Goal: Task Accomplishment & Management: Complete application form

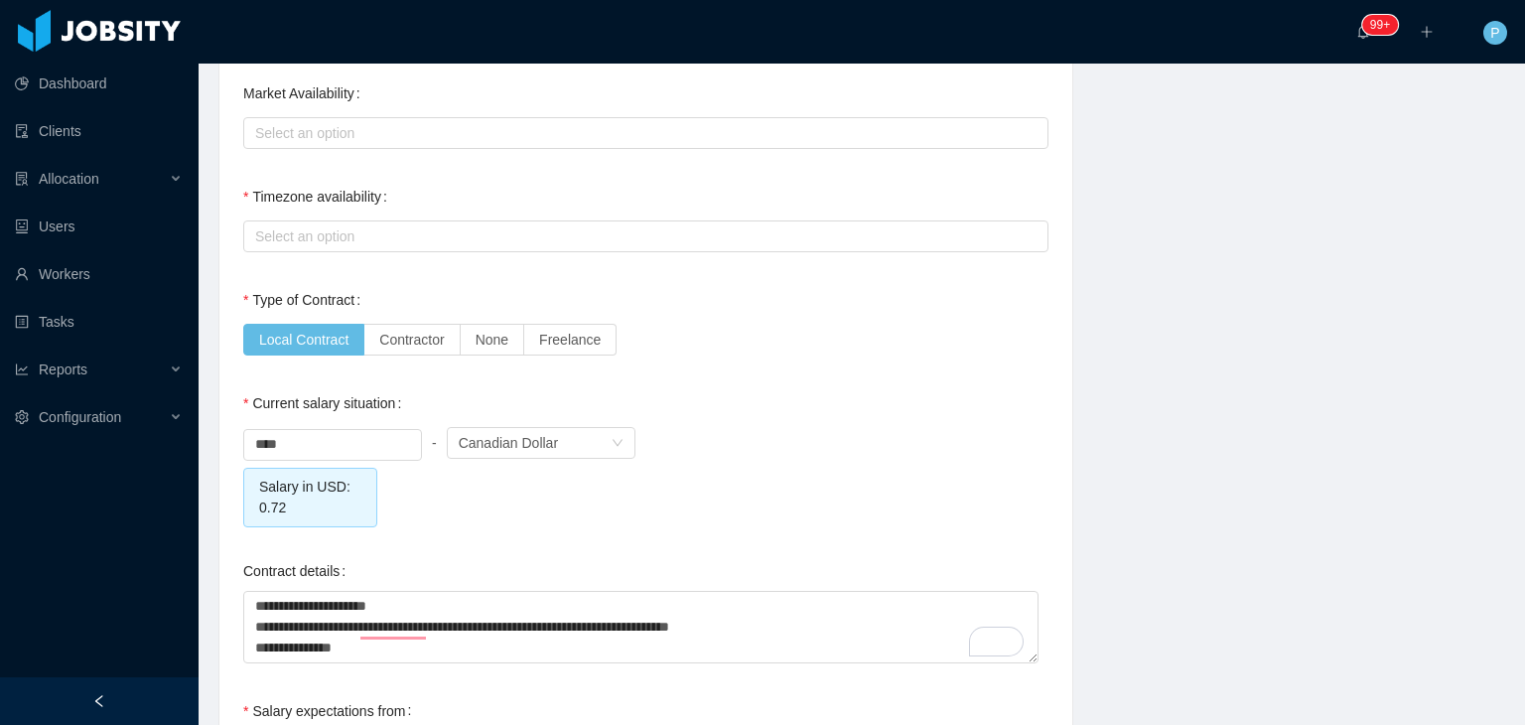
scroll to position [1622, 0]
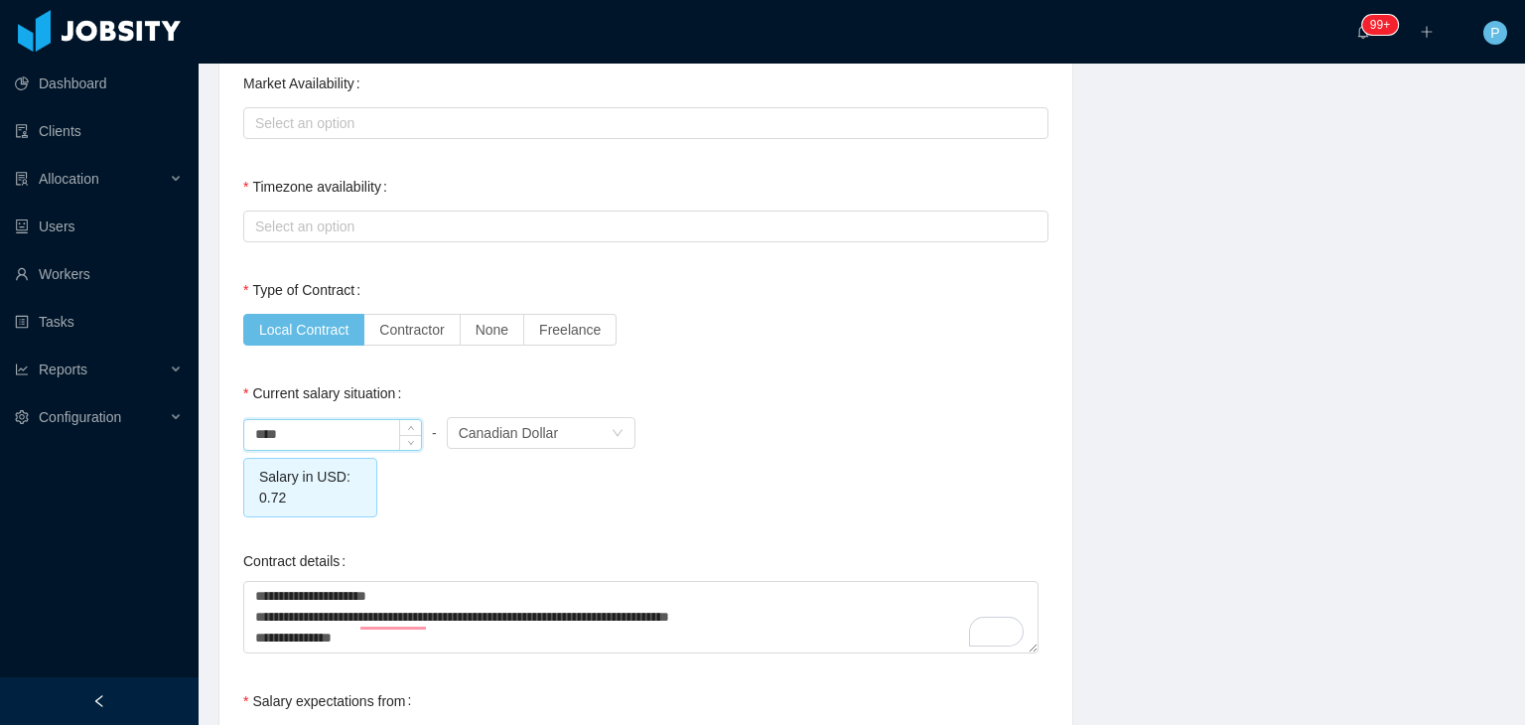
click at [361, 433] on input "****" at bounding box center [332, 435] width 177 height 30
type input "****"
click at [801, 434] on div "**** - Currency Canadian Dollar" at bounding box center [645, 433] width 805 height 40
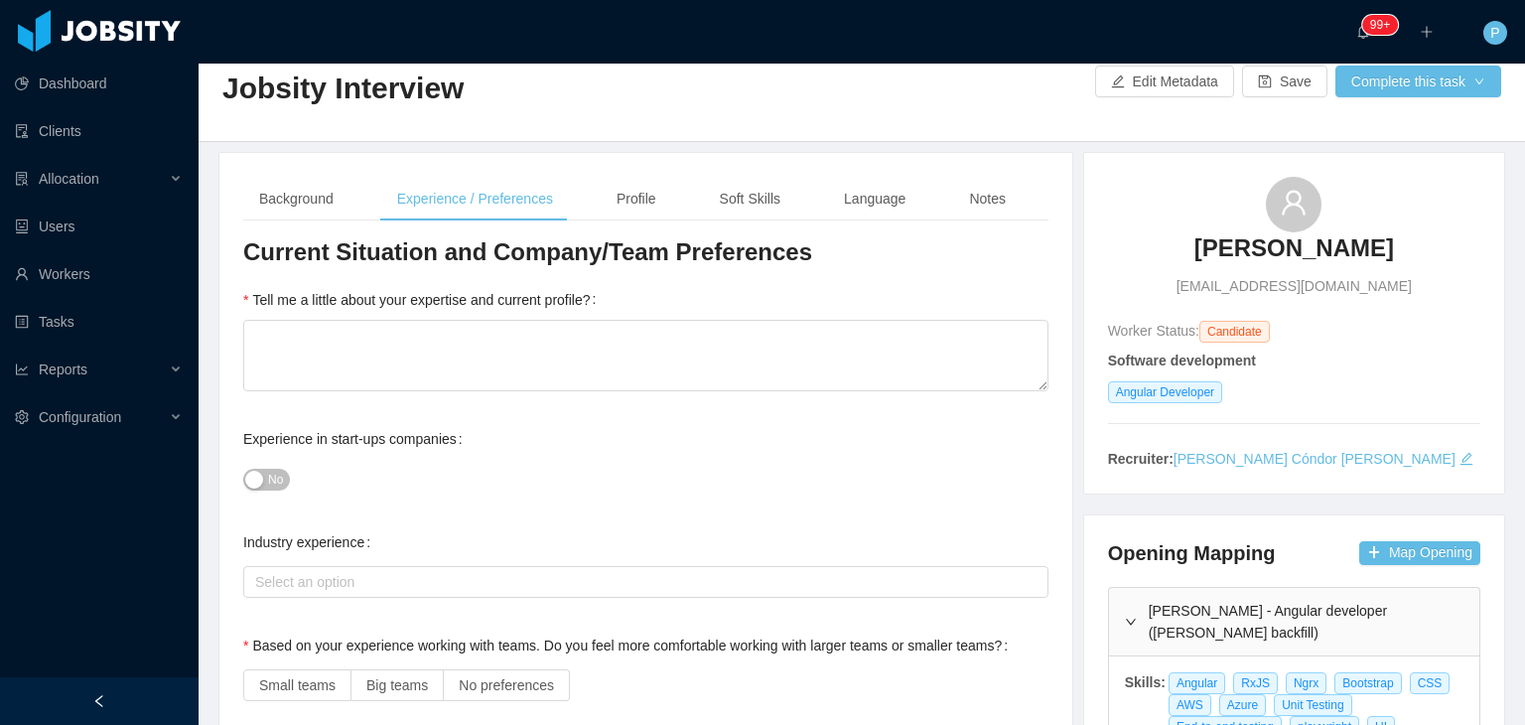
scroll to position [0, 0]
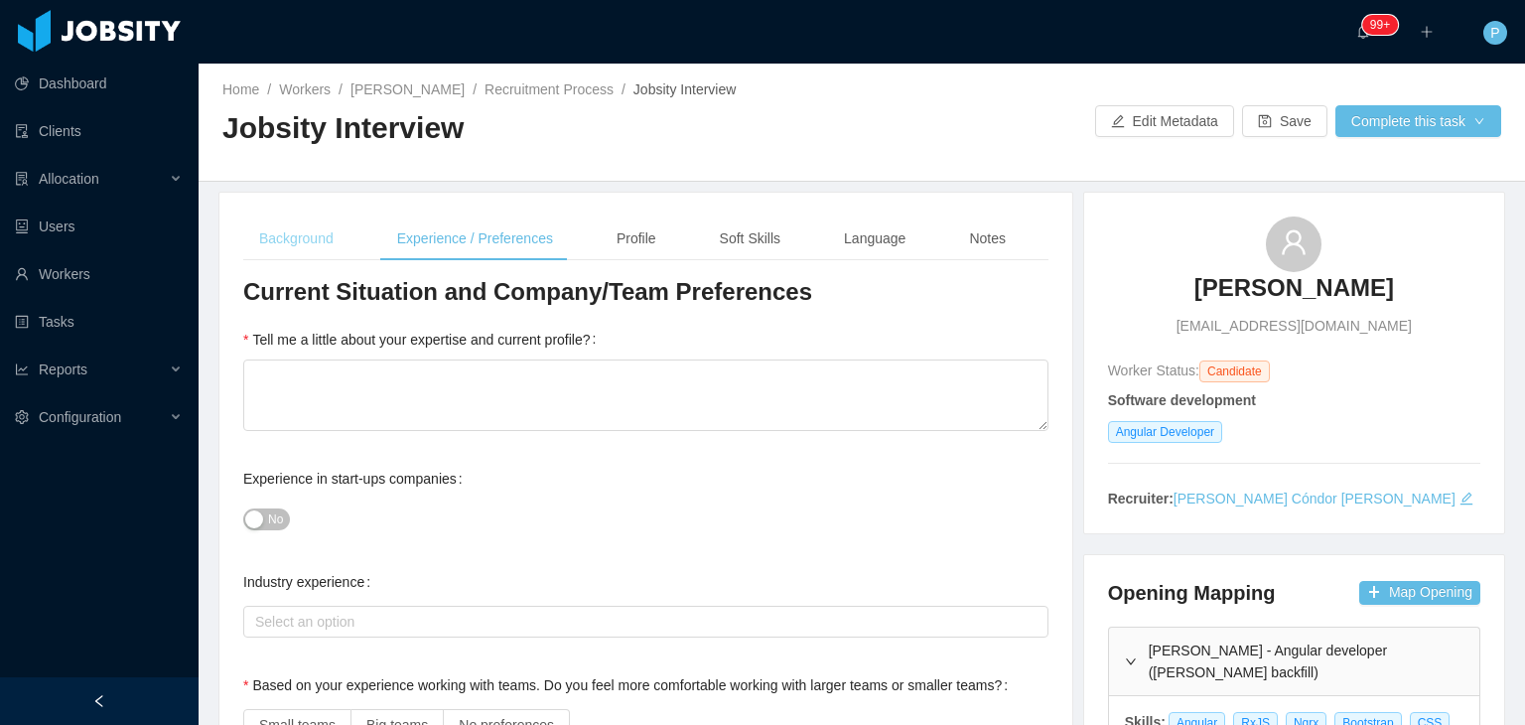
click at [283, 234] on div "Background" at bounding box center [296, 238] width 106 height 45
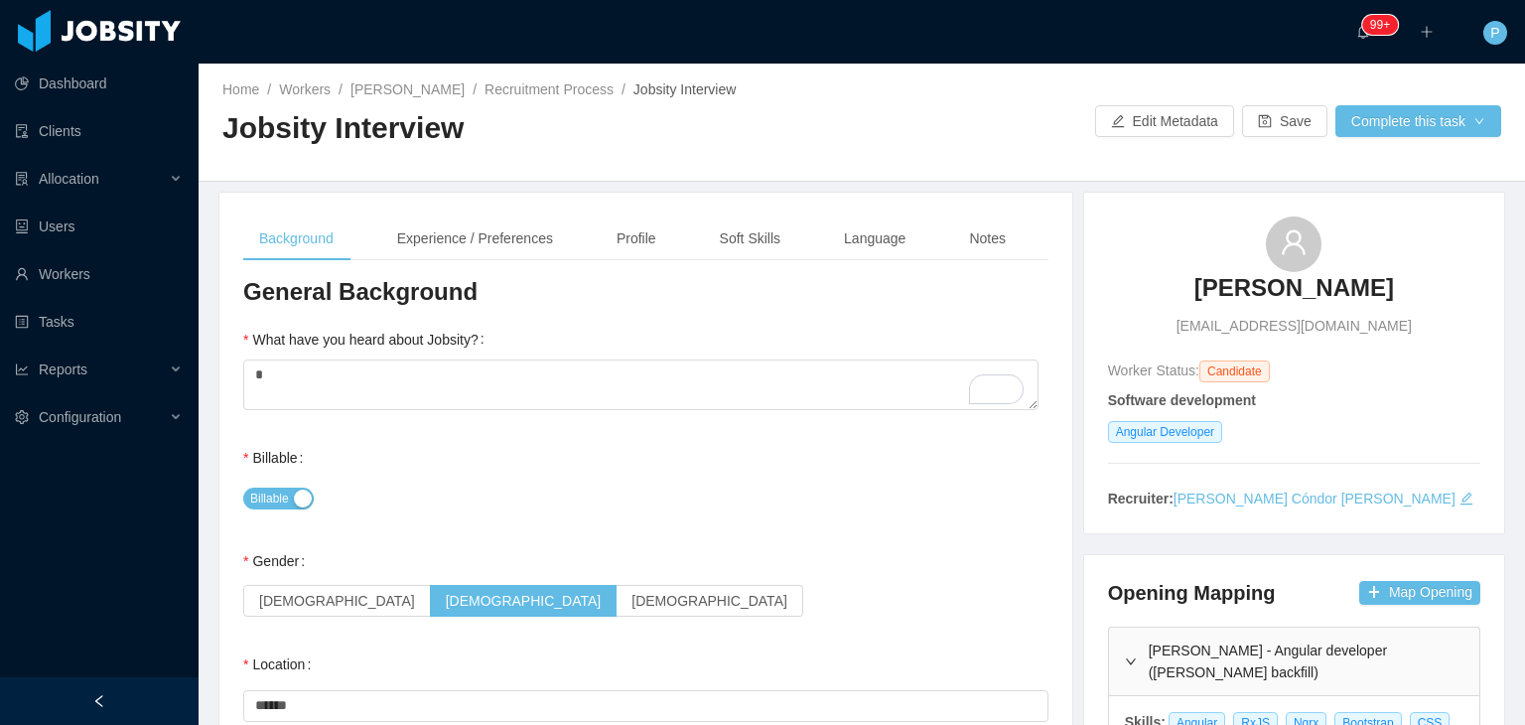
click at [538, 164] on div at bounding box center [861, 164] width 1279 height 1
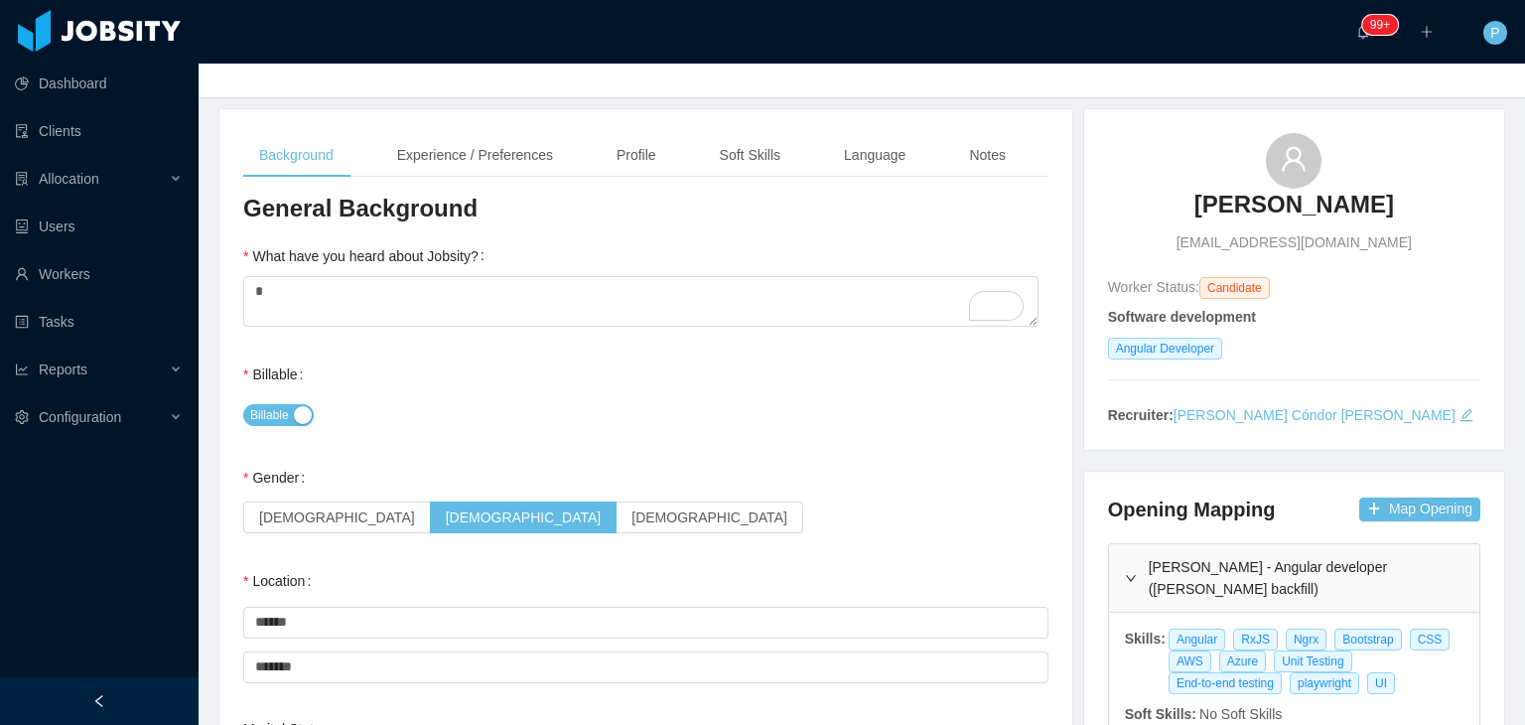
scroll to position [79, 0]
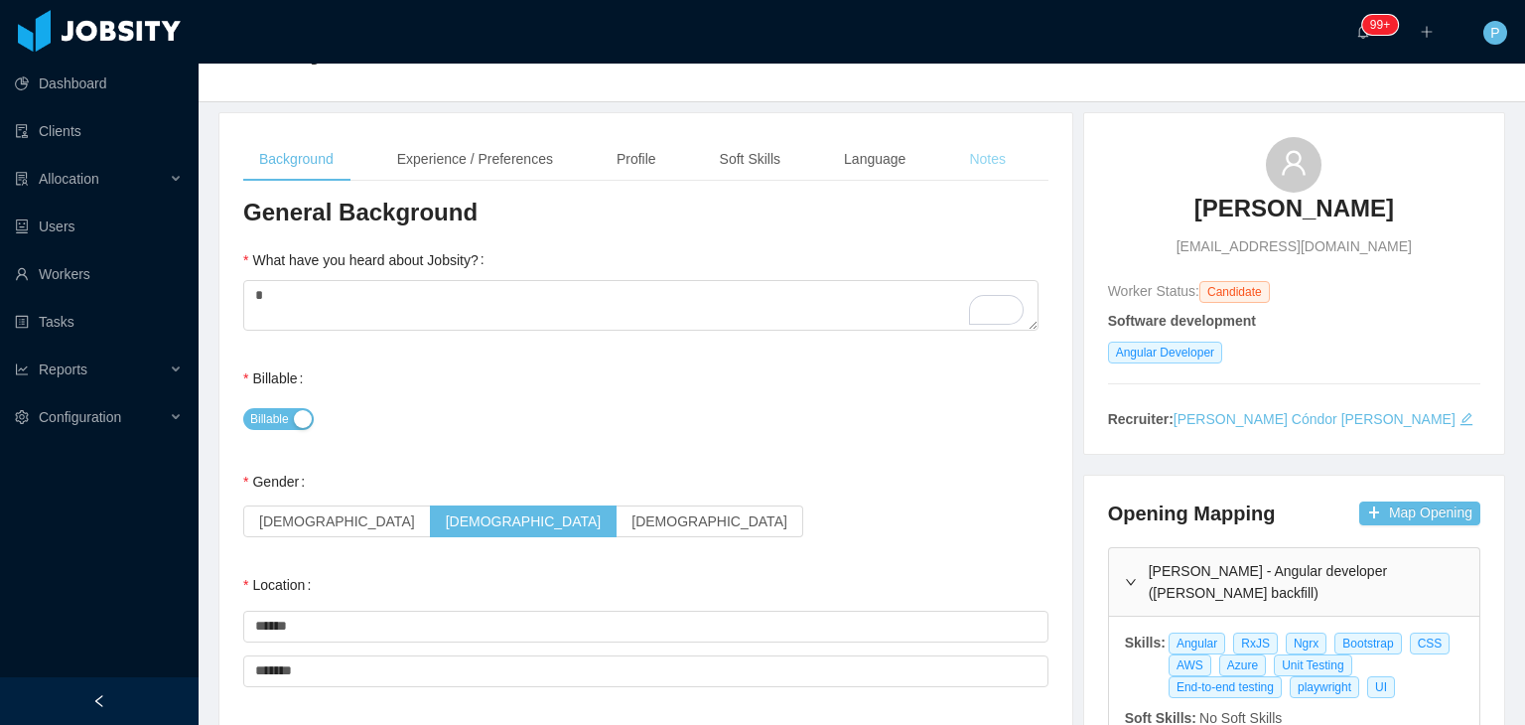
click at [973, 154] on div "Notes" at bounding box center [987, 159] width 68 height 45
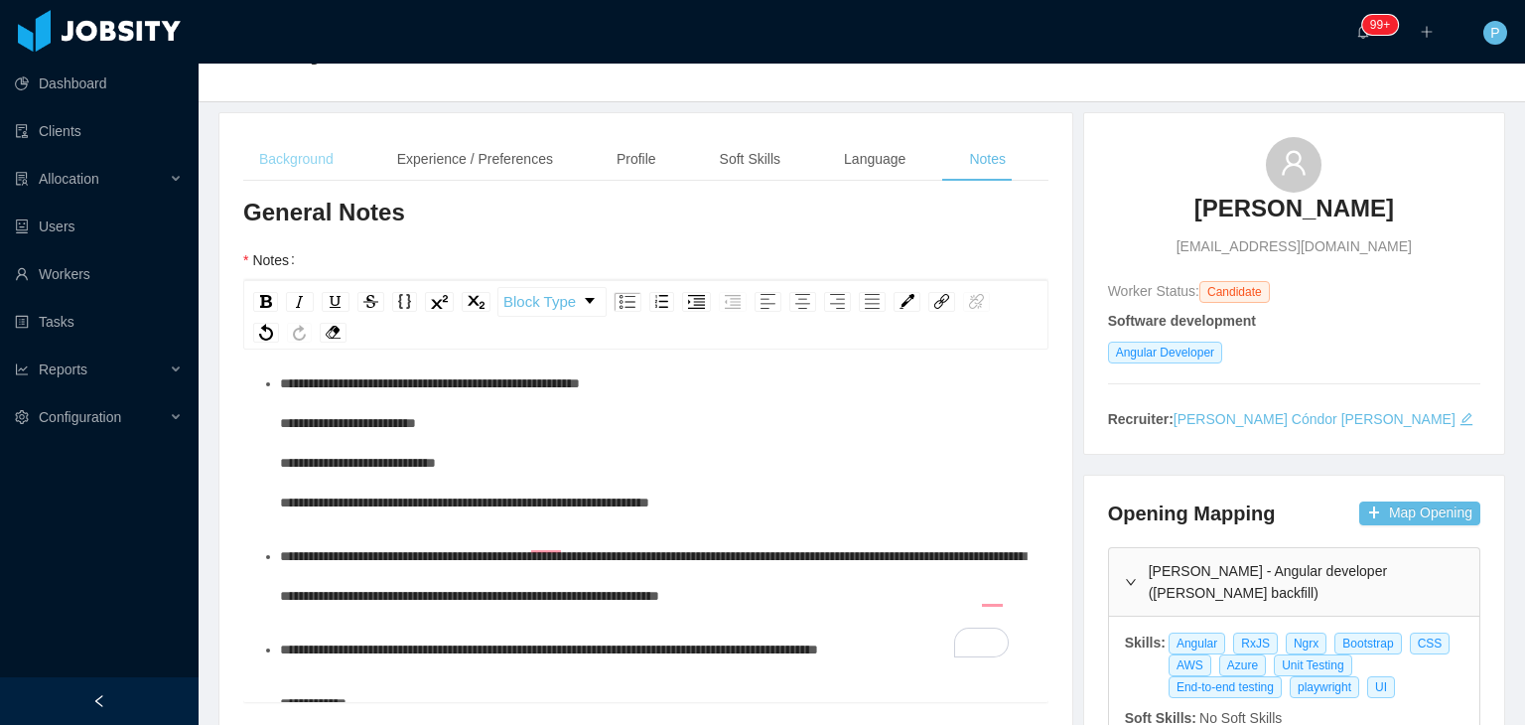
click at [272, 156] on div "Background" at bounding box center [296, 159] width 106 height 45
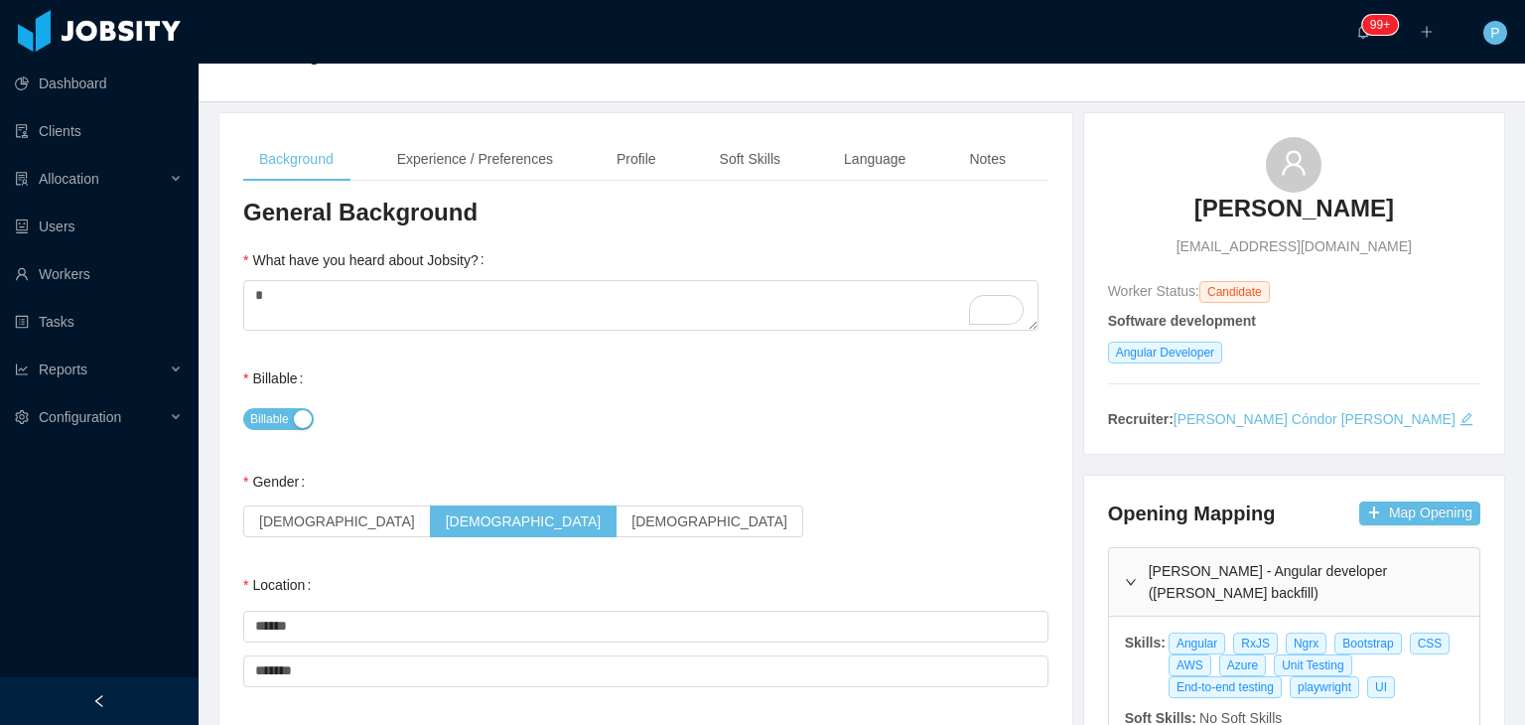
click at [514, 223] on h3 "General Background" at bounding box center [645, 213] width 805 height 32
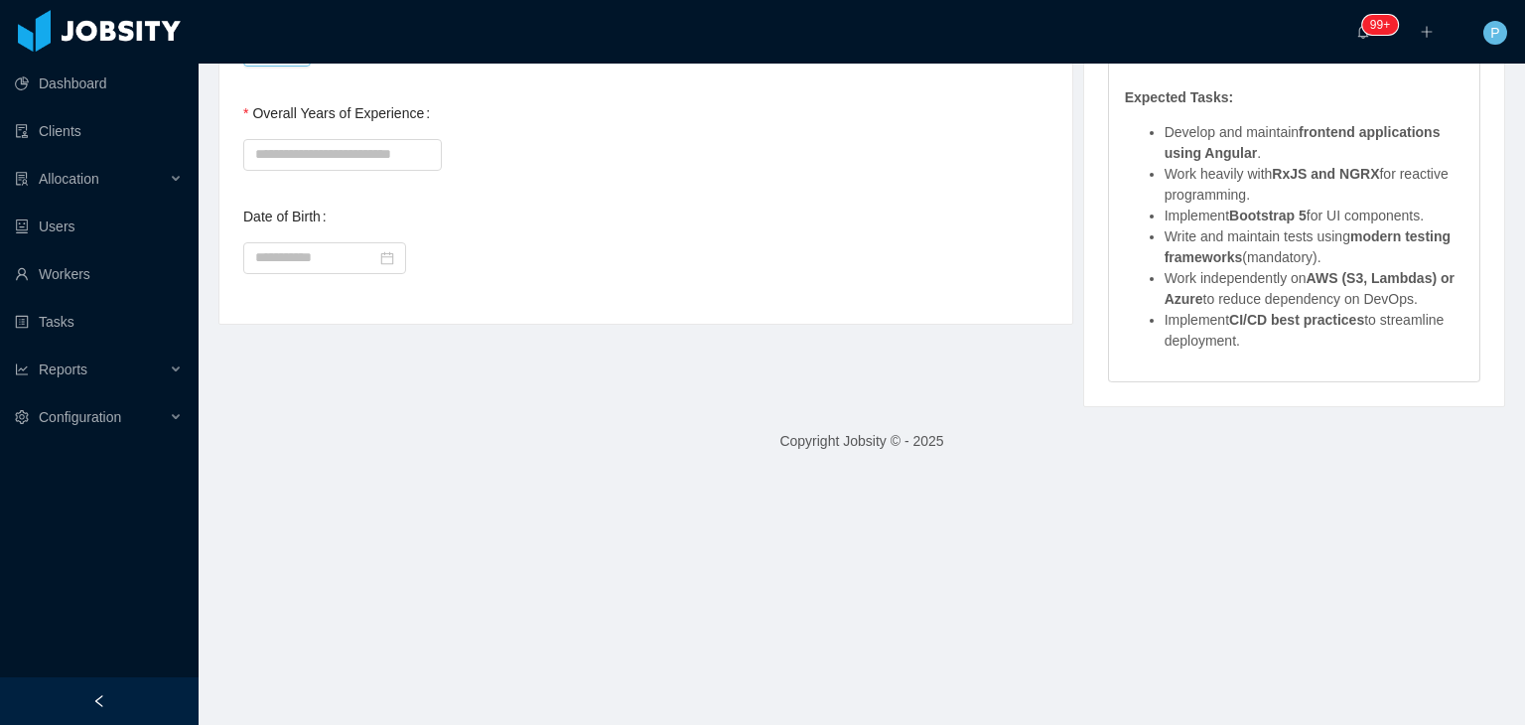
scroll to position [1152, 0]
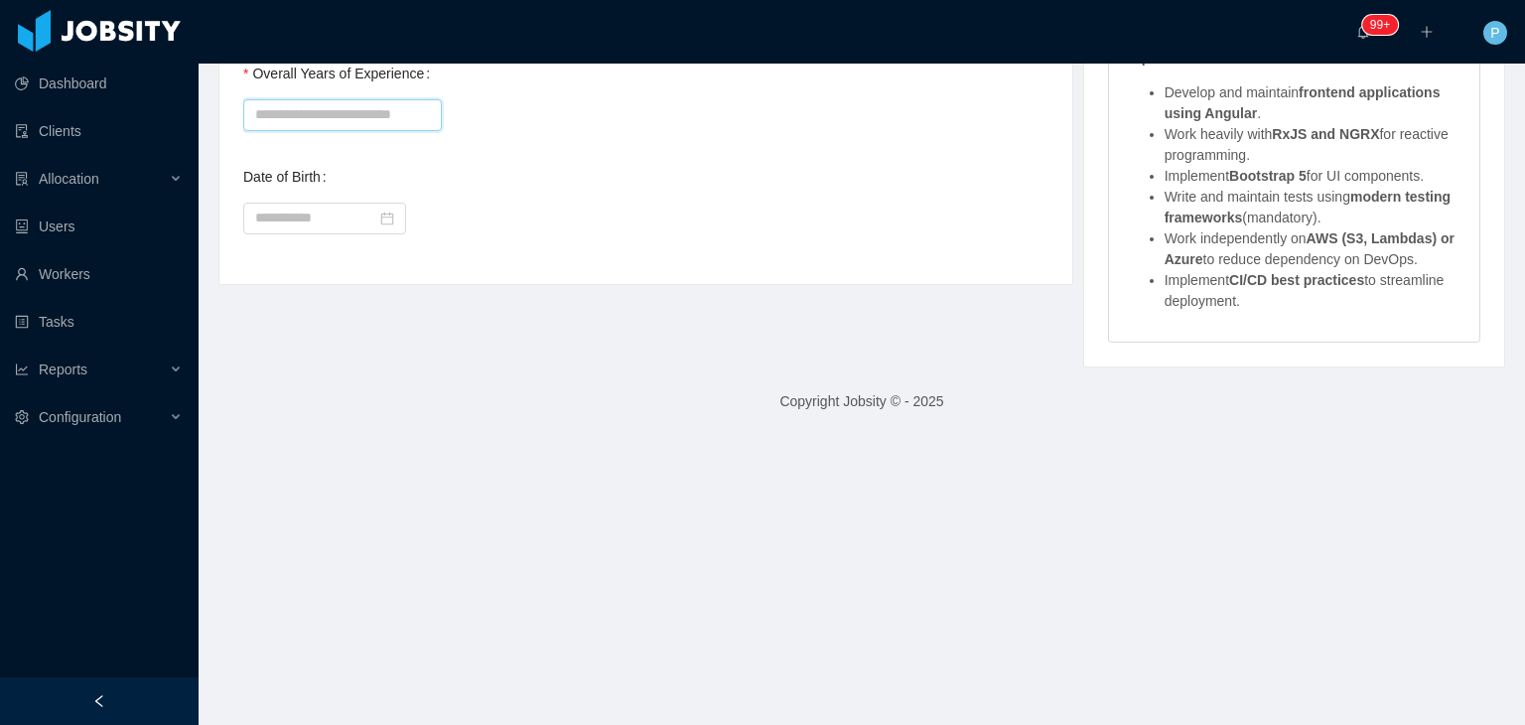
click at [386, 111] on input "Overall Years of Experience" at bounding box center [342, 115] width 199 height 32
type input "**"
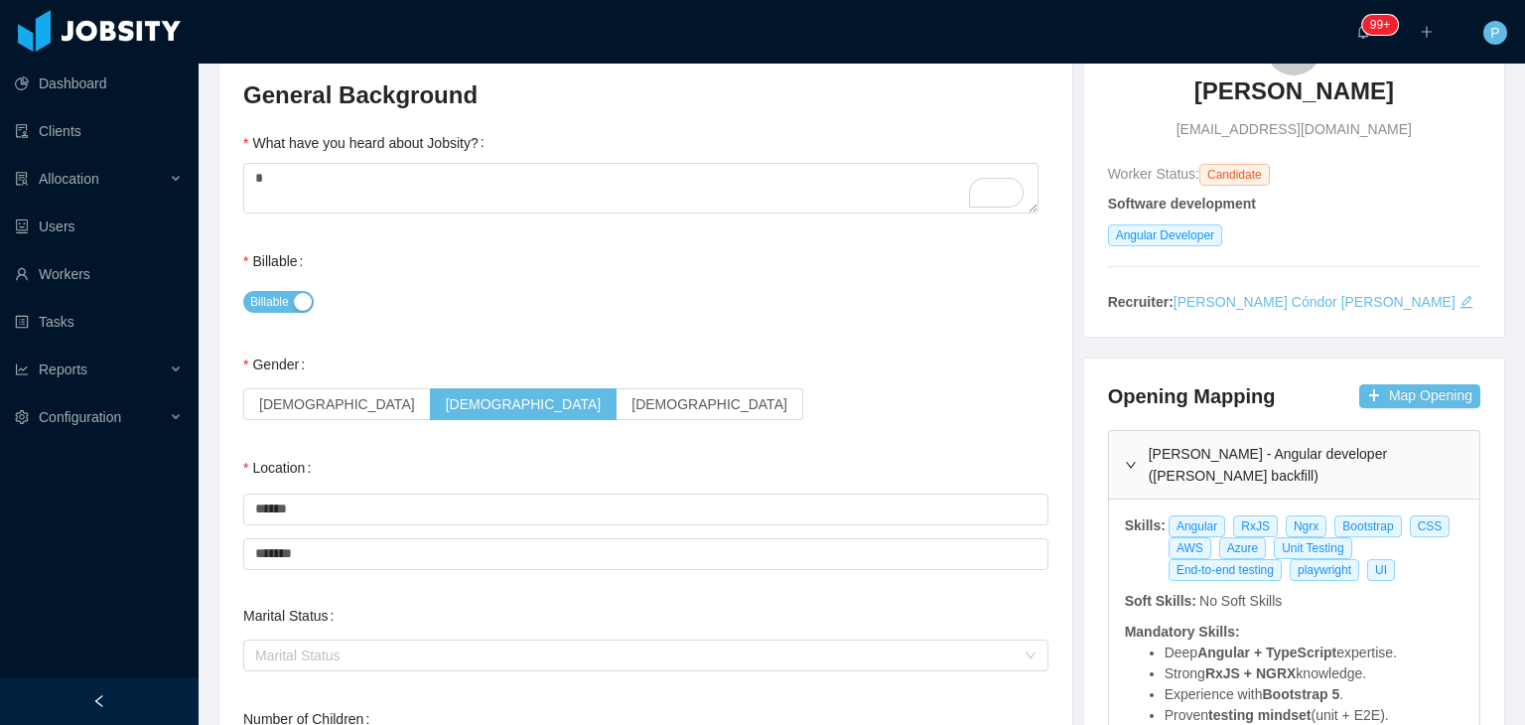
scroll to position [0, 0]
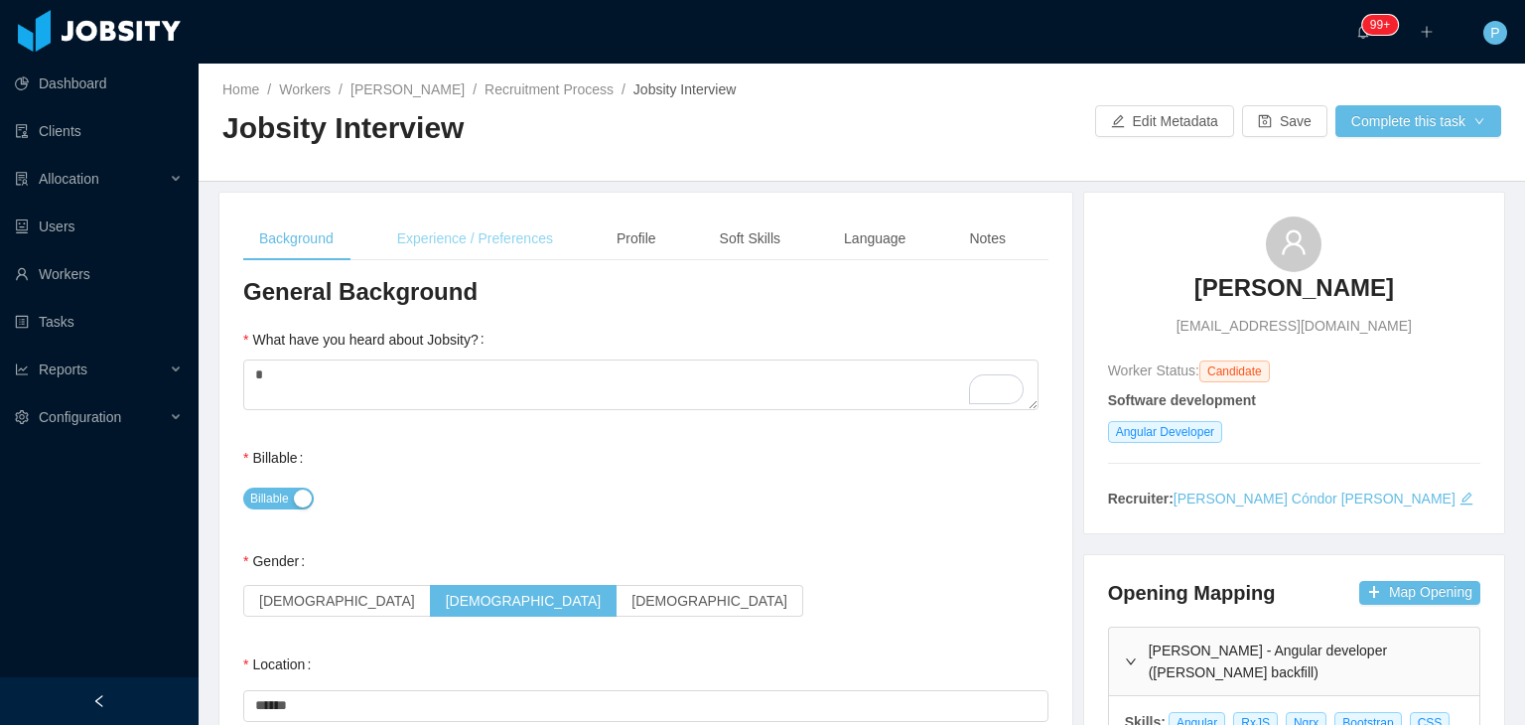
click at [532, 231] on div "Experience / Preferences" at bounding box center [475, 238] width 188 height 45
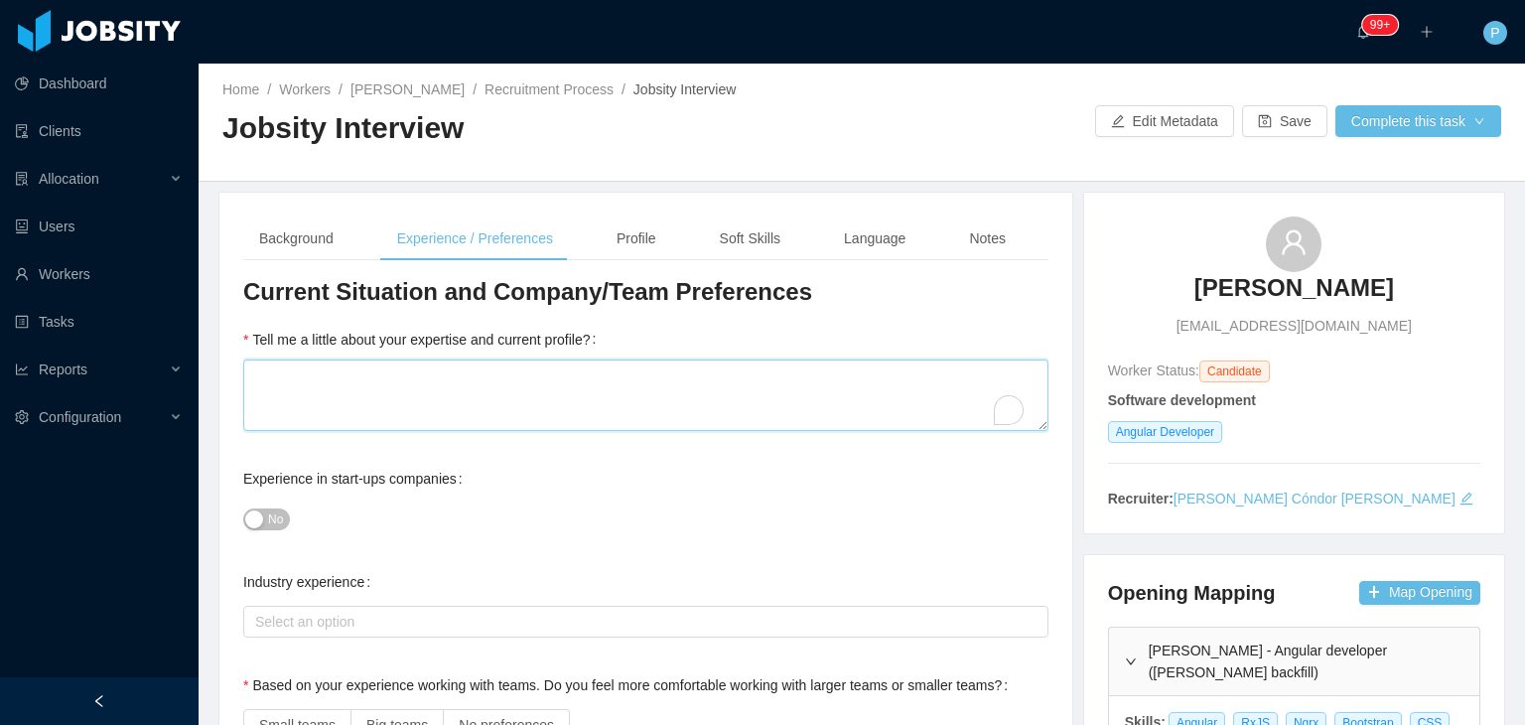
click at [658, 396] on textarea "Tell me a little about your expertise and current profile?" at bounding box center [645, 395] width 805 height 72
type textarea "*"
click at [691, 483] on div "Experience in start-ups companies No" at bounding box center [645, 498] width 805 height 79
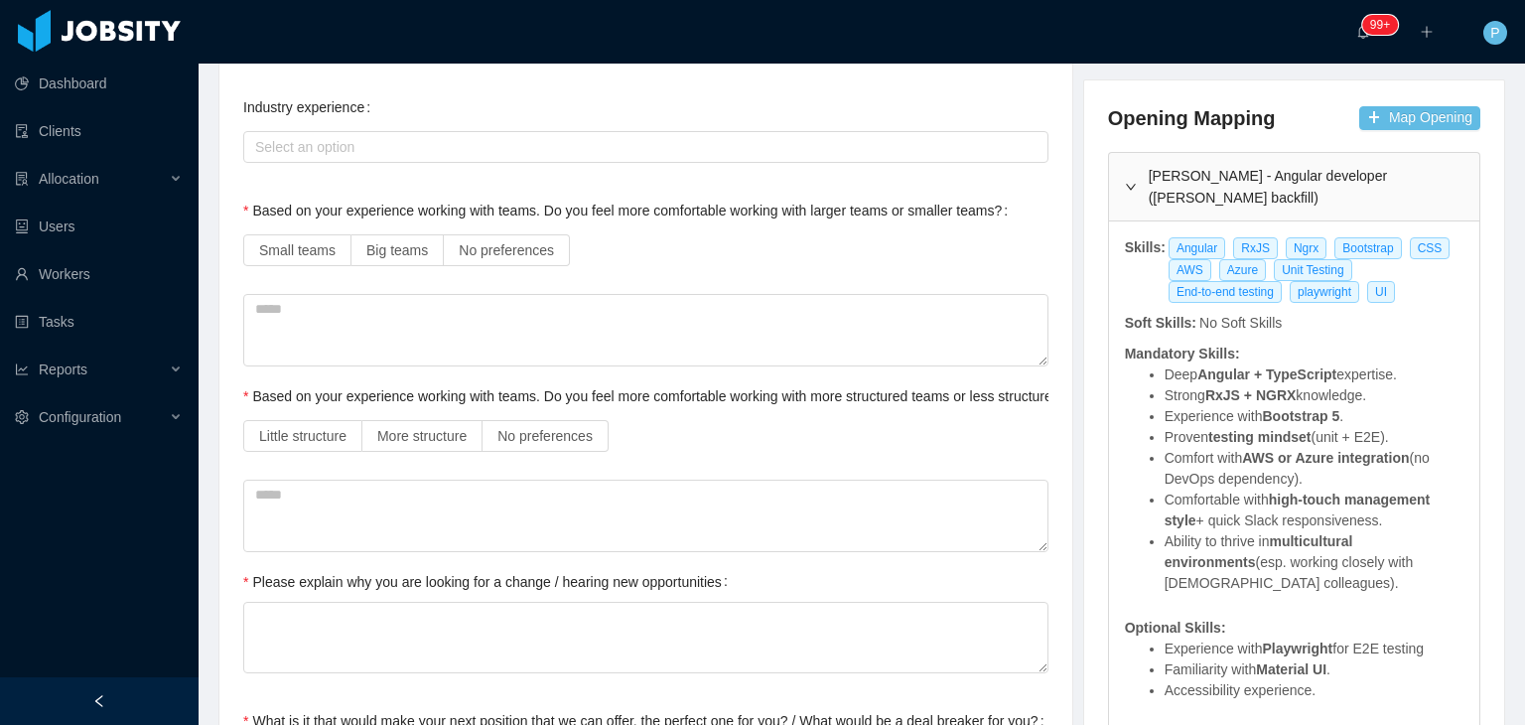
scroll to position [477, 0]
click at [541, 250] on span "No preferences" at bounding box center [506, 248] width 95 height 16
click at [569, 440] on span "No preferences" at bounding box center [544, 434] width 95 height 16
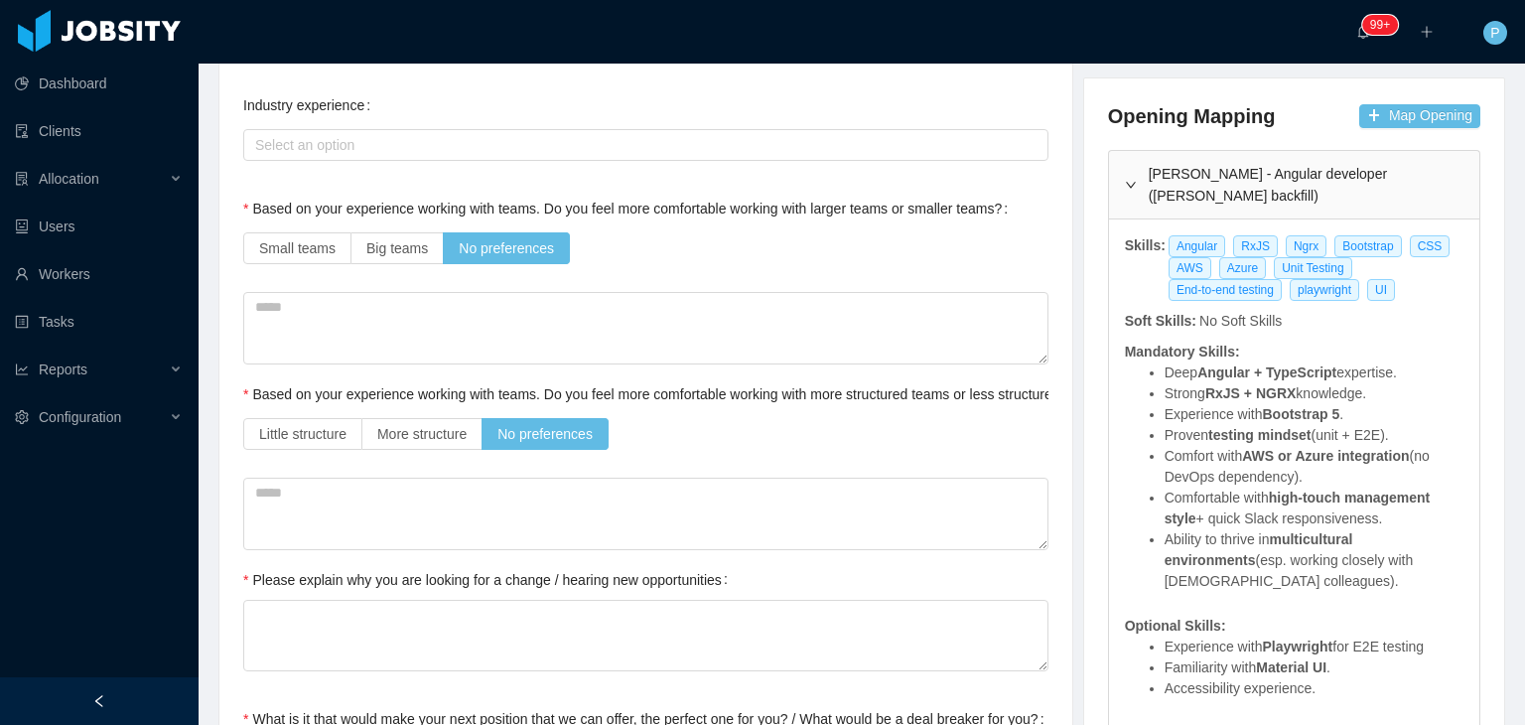
click at [712, 434] on div "Little structure More structure No preferences" at bounding box center [645, 434] width 805 height 40
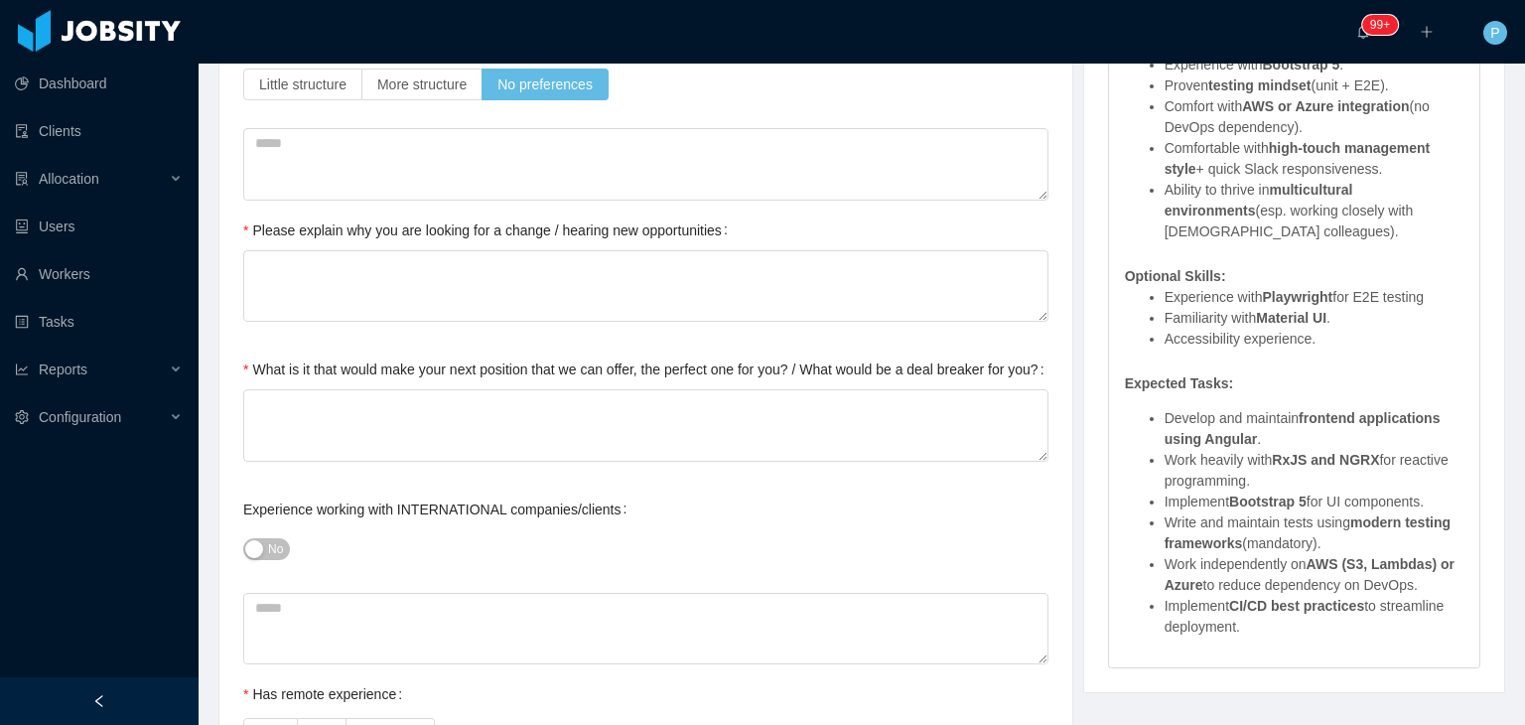
scroll to position [834, 0]
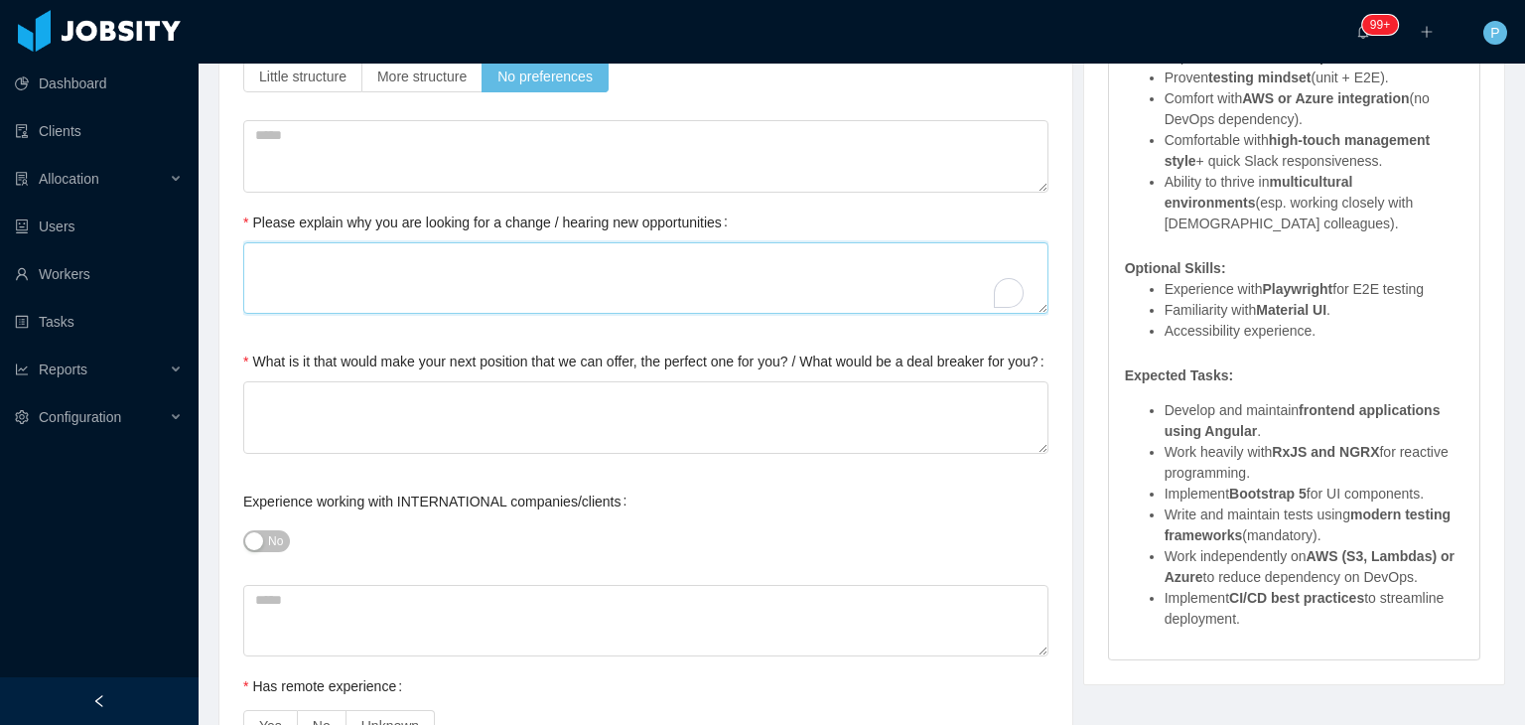
click at [652, 311] on textarea "Please explain why you are looking for a change / hearing new opportunities" at bounding box center [645, 278] width 805 height 72
type textarea "*"
type textarea "**"
click at [655, 420] on textarea "What is it that would make your next position that we can offer, the perfect on…" at bounding box center [645, 417] width 805 height 72
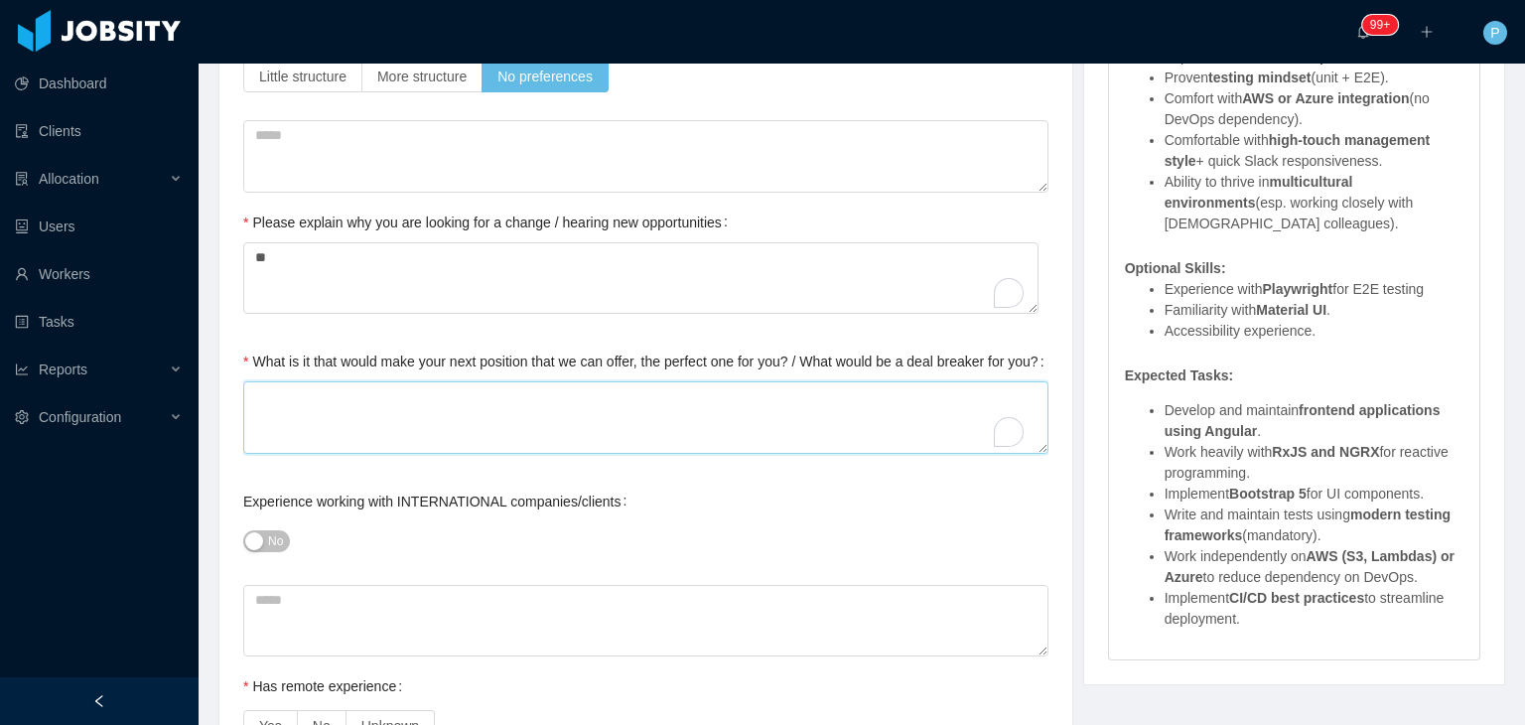
type textarea "*"
click at [270, 550] on span "No" at bounding box center [275, 541] width 15 height 20
click at [390, 538] on div "Yes" at bounding box center [645, 541] width 805 height 40
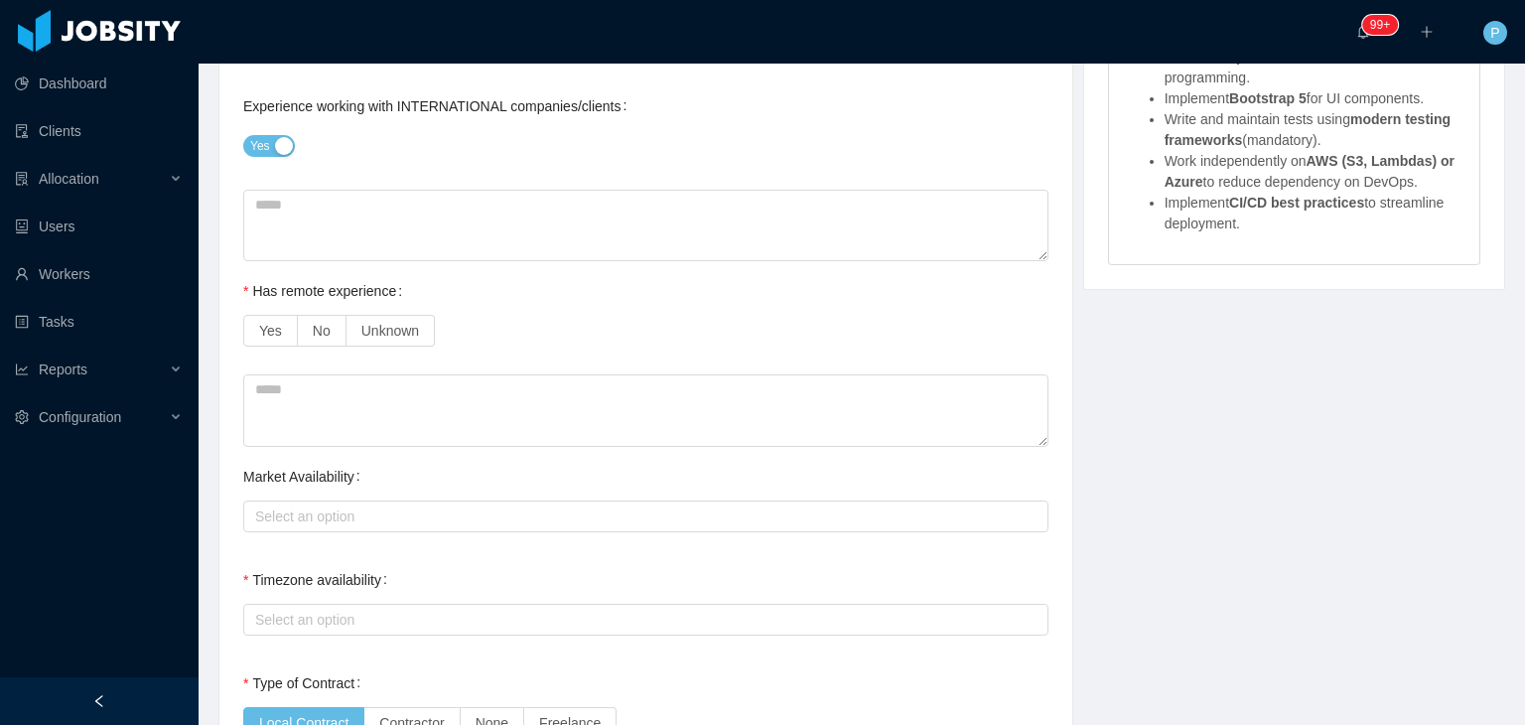
scroll to position [1231, 0]
click at [264, 333] on span "Yes" at bounding box center [270, 329] width 23 height 16
click at [461, 616] on div "Select an option" at bounding box center [641, 618] width 772 height 20
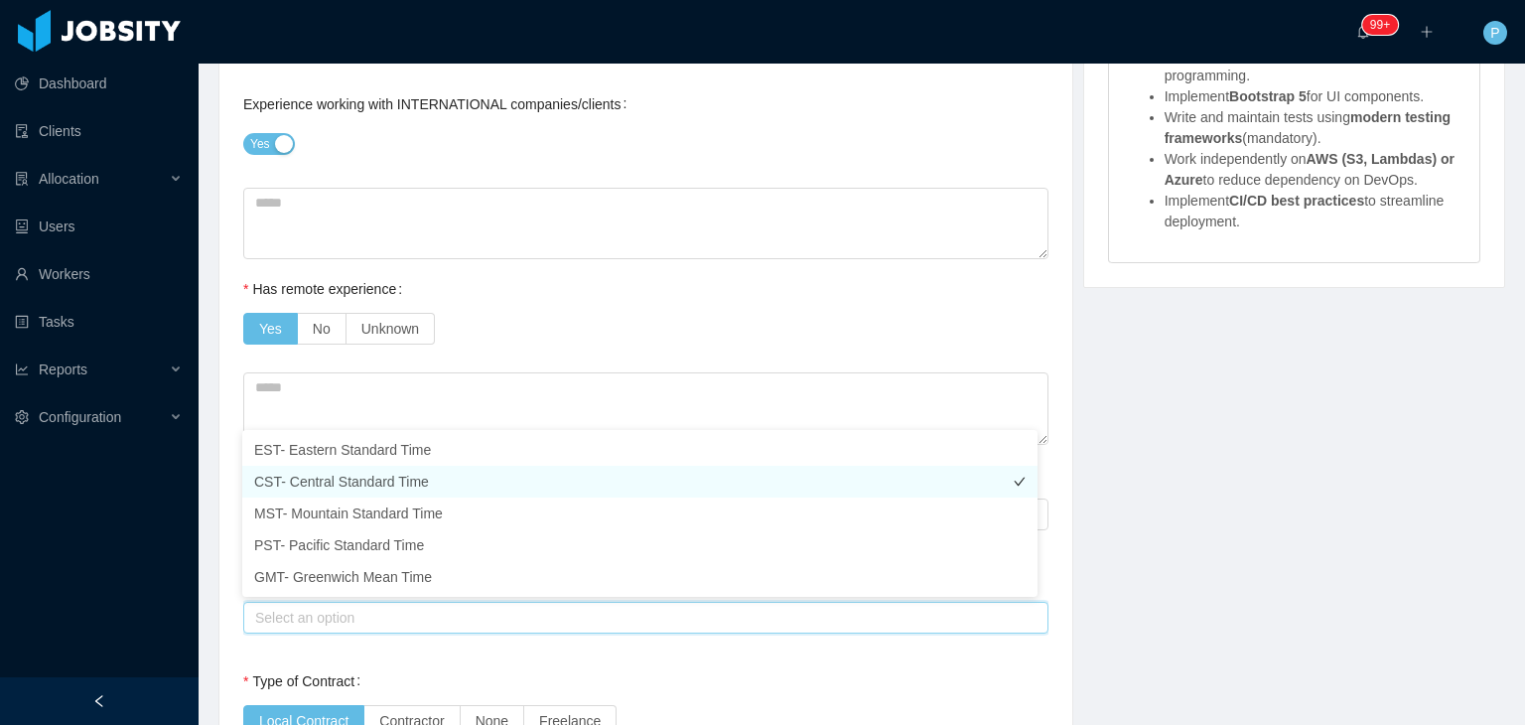
click at [398, 481] on li "CST- Central Standard Time" at bounding box center [639, 482] width 795 height 32
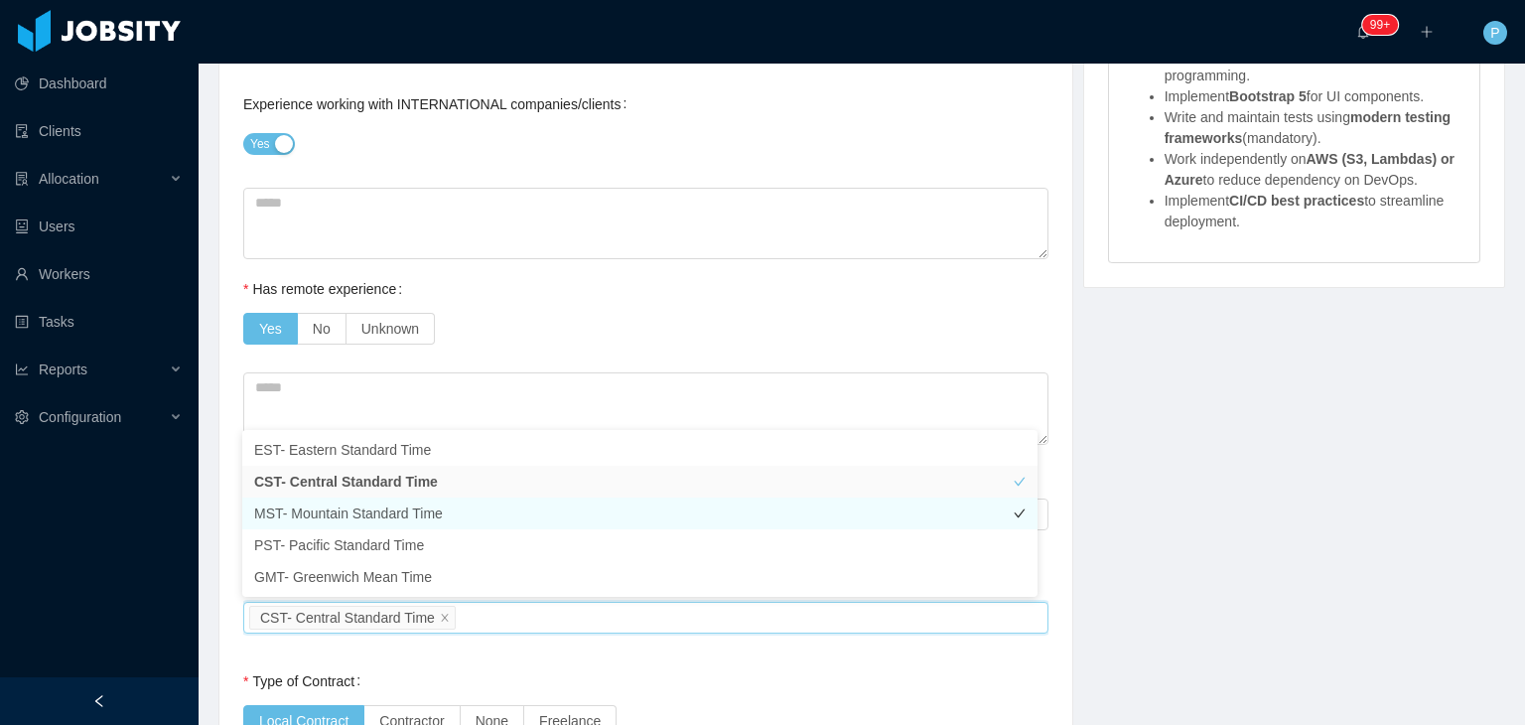
click at [401, 518] on li "MST- Mountain Standard Time" at bounding box center [639, 513] width 795 height 32
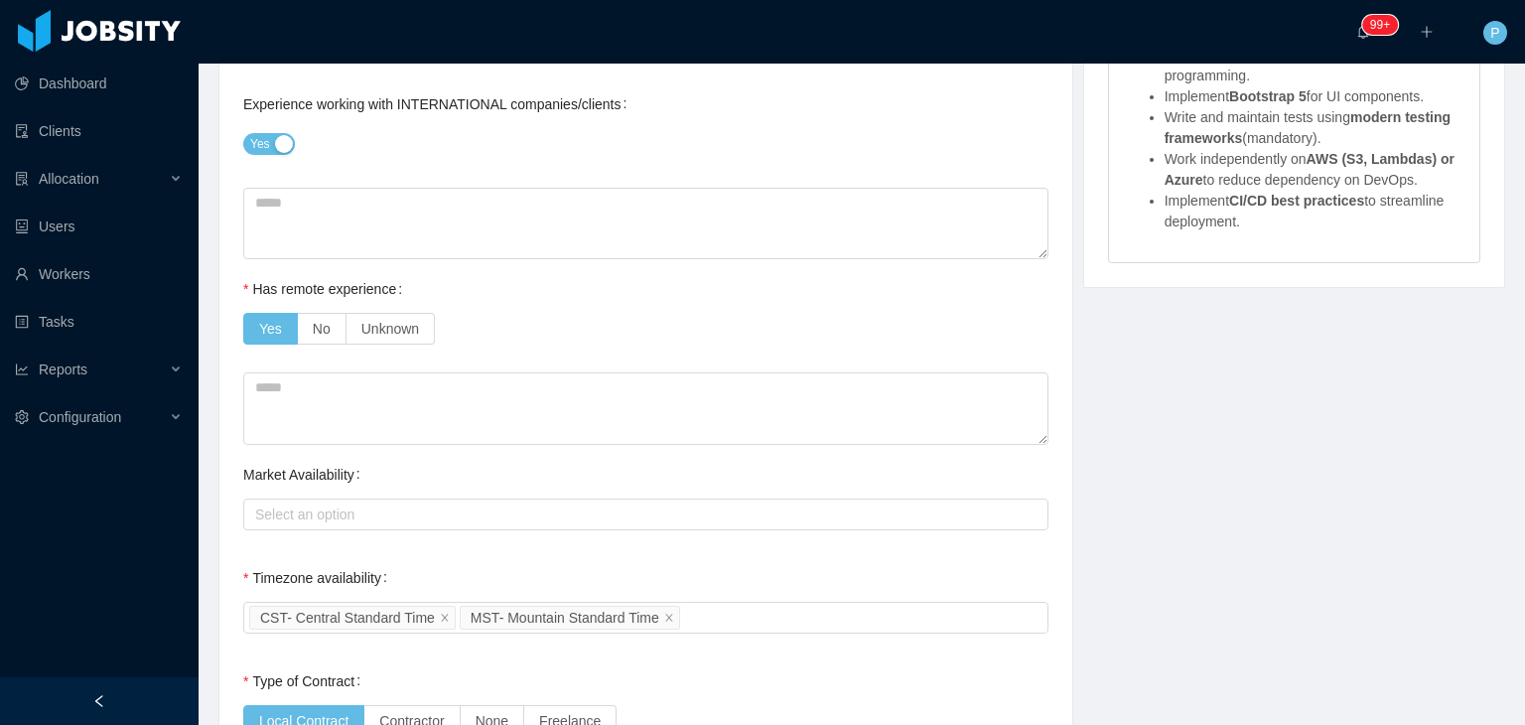
click at [576, 342] on div "Yes No Unknown" at bounding box center [645, 329] width 805 height 40
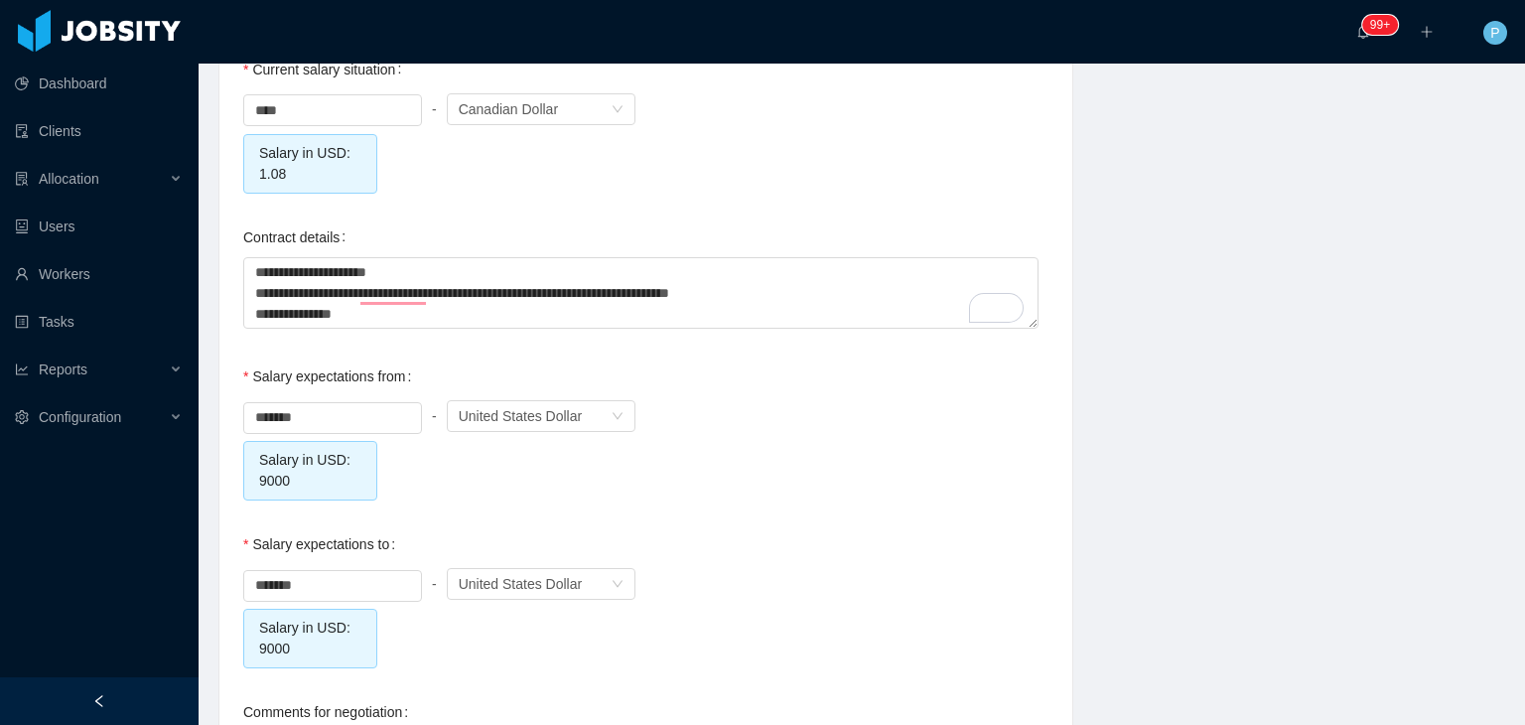
scroll to position [2105, 0]
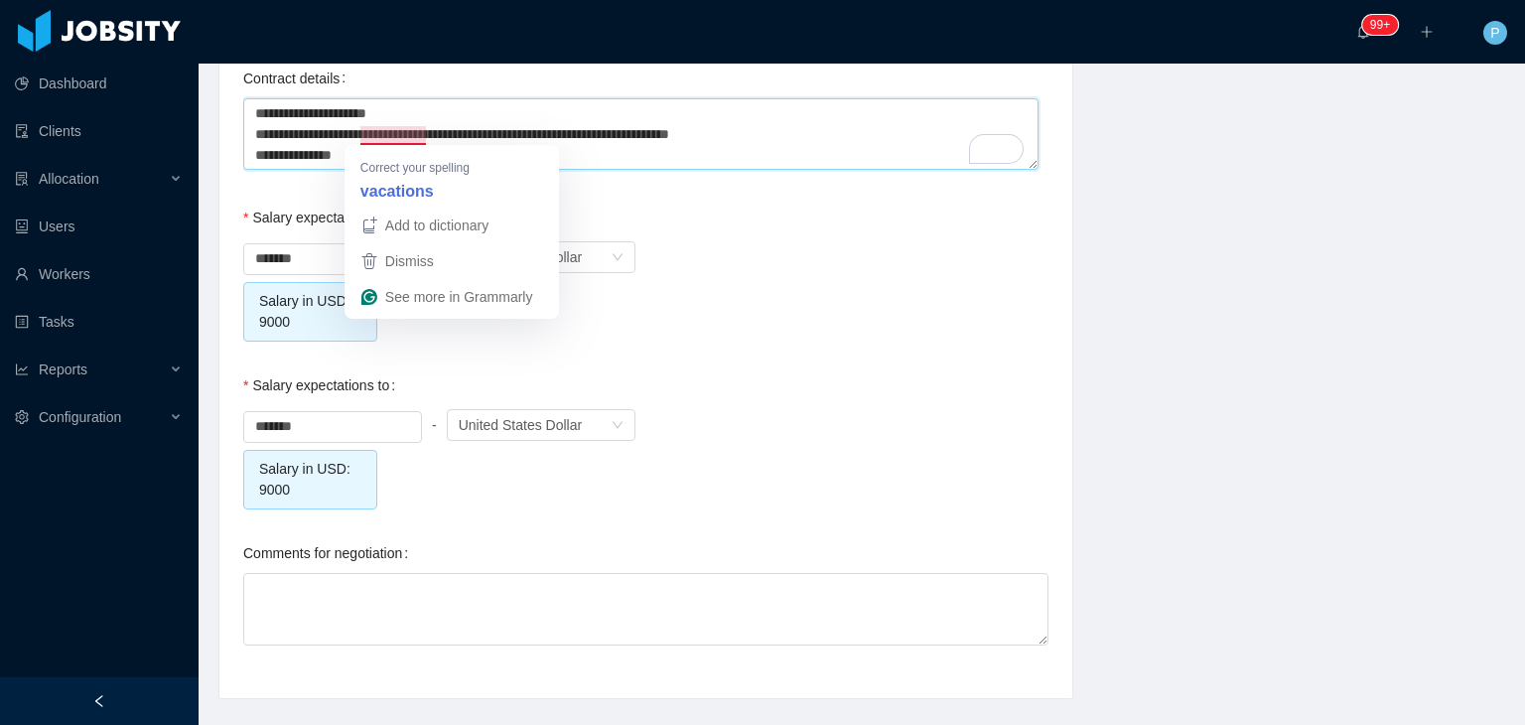
click at [406, 132] on textarea "**********" at bounding box center [640, 134] width 795 height 72
type textarea "**********"
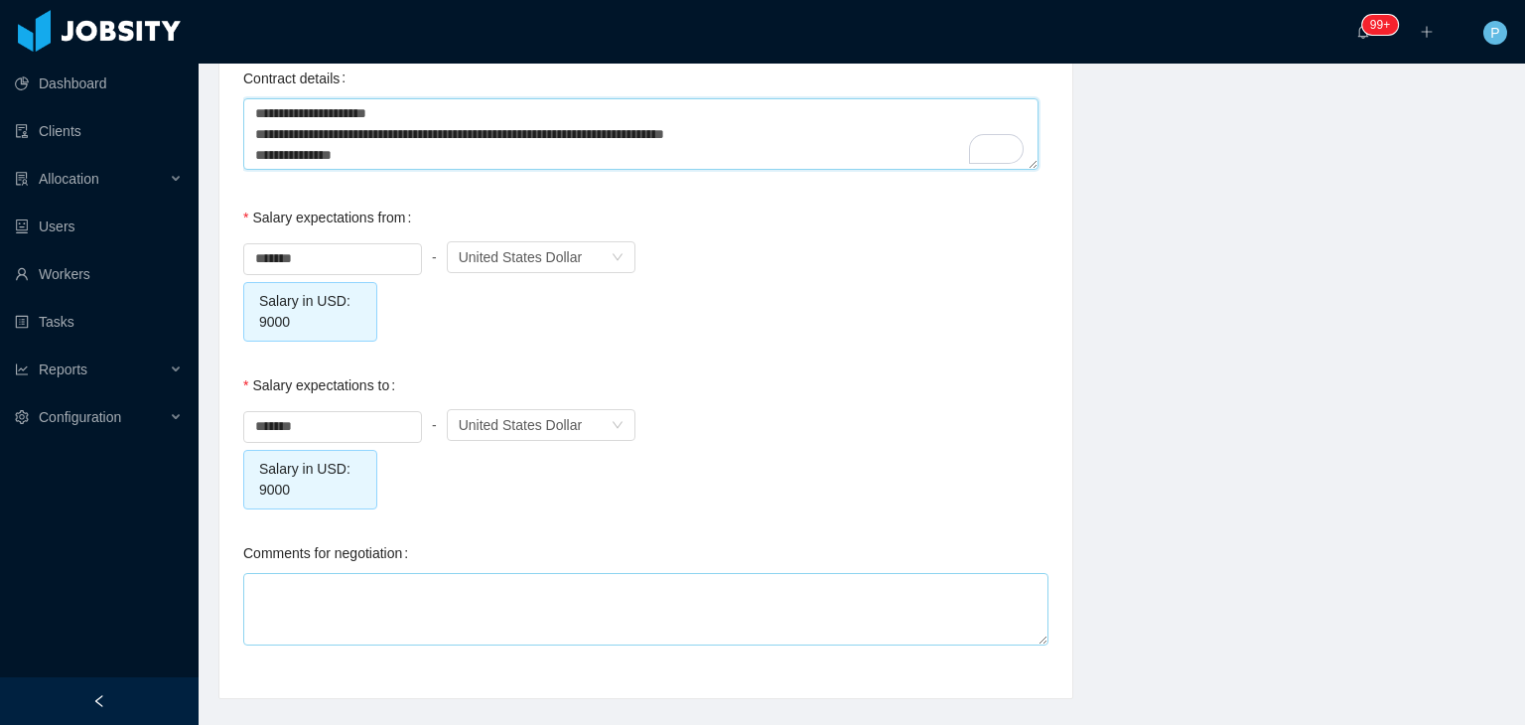
type textarea "**********"
click at [442, 601] on textarea "Comments for negotiation" at bounding box center [645, 609] width 805 height 72
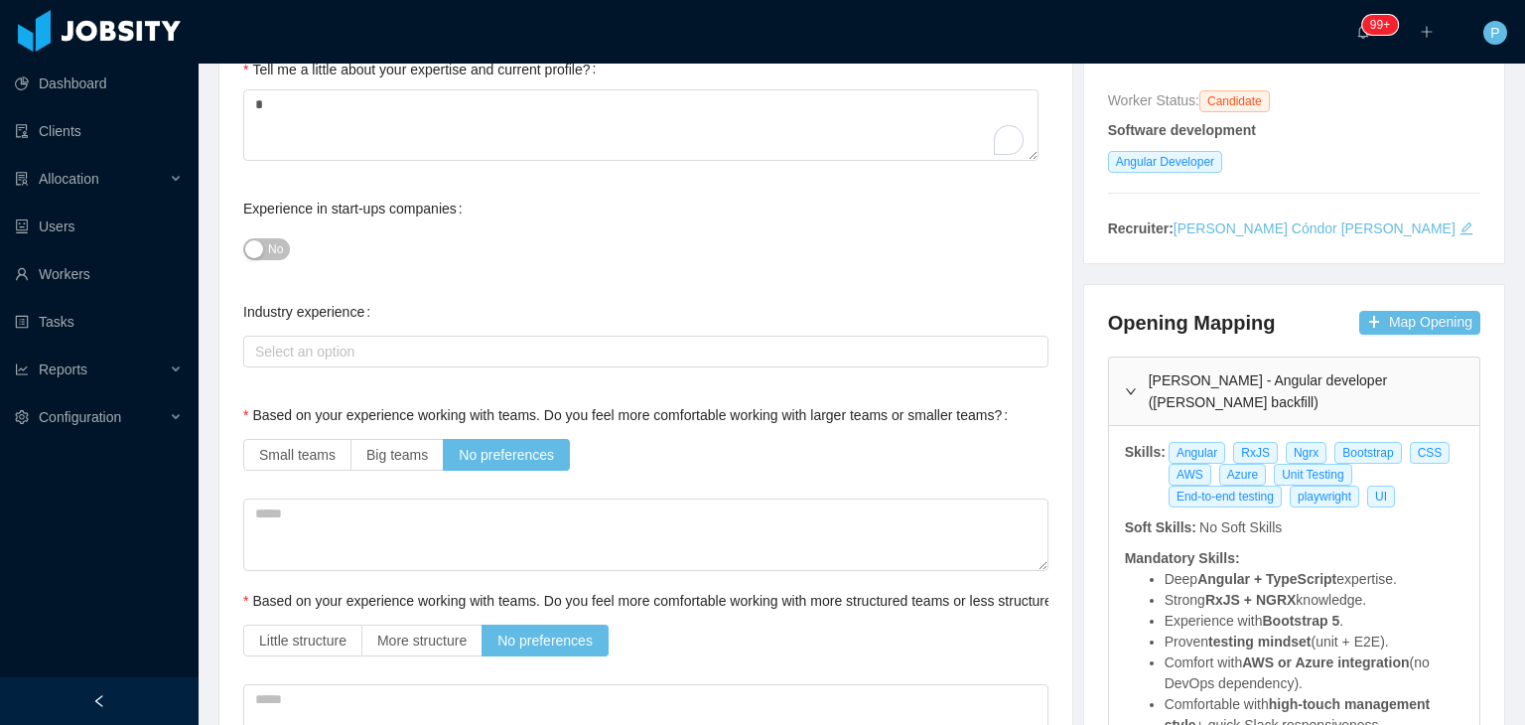
scroll to position [0, 0]
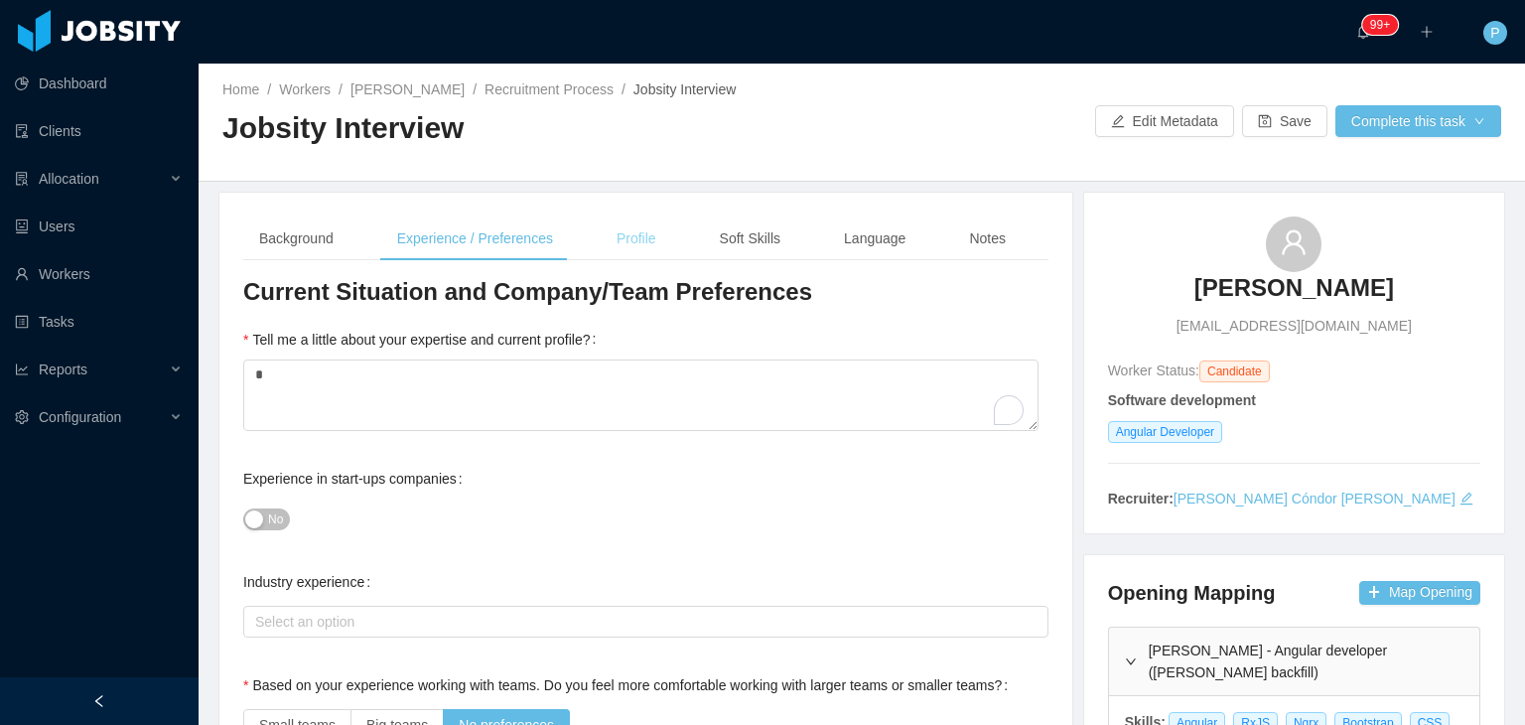
click at [616, 251] on div "Profile" at bounding box center [636, 238] width 71 height 45
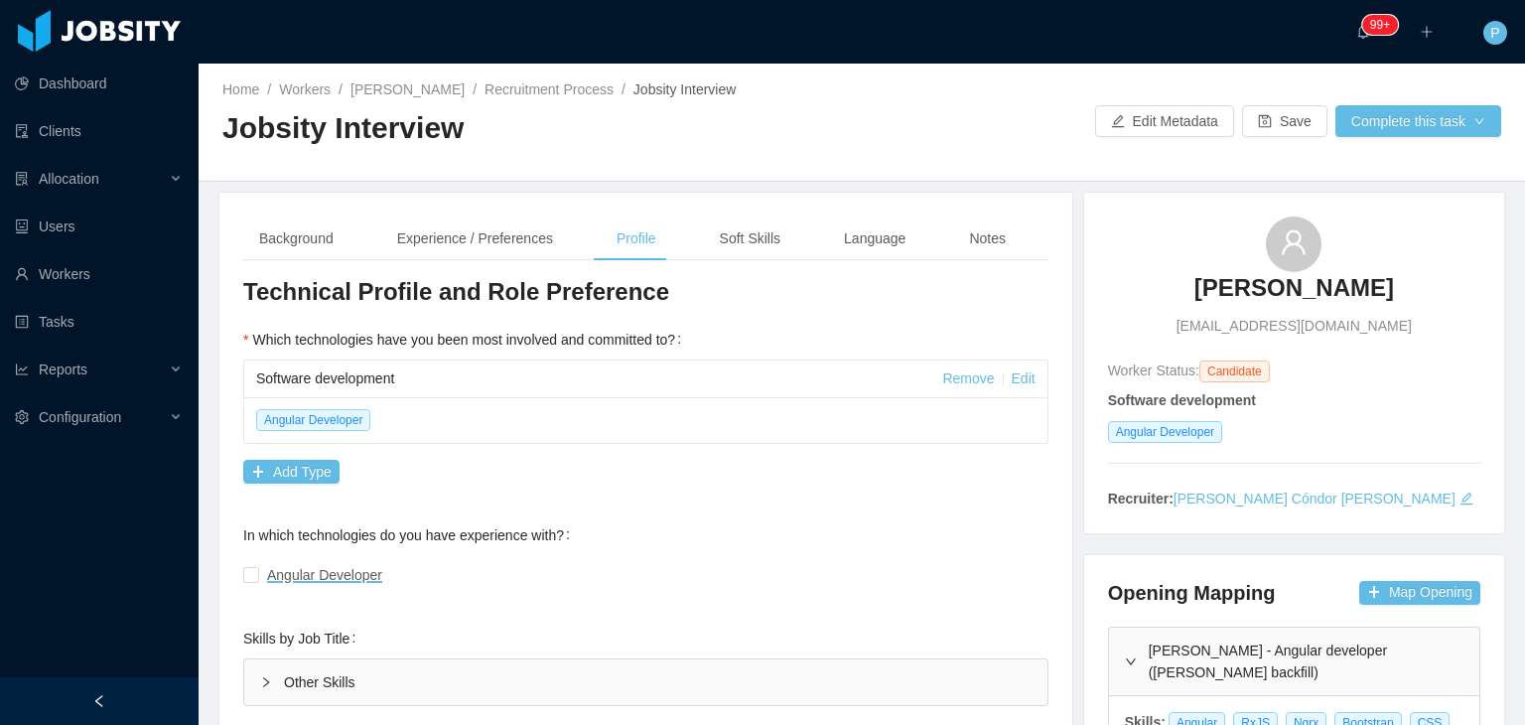
click at [245, 585] on div "Angular Developer" at bounding box center [645, 575] width 805 height 40
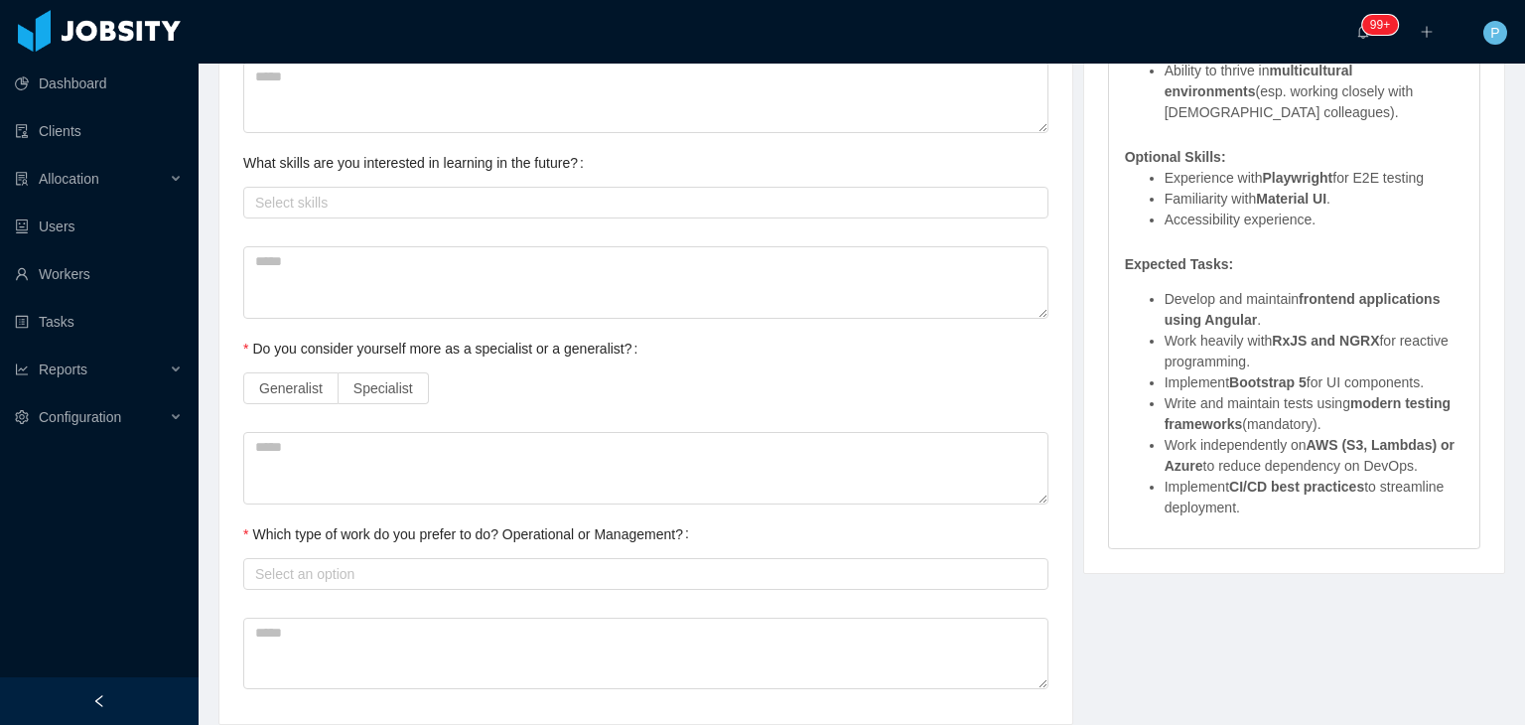
scroll to position [981, 0]
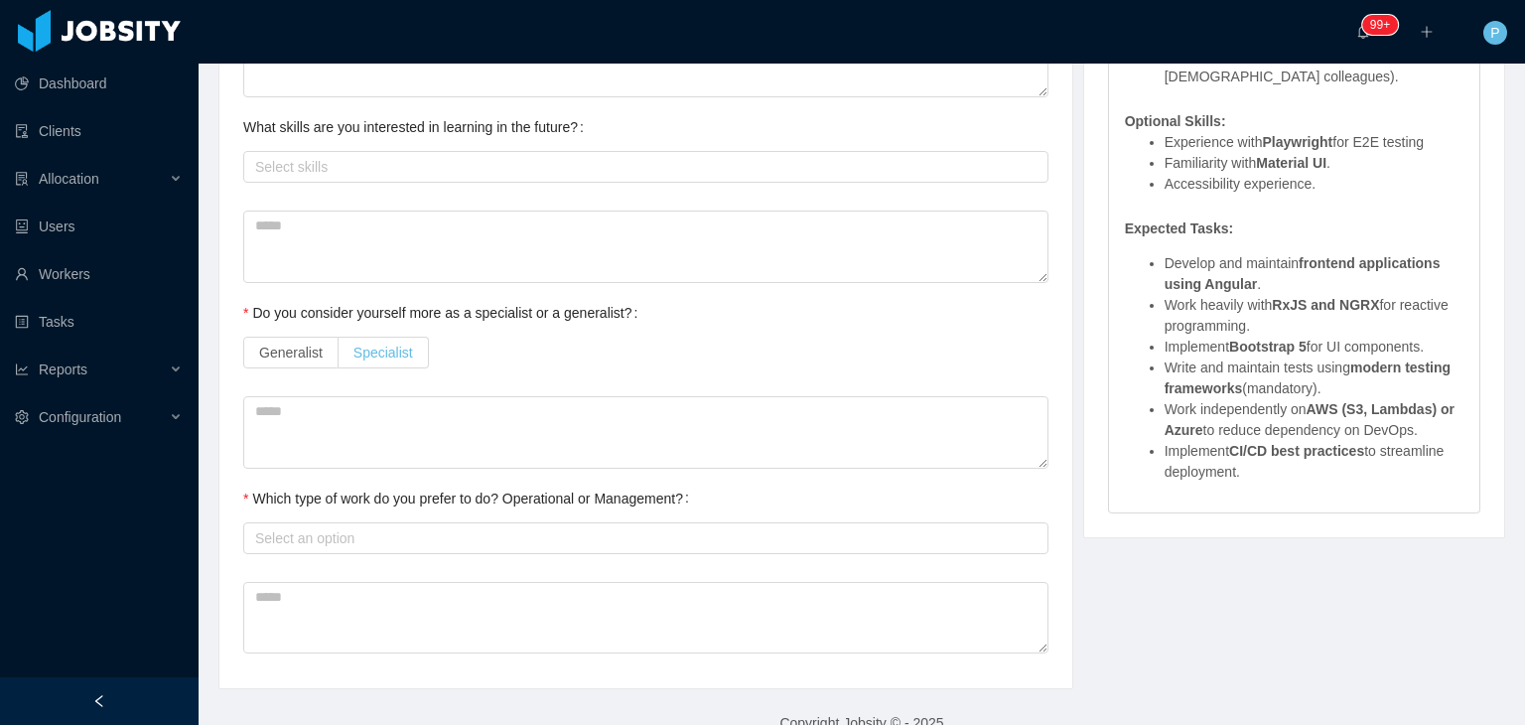
click at [368, 362] on label "Specialist" at bounding box center [384, 353] width 90 height 32
click at [377, 544] on div "Select an option" at bounding box center [641, 538] width 772 height 20
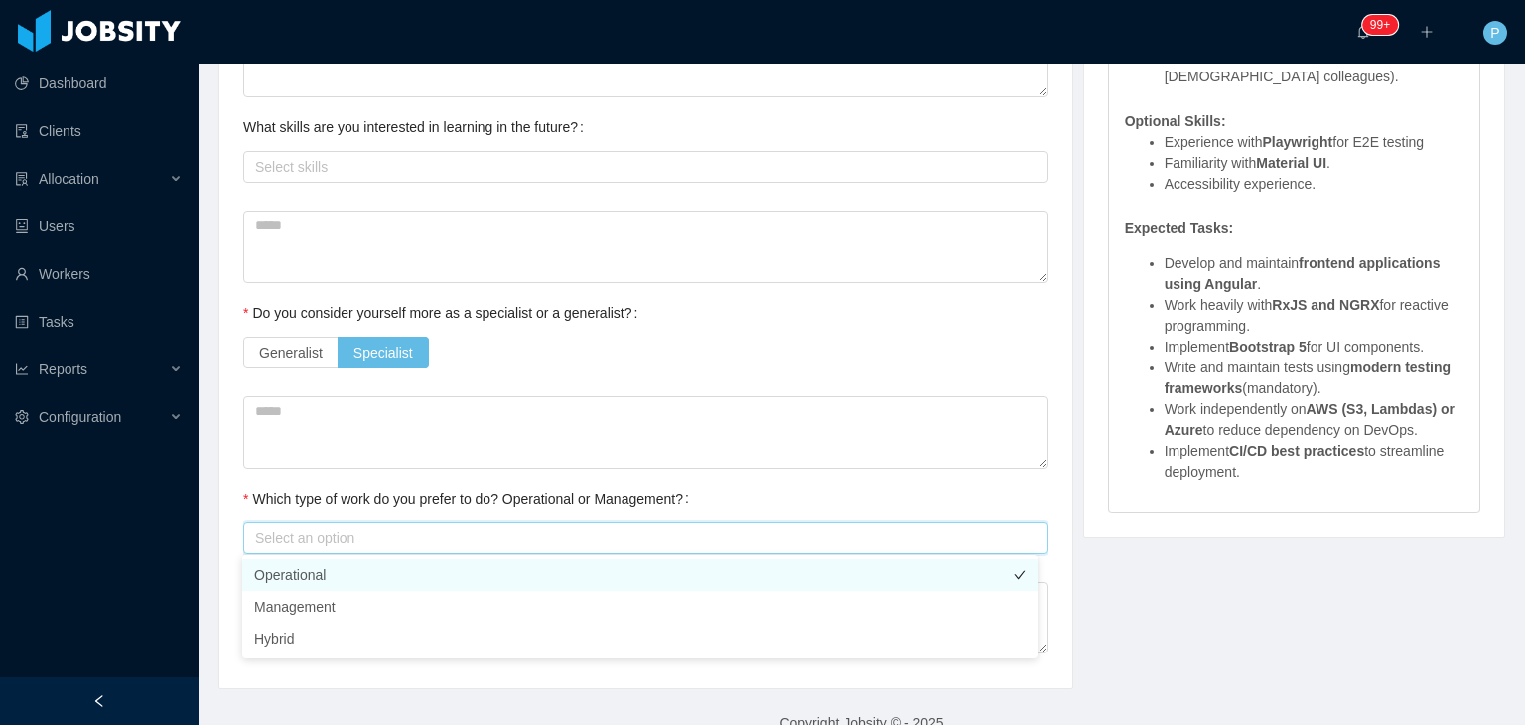
click at [379, 559] on li "Operational" at bounding box center [639, 575] width 795 height 32
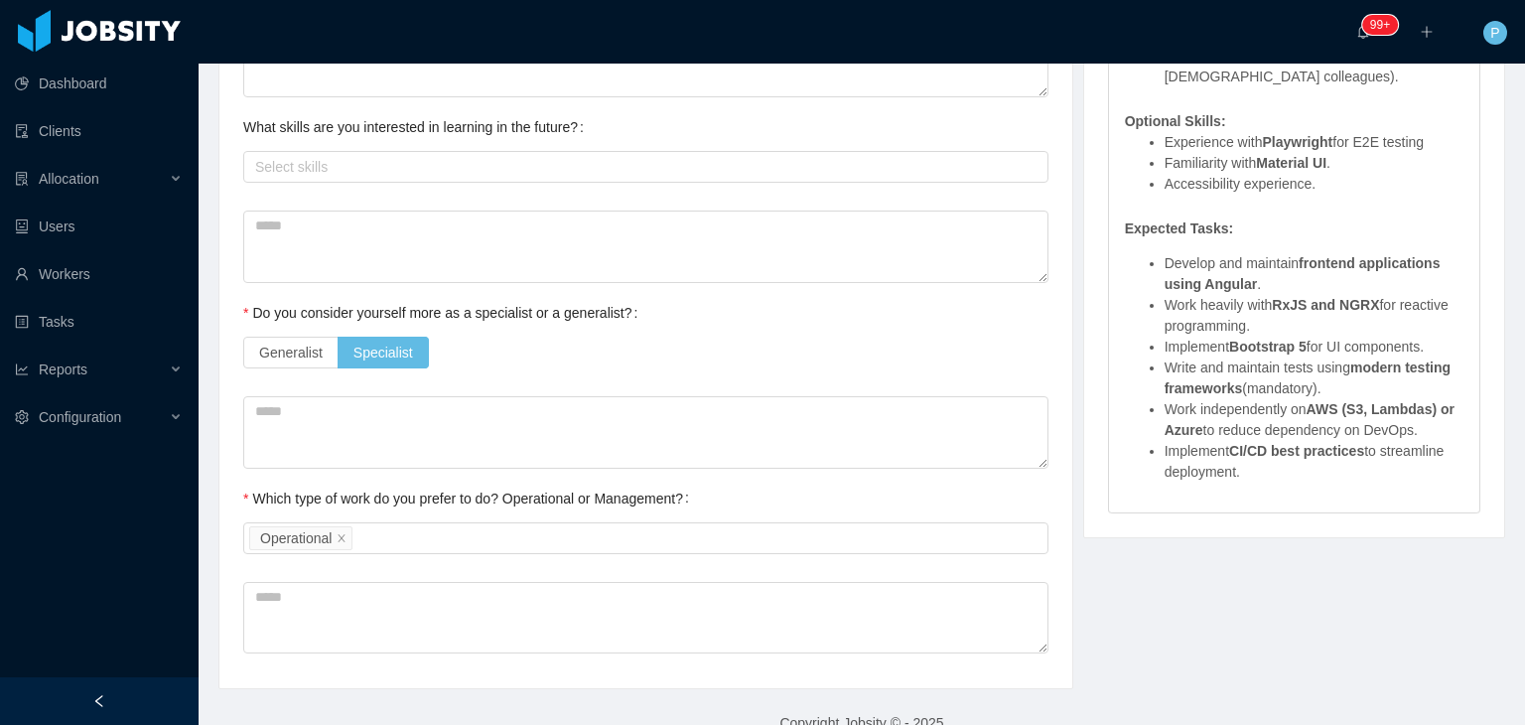
click at [738, 493] on div "Which type of work do you prefer to do? Operational or Management? Select an op…" at bounding box center [645, 518] width 805 height 79
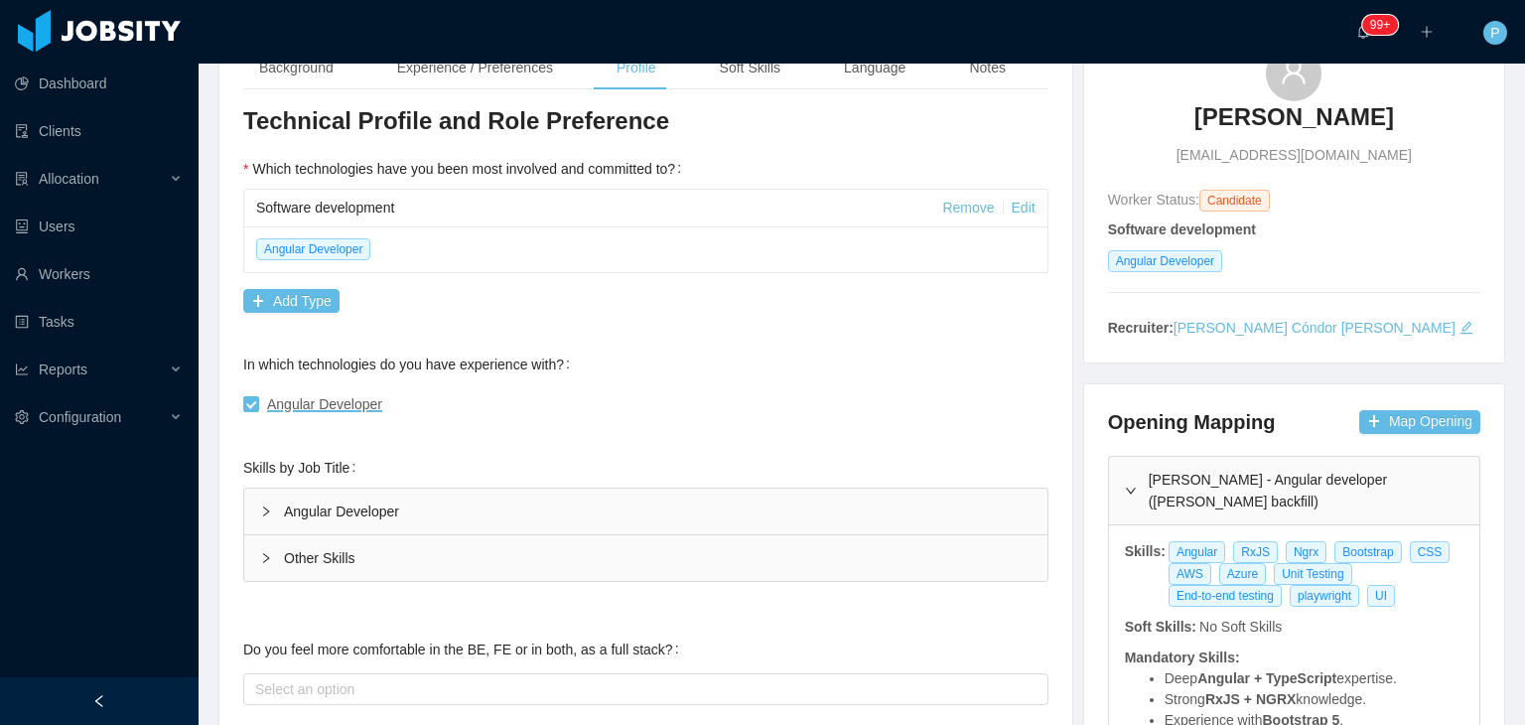
scroll to position [0, 0]
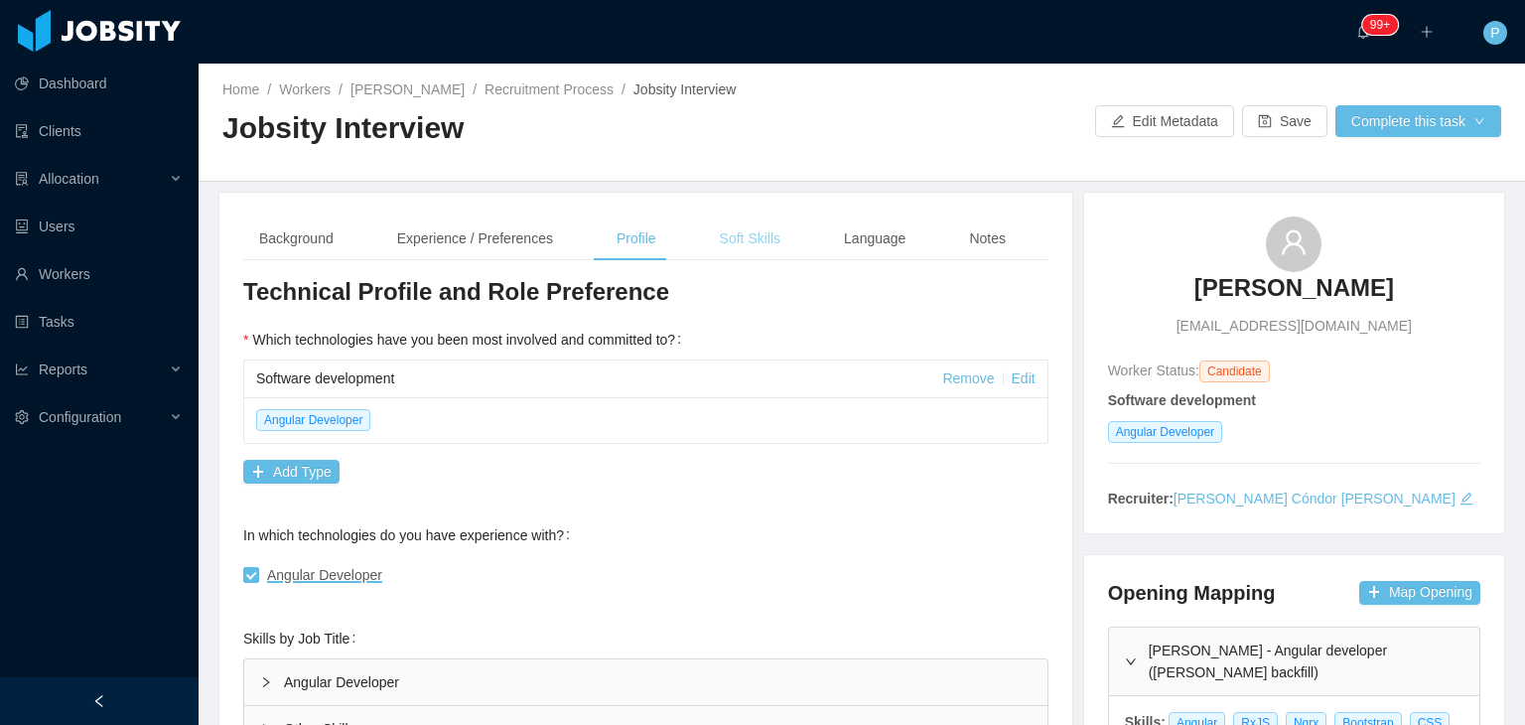
click at [731, 242] on div "Soft Skills" at bounding box center [750, 238] width 92 height 45
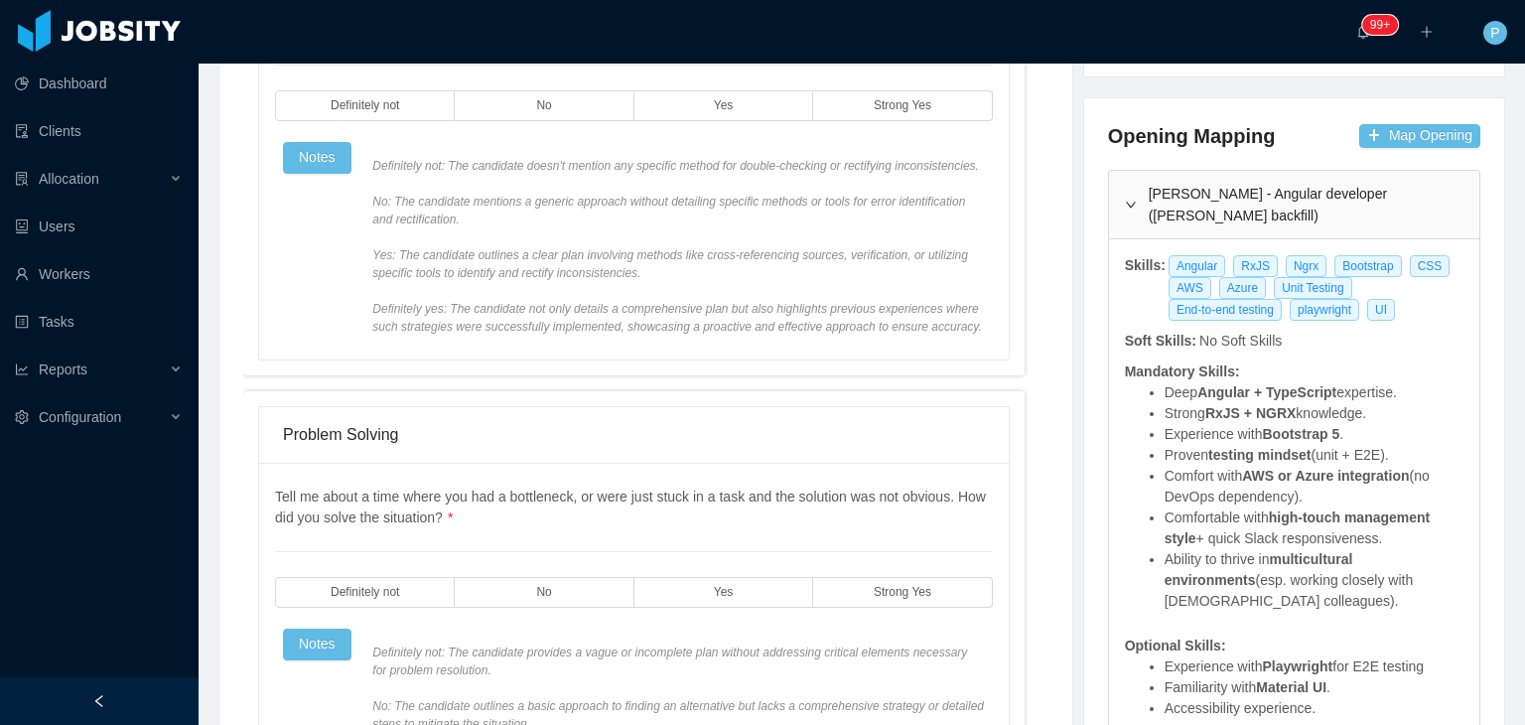
scroll to position [472, 0]
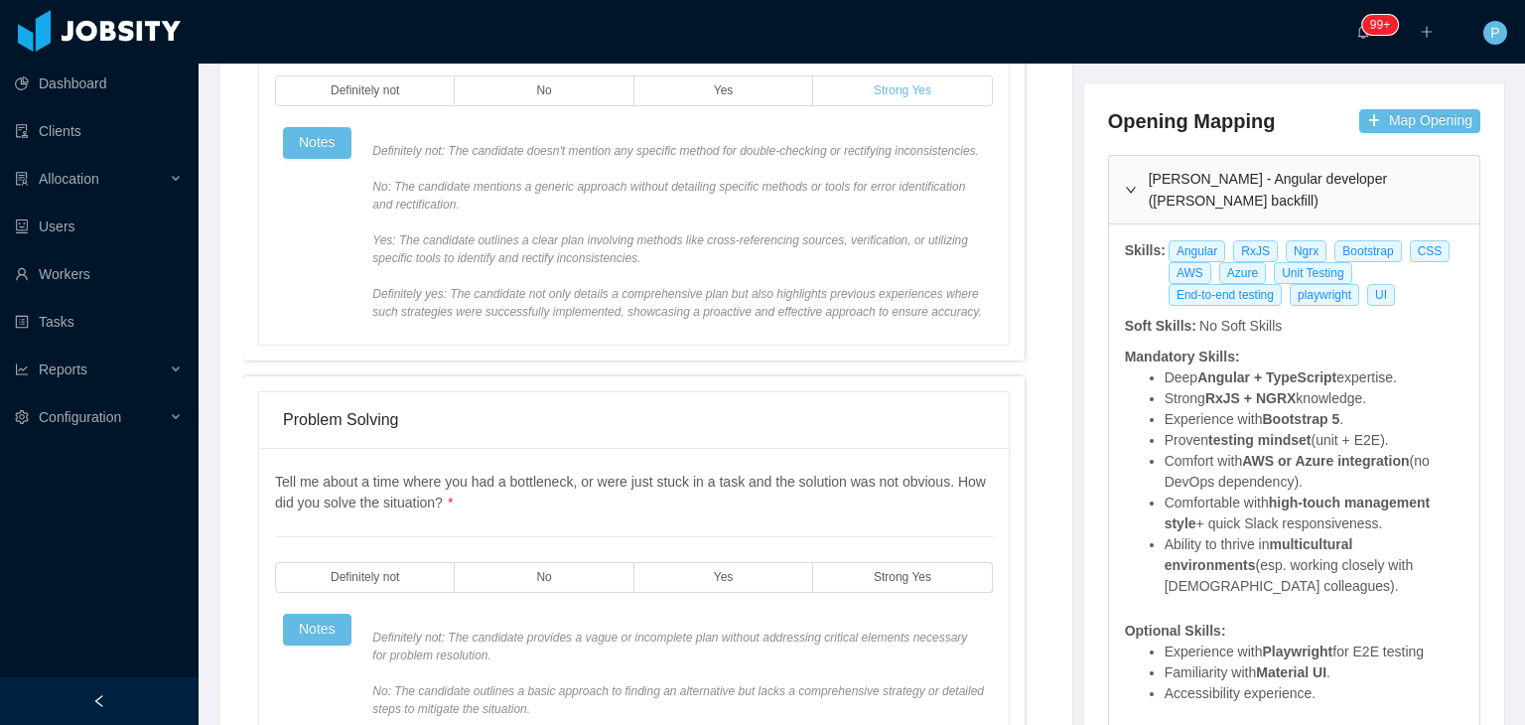
click at [911, 88] on span "Strong Yes" at bounding box center [903, 90] width 58 height 13
click at [933, 588] on label "Strong Yes" at bounding box center [902, 577] width 179 height 31
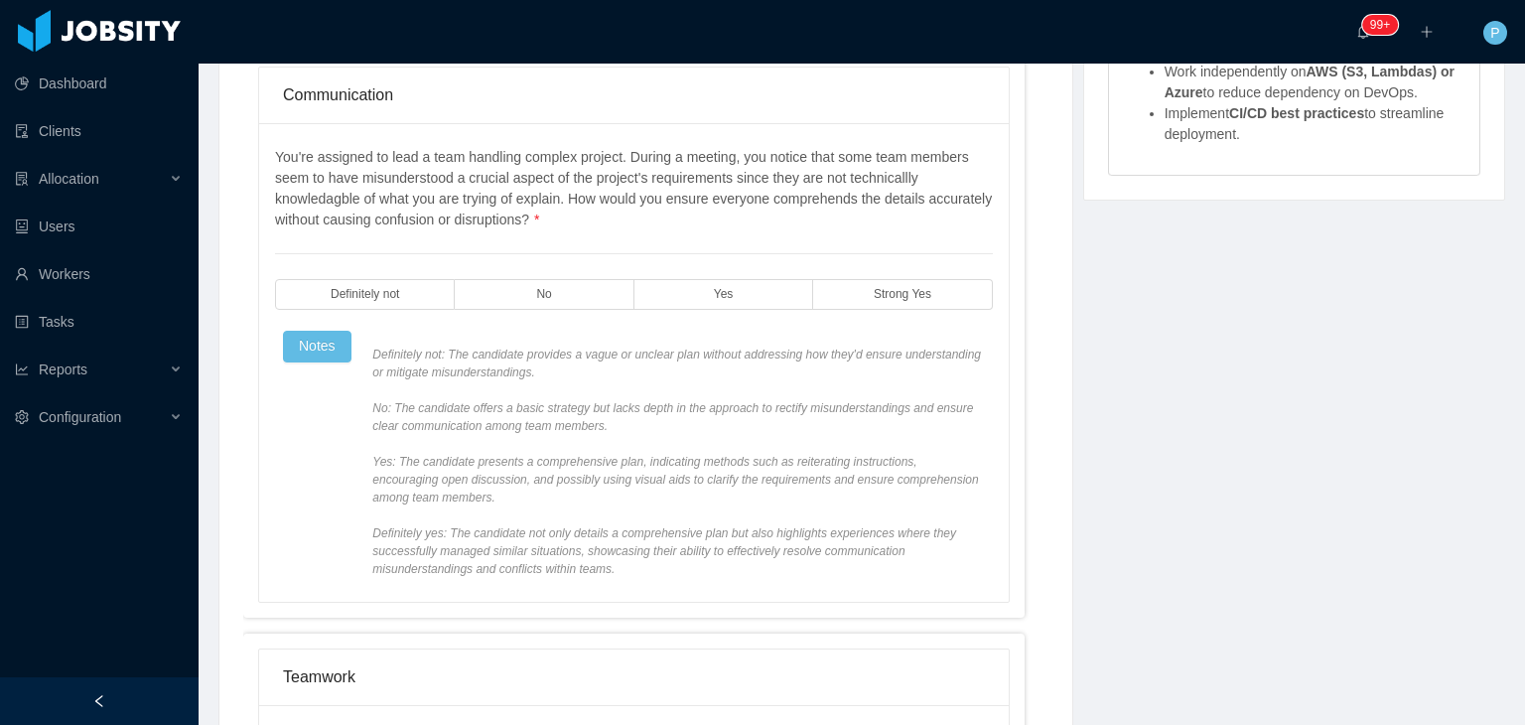
scroll to position [1332, 0]
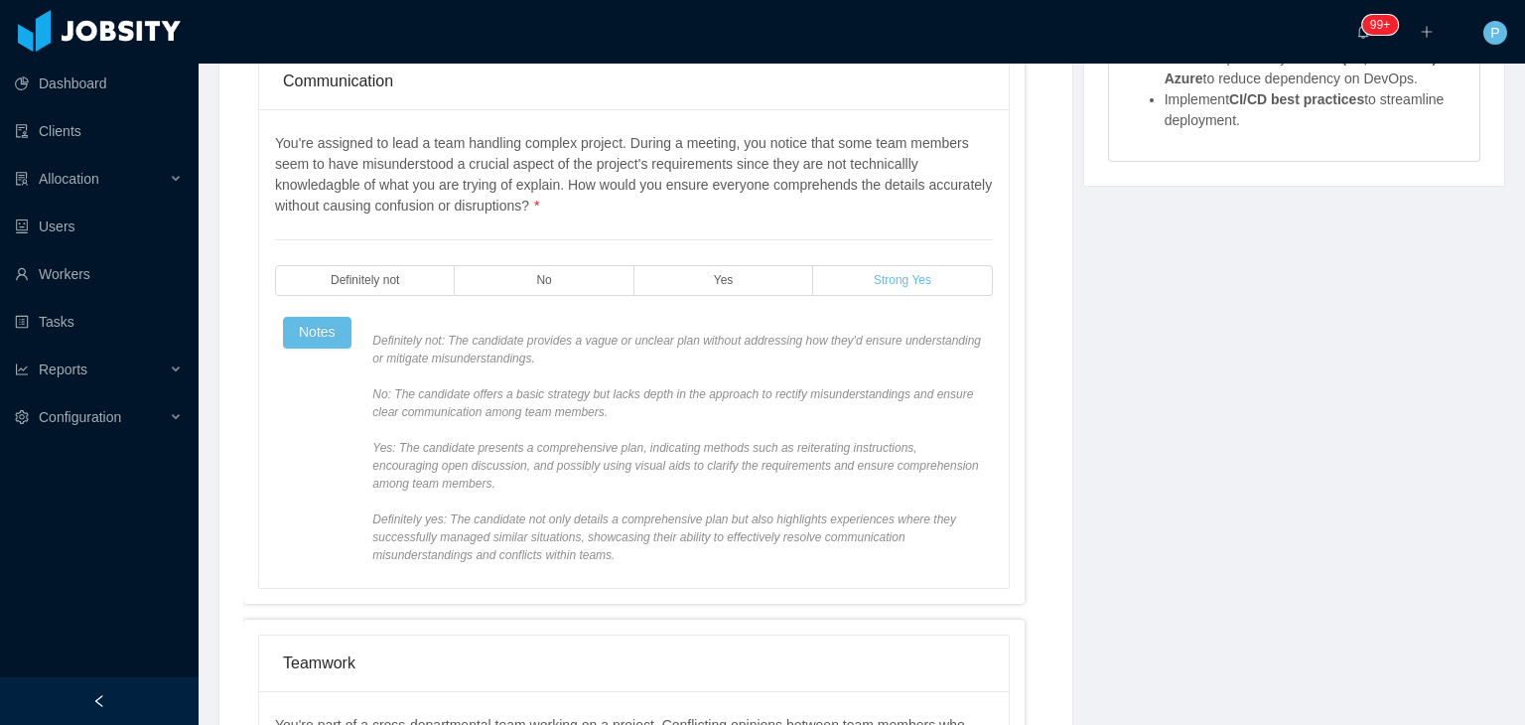
click at [962, 265] on label "Strong Yes" at bounding box center [902, 280] width 179 height 31
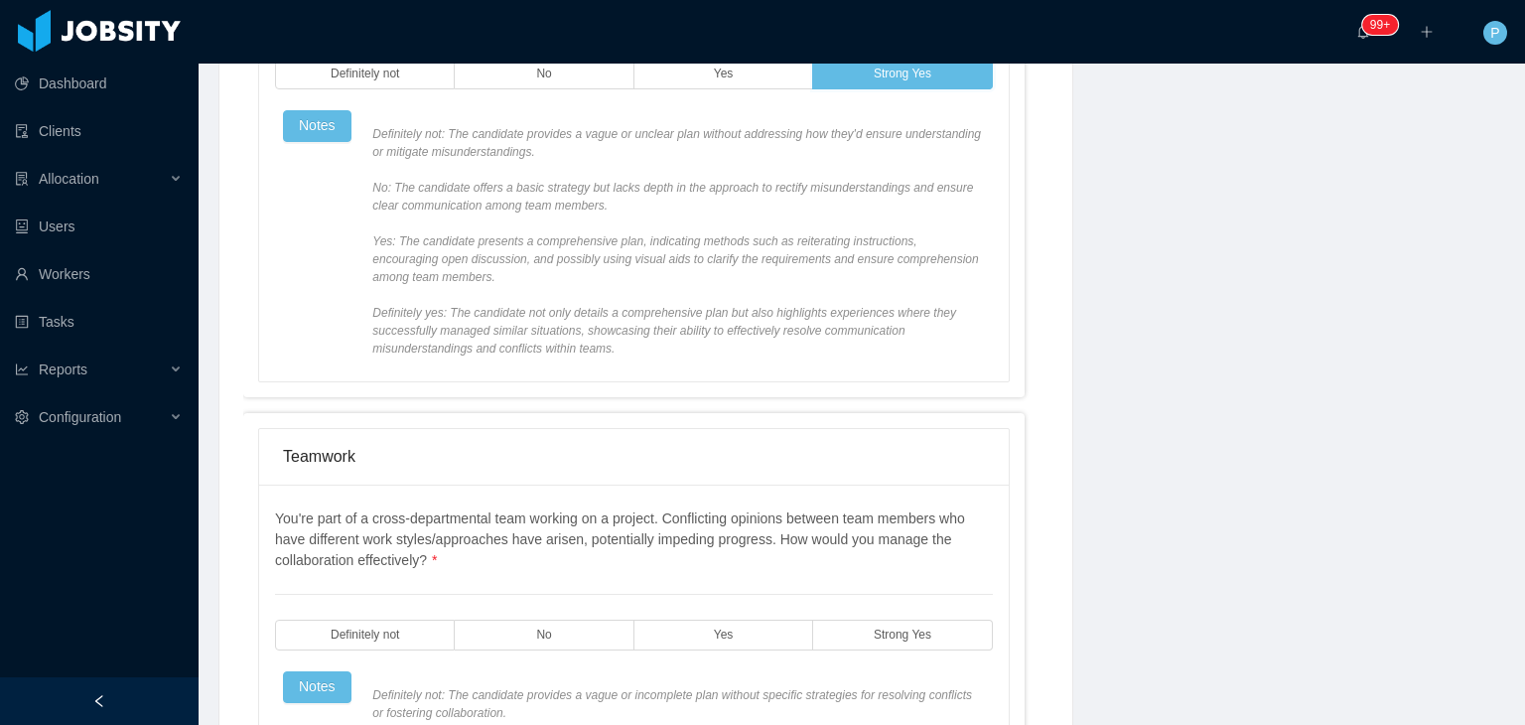
scroll to position [1589, 0]
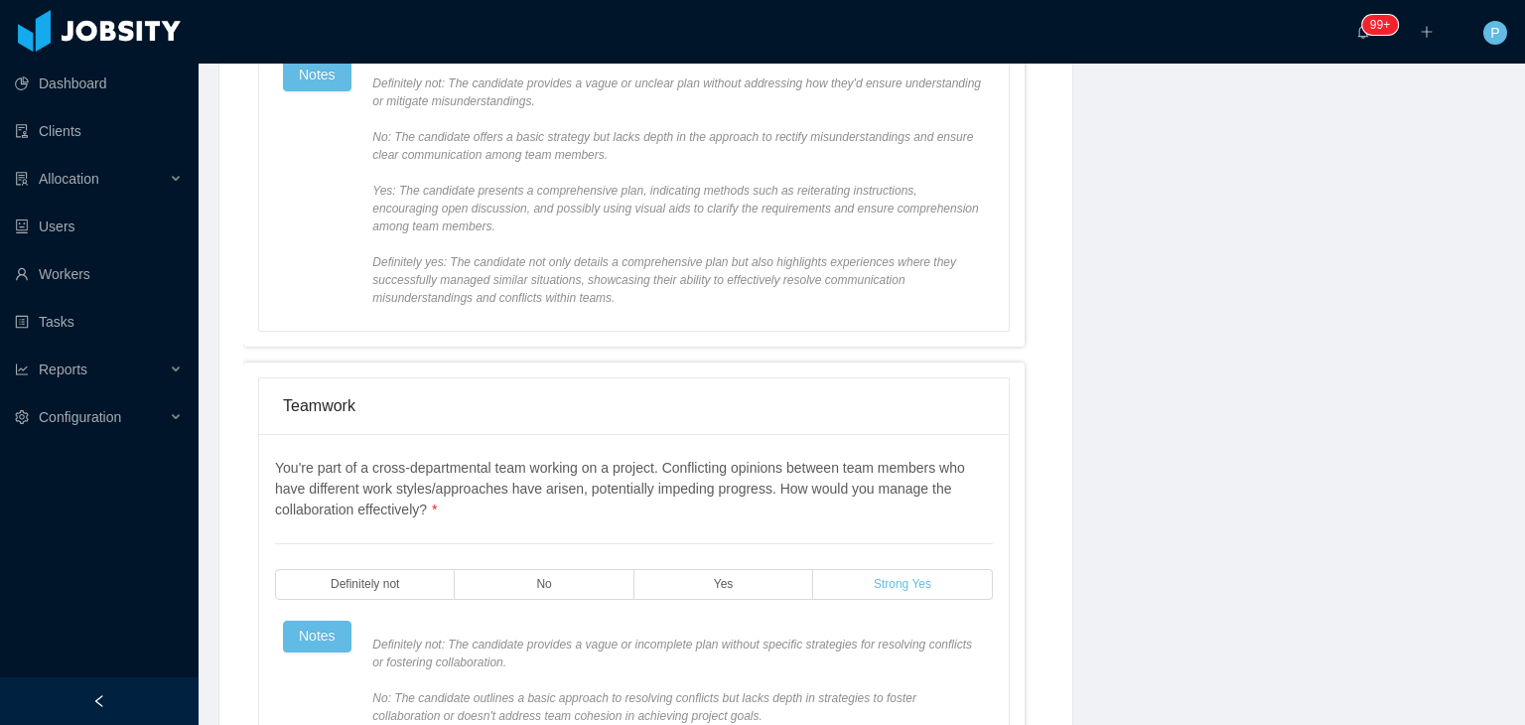
click at [900, 578] on span "Strong Yes" at bounding box center [903, 584] width 58 height 13
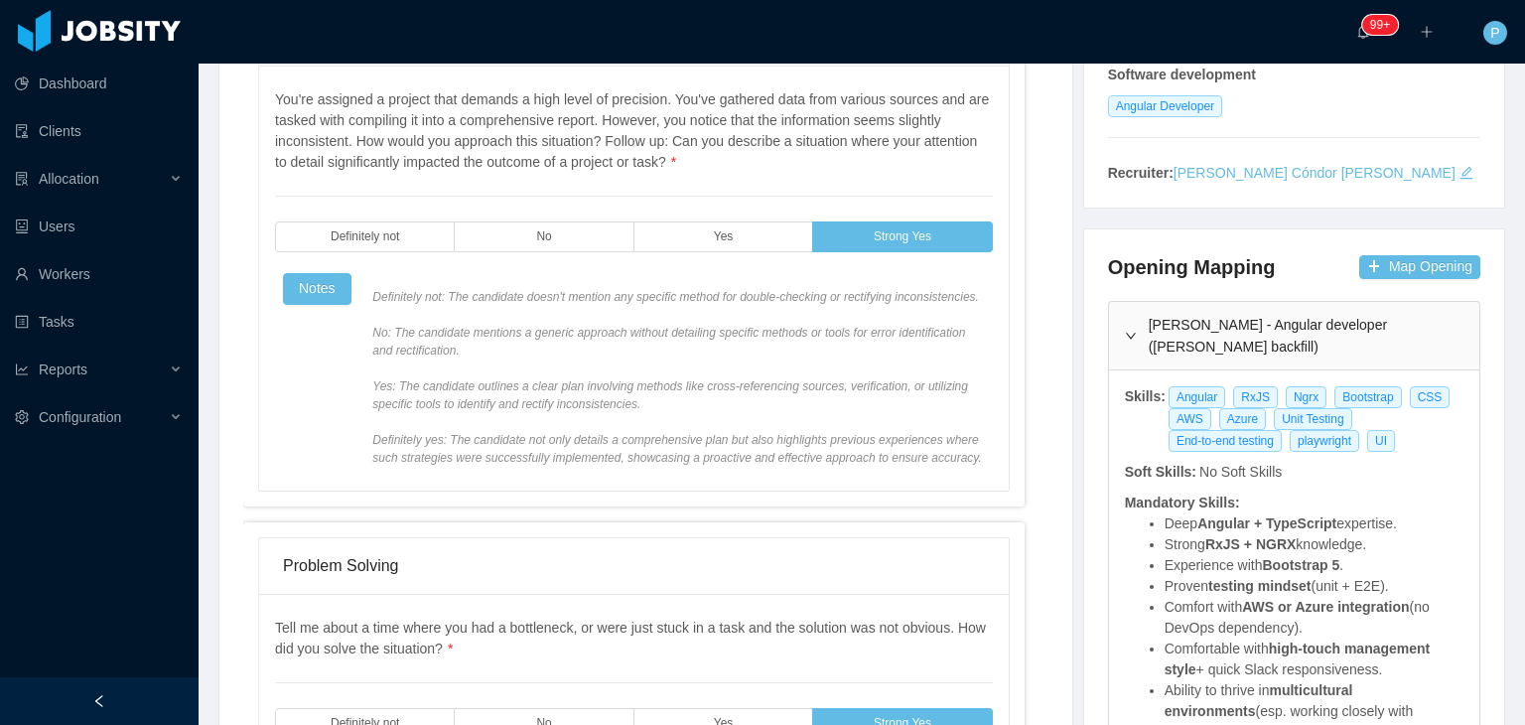
scroll to position [0, 0]
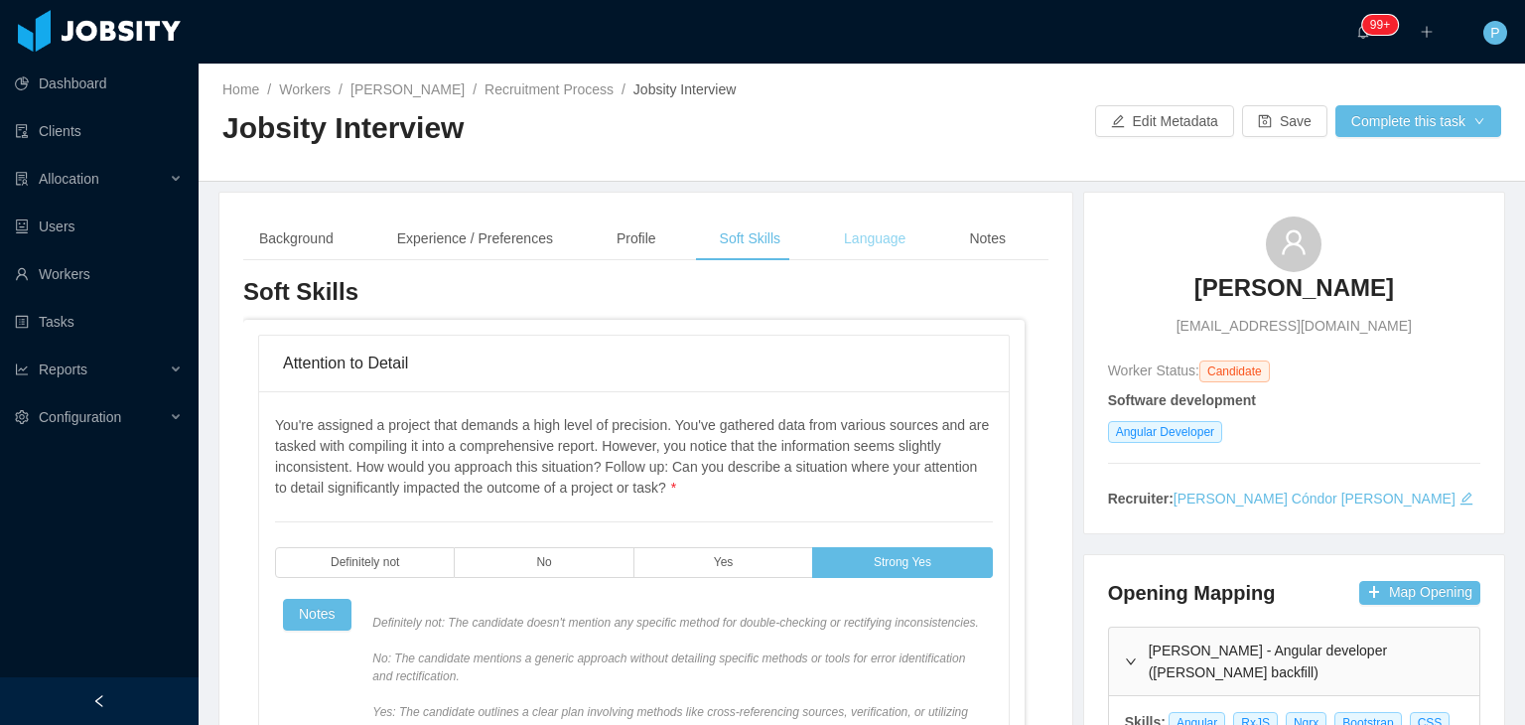
click at [881, 251] on div "Language" at bounding box center [874, 238] width 93 height 45
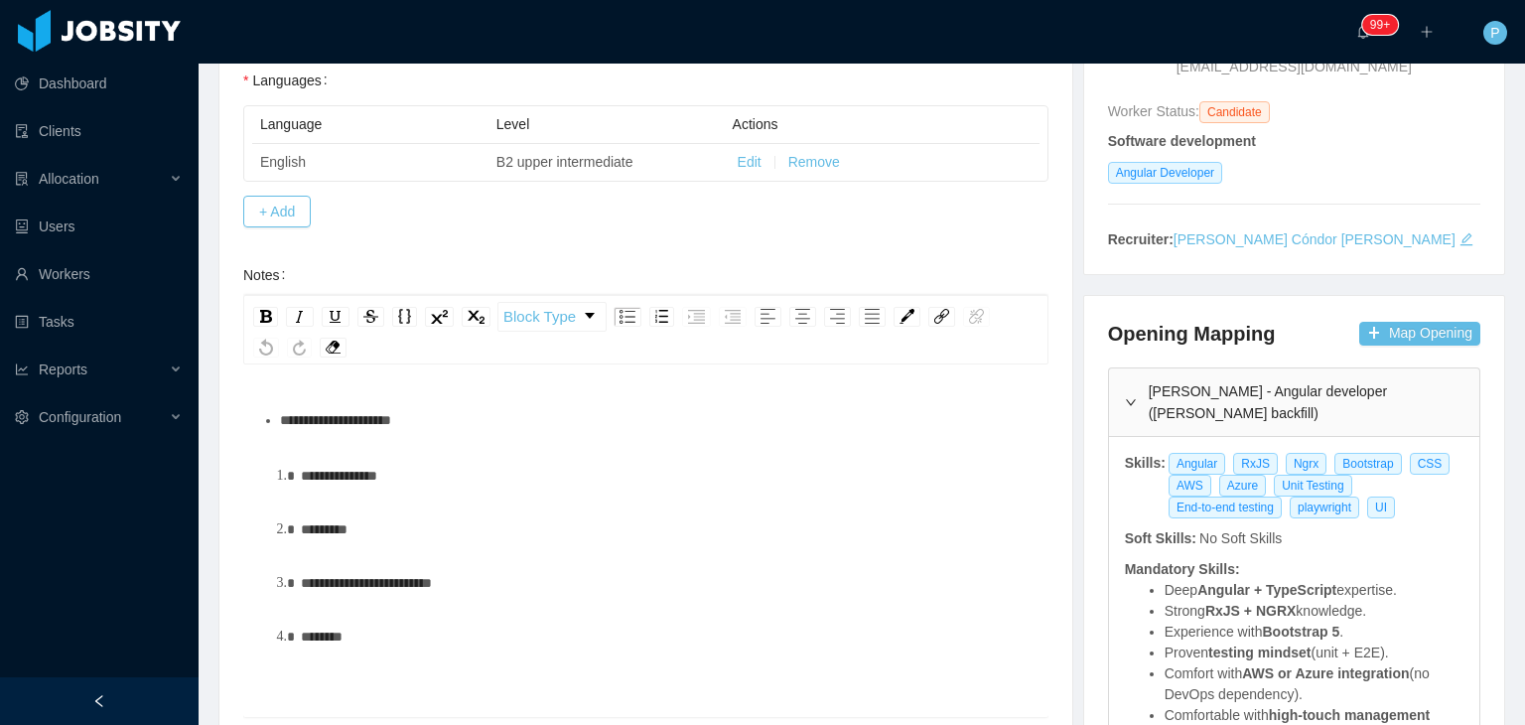
scroll to position [263, 0]
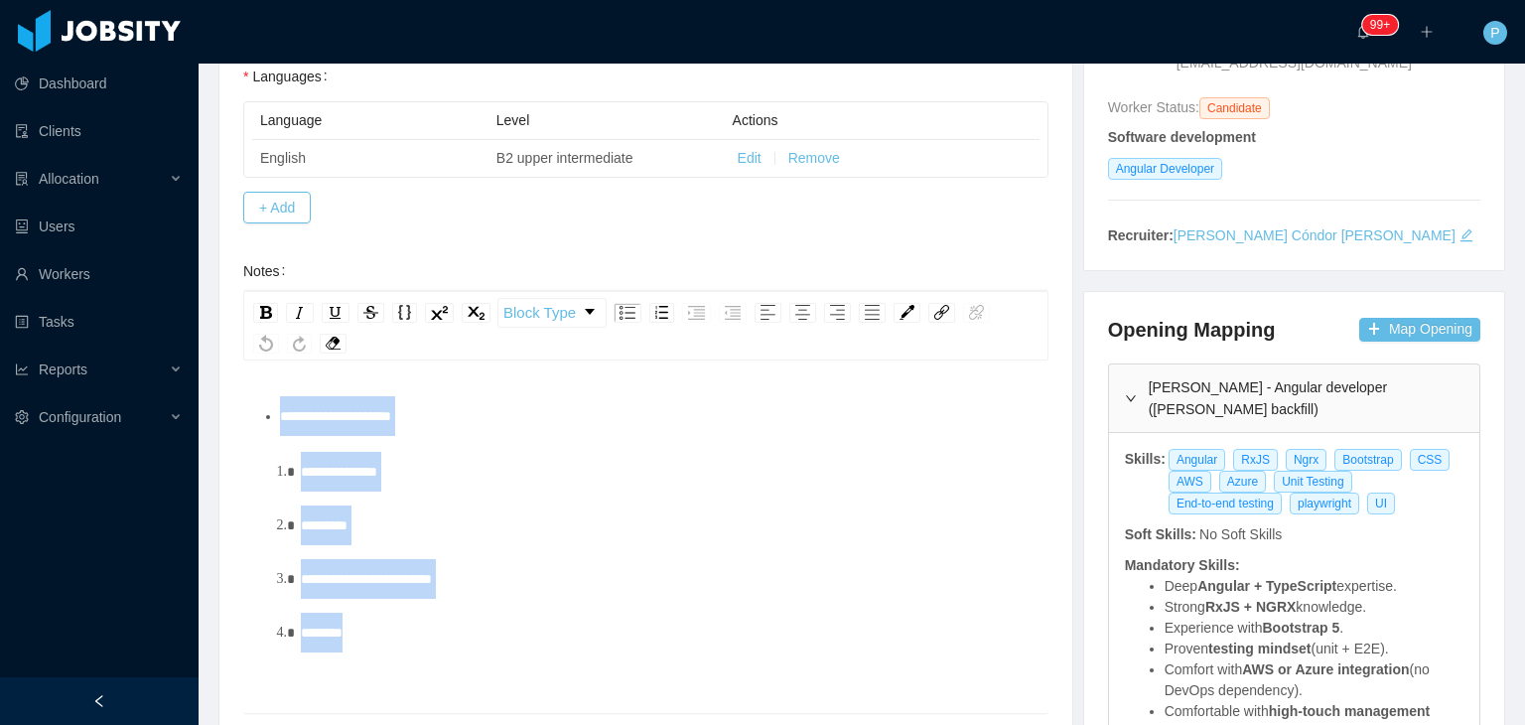
drag, startPoint x: 396, startPoint y: 620, endPoint x: 283, endPoint y: 422, distance: 228.5
click at [283, 422] on div "**********" at bounding box center [646, 524] width 774 height 256
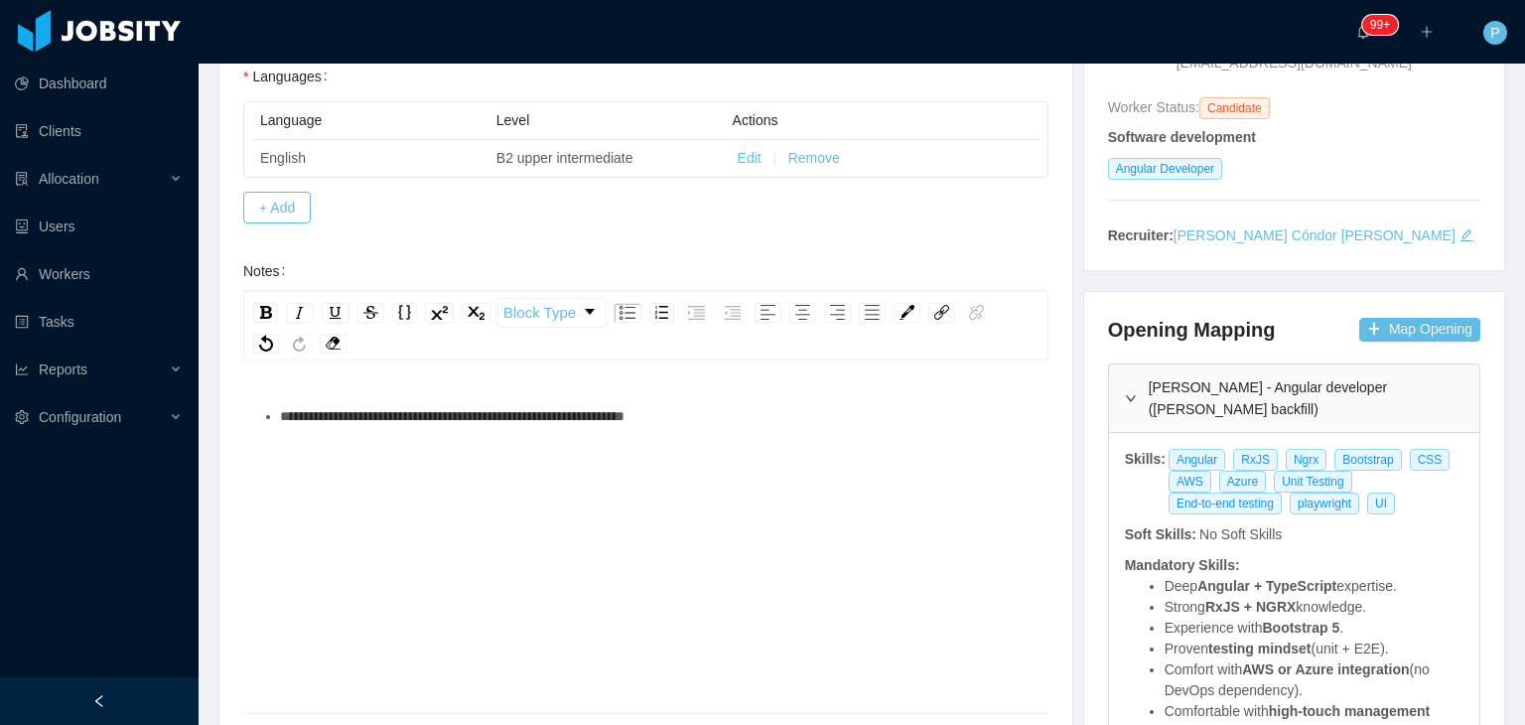
scroll to position [0, 0]
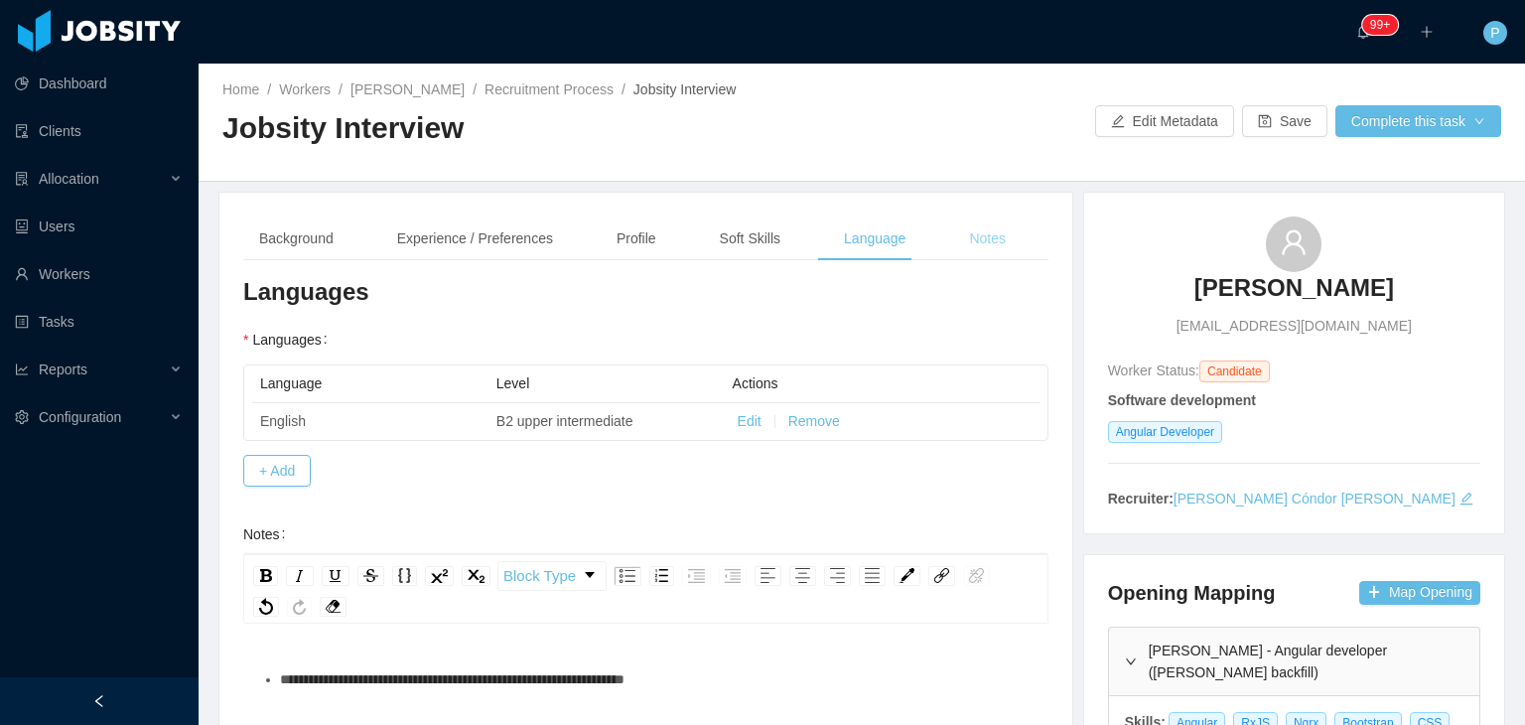
click at [983, 238] on div "Notes" at bounding box center [987, 238] width 68 height 45
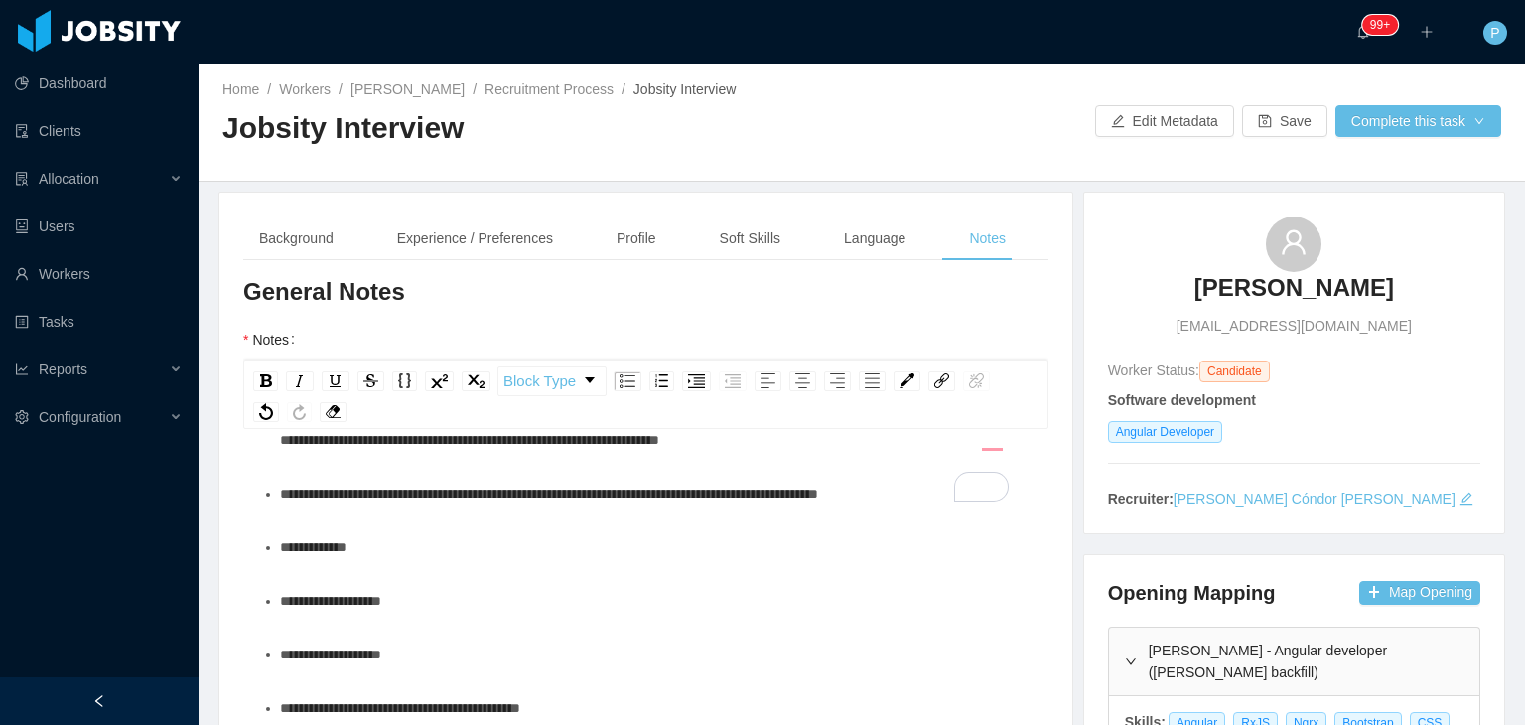
scroll to position [349, 0]
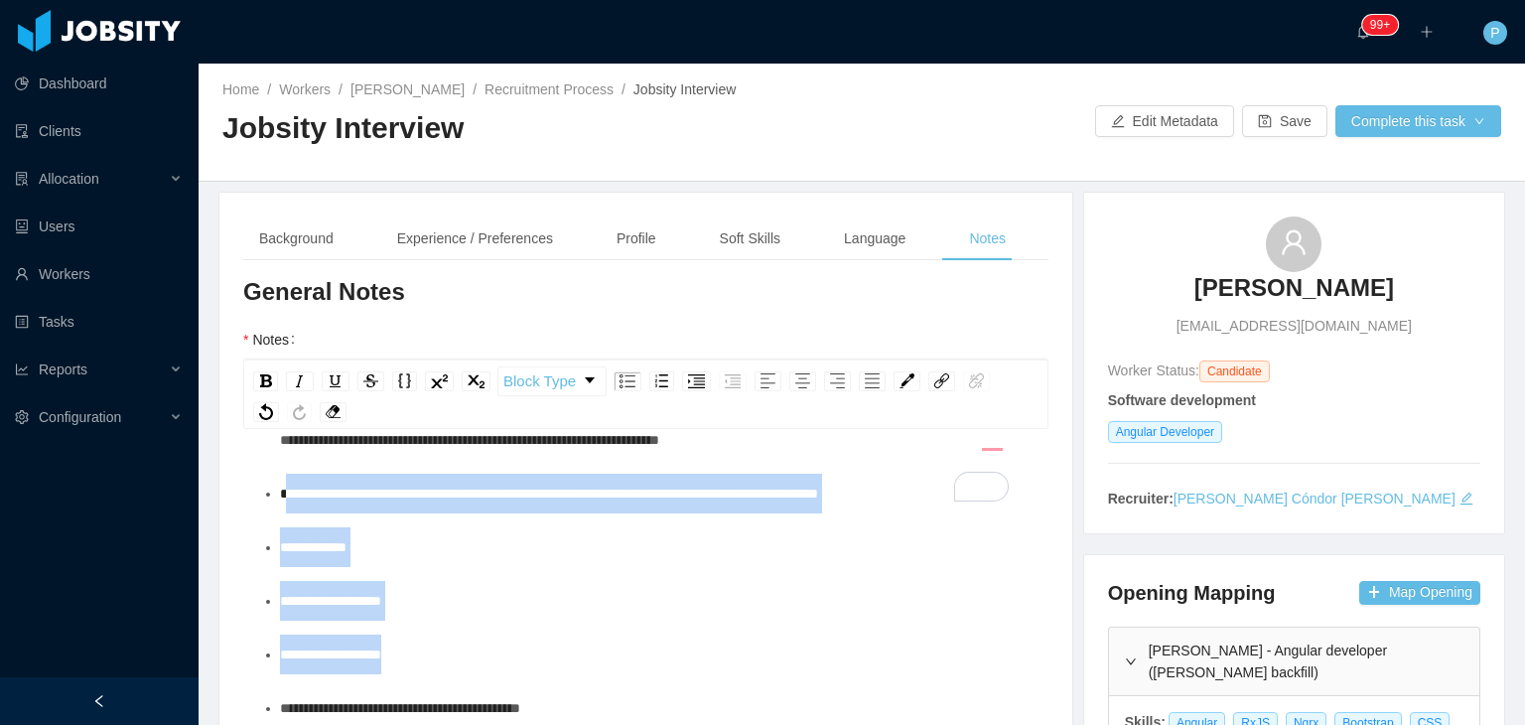
drag, startPoint x: 283, startPoint y: 499, endPoint x: 420, endPoint y: 653, distance: 206.0
click at [420, 653] on ul "**********" at bounding box center [646, 467] width 774 height 627
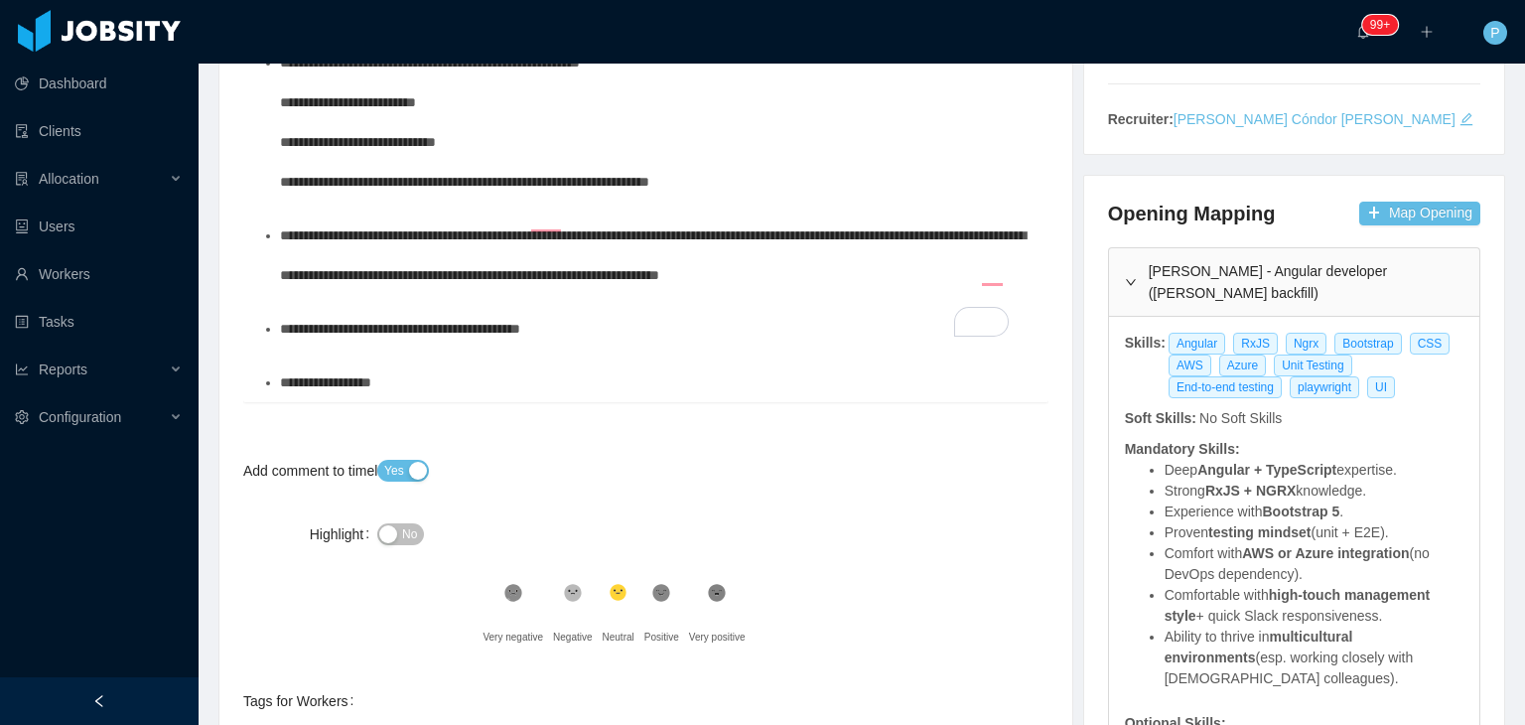
scroll to position [397, 0]
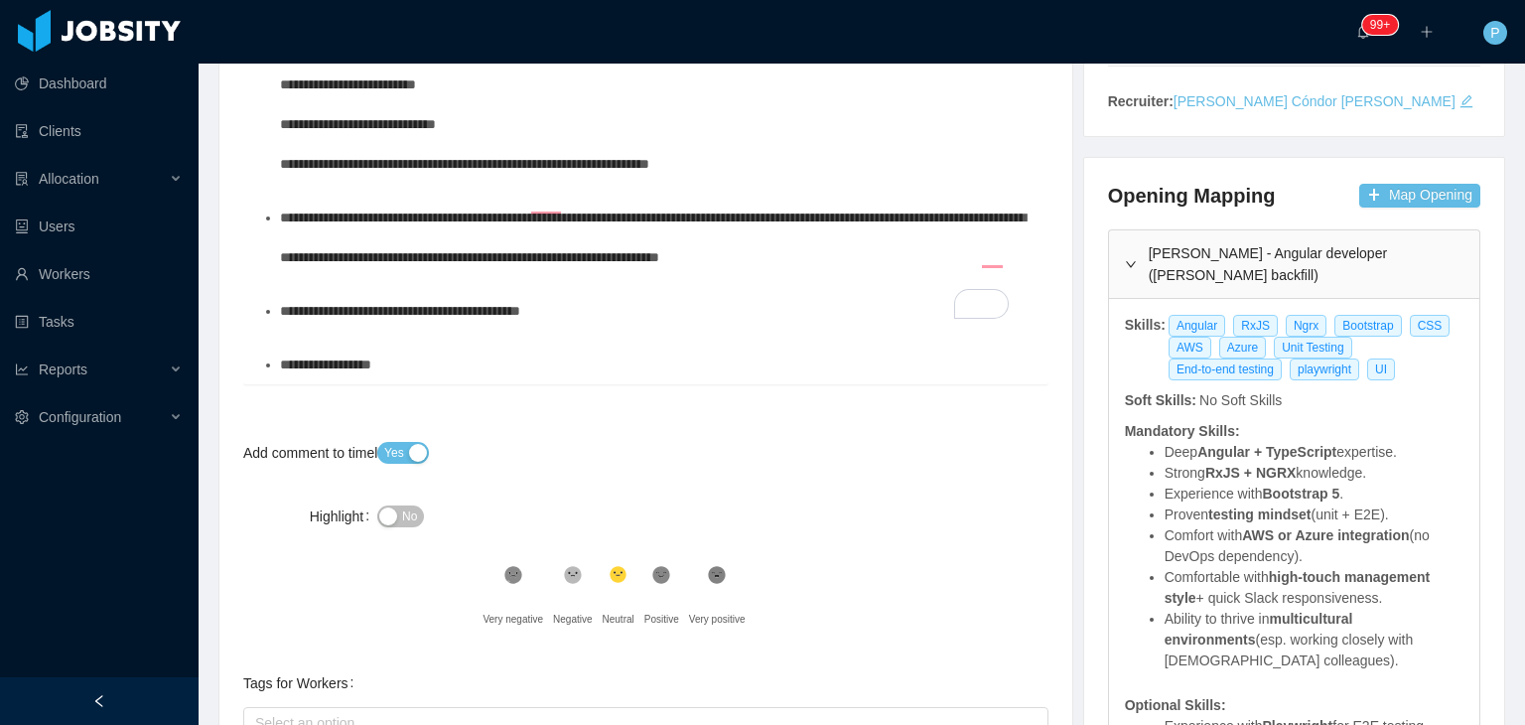
click at [644, 322] on div "**********" at bounding box center [656, 311] width 753 height 40
click at [441, 312] on span "**********" at bounding box center [407, 311] width 255 height 14
drag, startPoint x: 411, startPoint y: 362, endPoint x: 266, endPoint y: 365, distance: 145.0
click at [280, 365] on li "**********" at bounding box center [656, 364] width 753 height 40
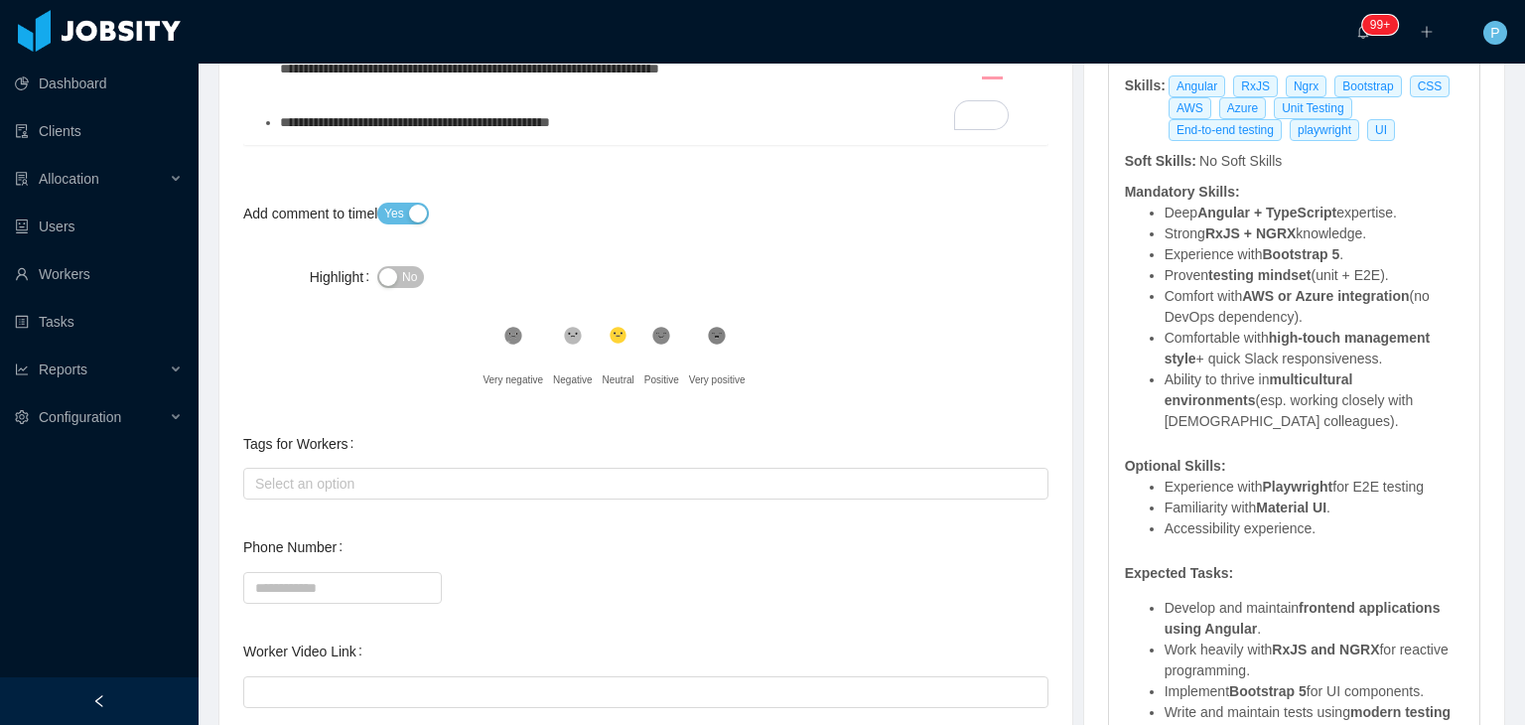
scroll to position [720, 0]
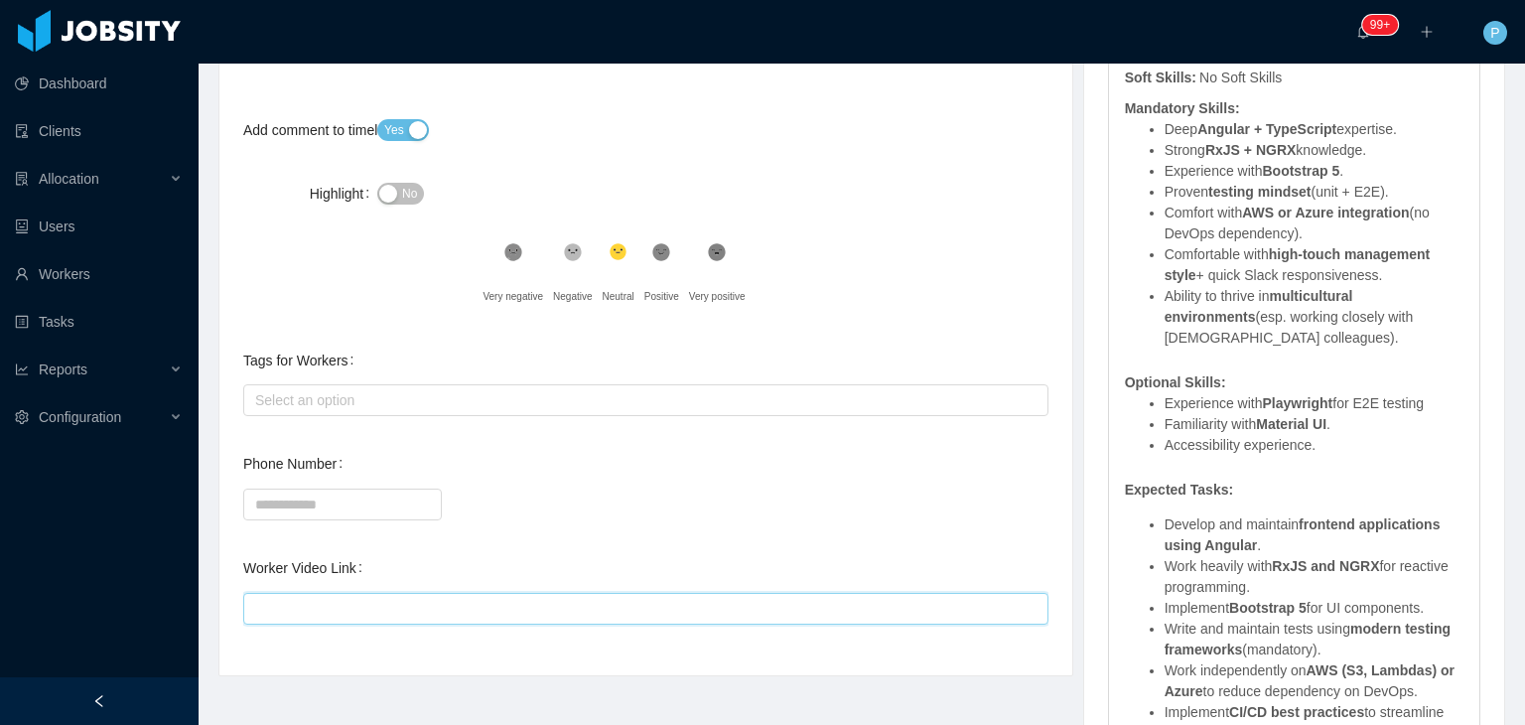
click at [774, 605] on input "Worker Video Link" at bounding box center [645, 609] width 805 height 32
paste input "**********"
type input "**********"
click at [861, 492] on div at bounding box center [645, 503] width 805 height 40
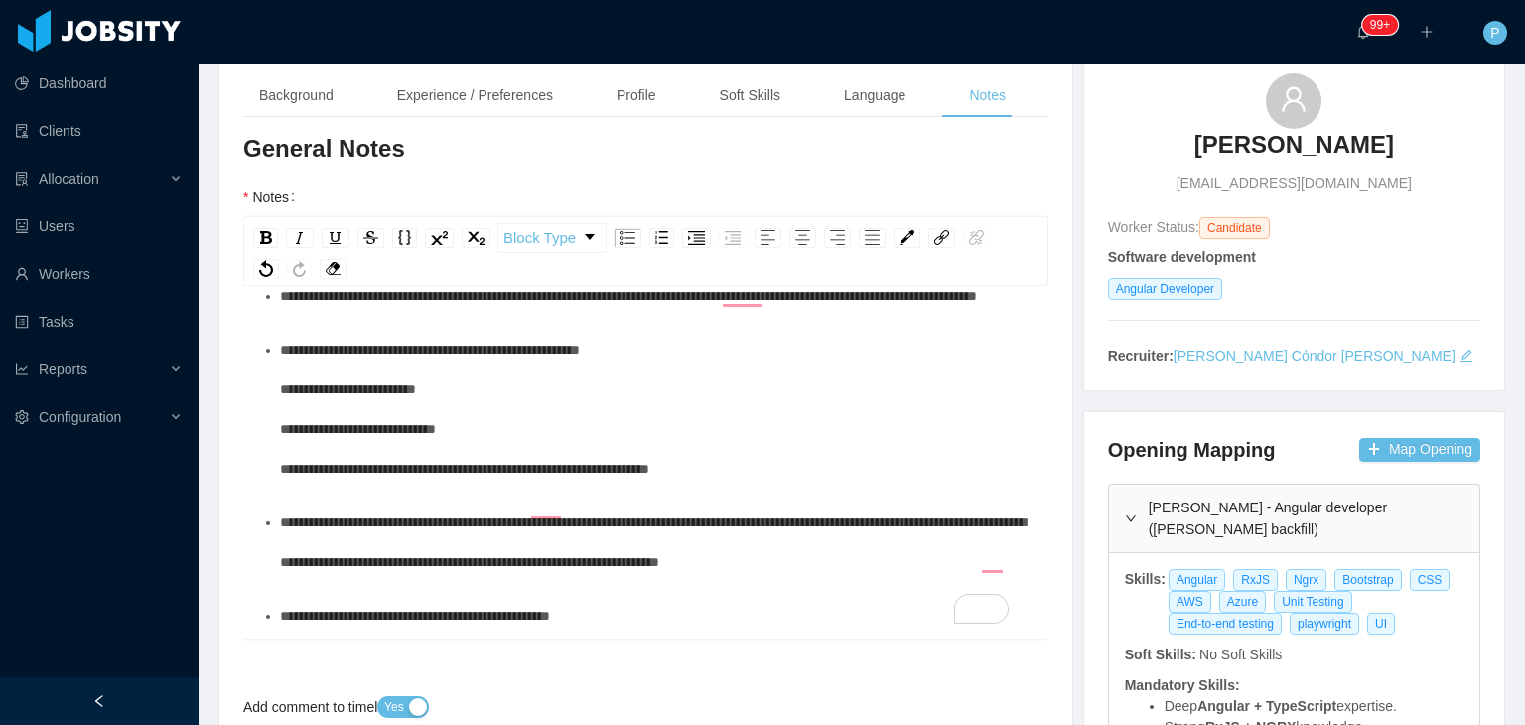
scroll to position [16, 0]
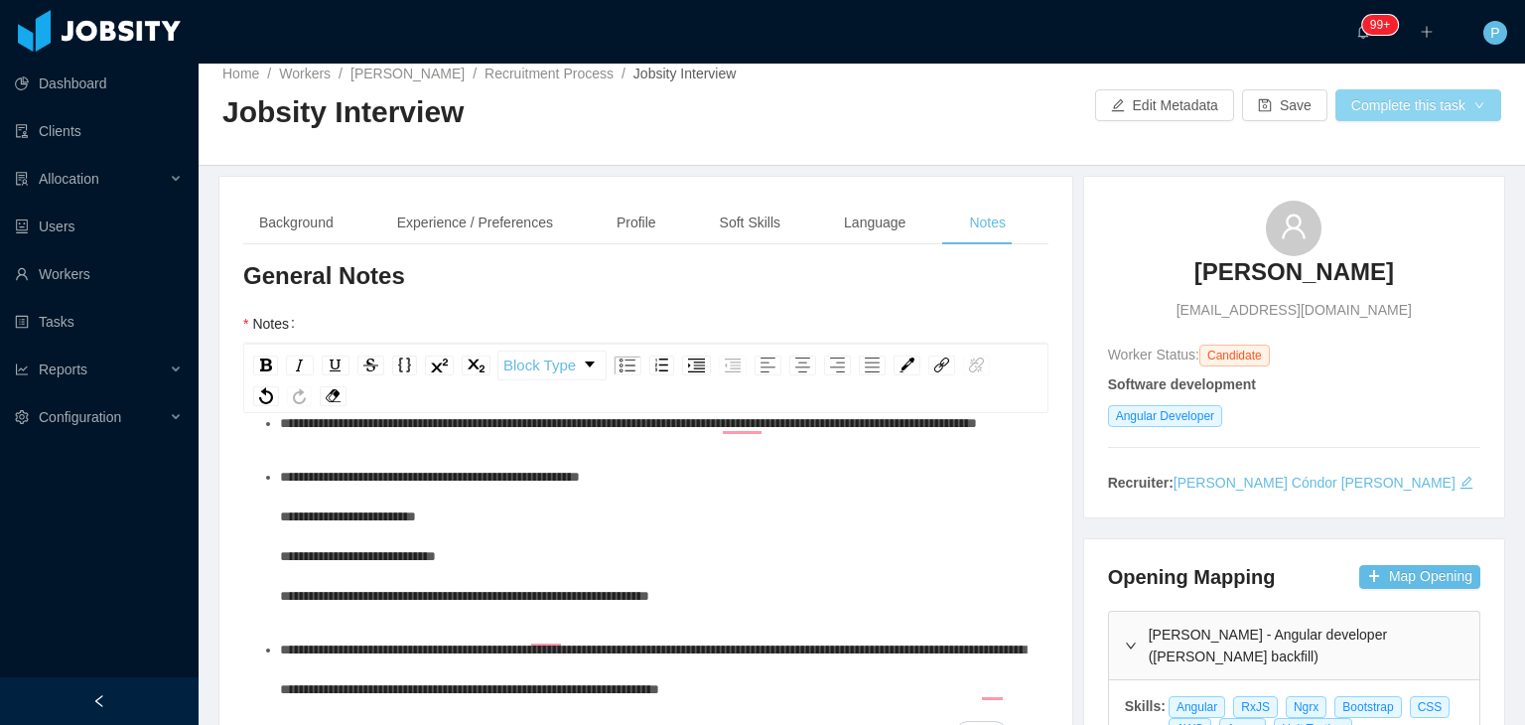
click at [1414, 100] on button "Complete this task" at bounding box center [1418, 105] width 166 height 32
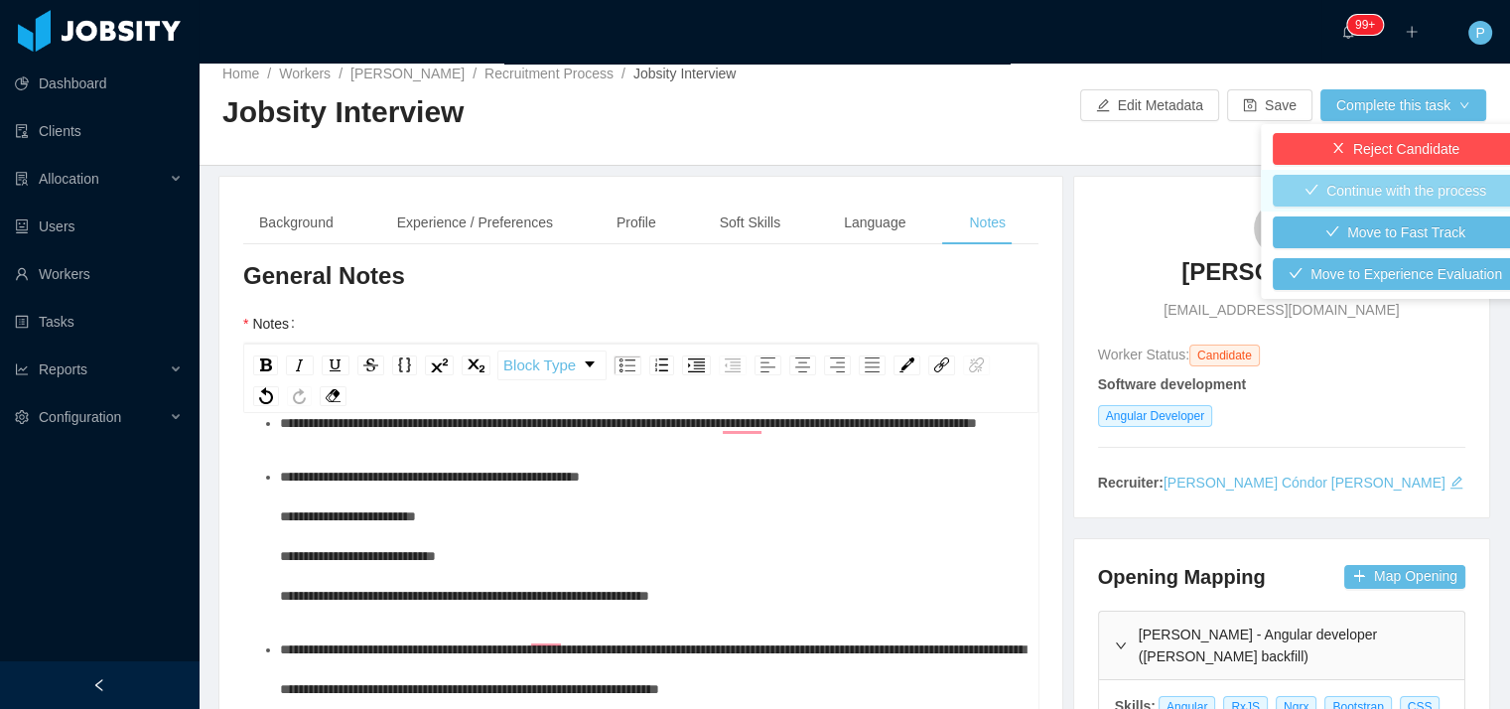
click at [1431, 181] on button "Continue with the process" at bounding box center [1395, 191] width 245 height 32
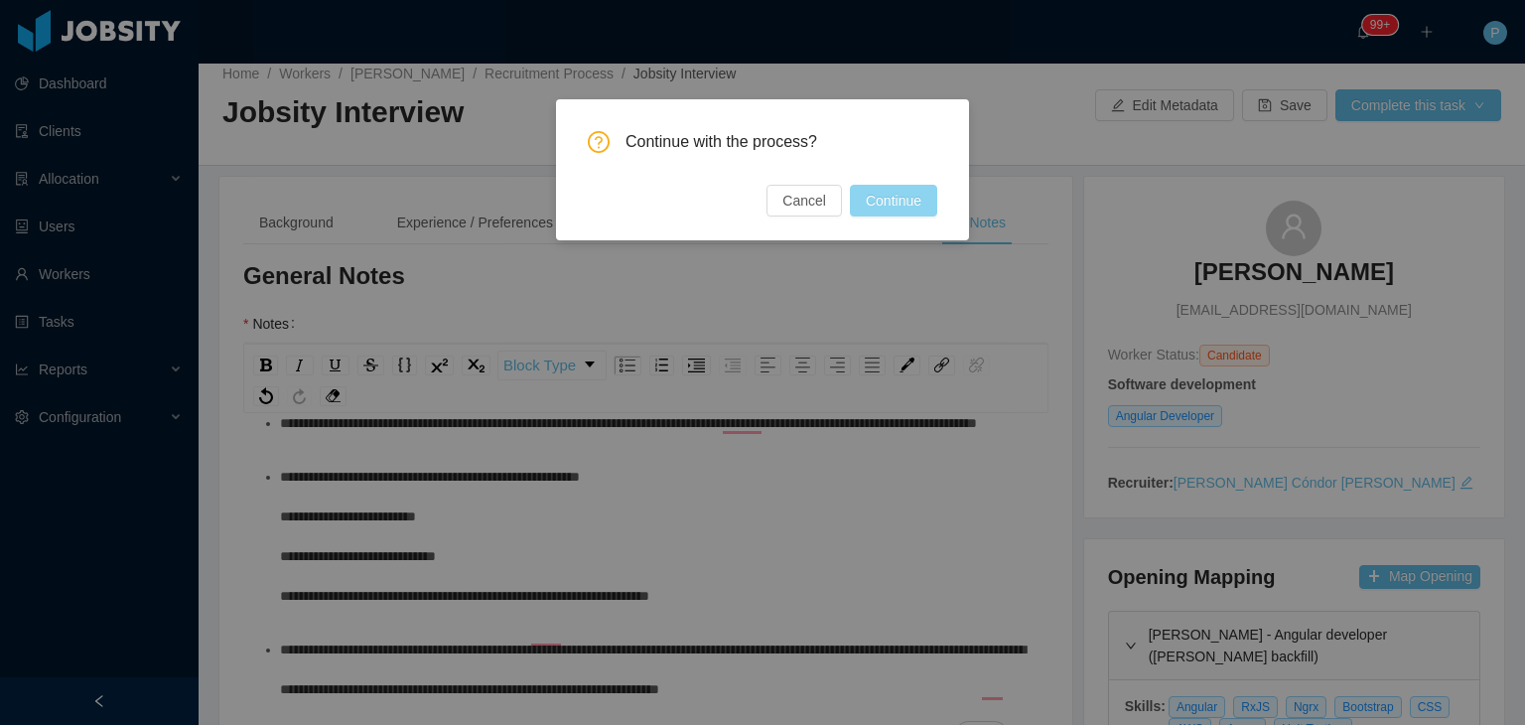
click at [911, 205] on button "Continue" at bounding box center [893, 201] width 87 height 32
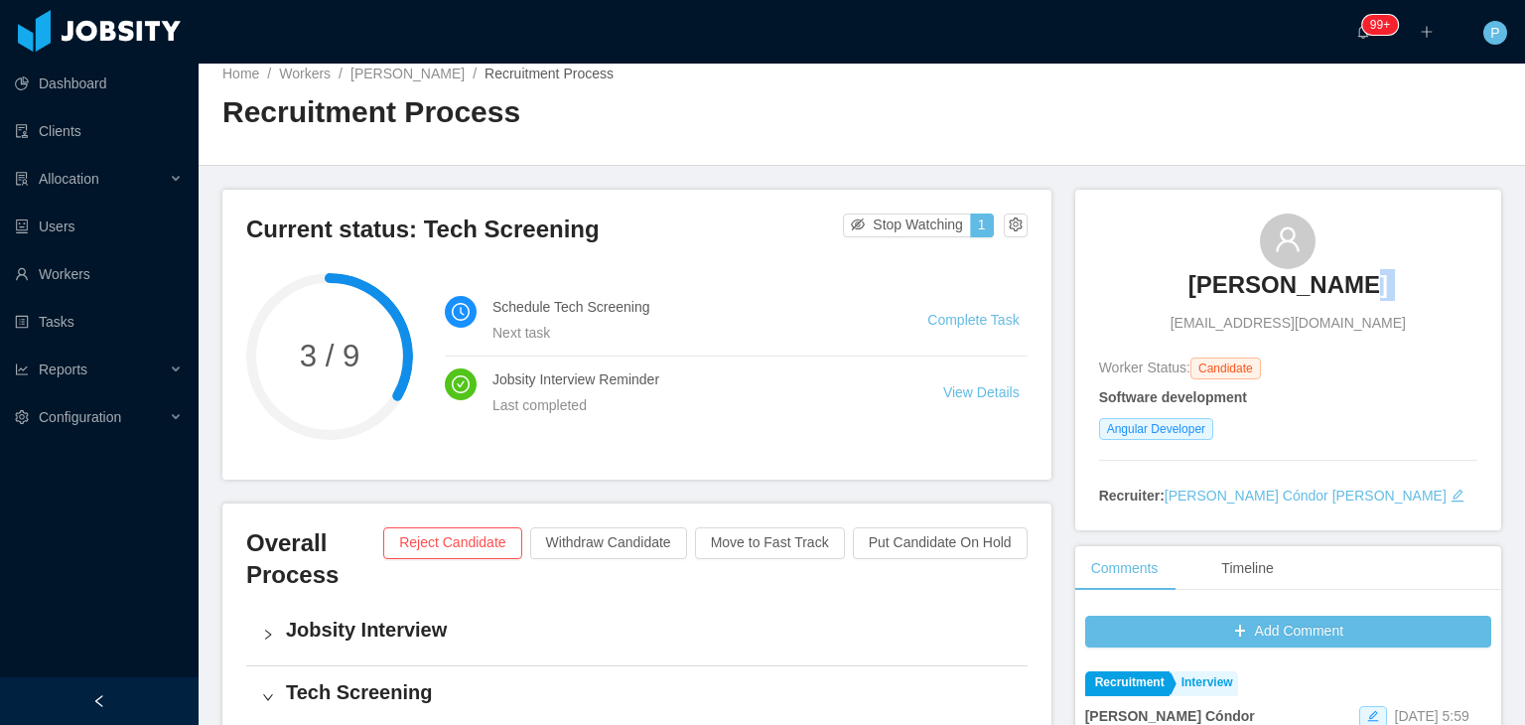
drag, startPoint x: 1367, startPoint y: 283, endPoint x: 1163, endPoint y: 286, distance: 203.5
click at [1163, 286] on div "[PERSON_NAME] [EMAIL_ADDRESS][DOMAIN_NAME]" at bounding box center [1288, 273] width 378 height 120
drag, startPoint x: 1186, startPoint y: 285, endPoint x: 1358, endPoint y: 293, distance: 171.9
click at [1358, 293] on div "[PERSON_NAME] [EMAIL_ADDRESS][DOMAIN_NAME]" at bounding box center [1288, 273] width 378 height 120
copy h3 "[PERSON_NAME]"
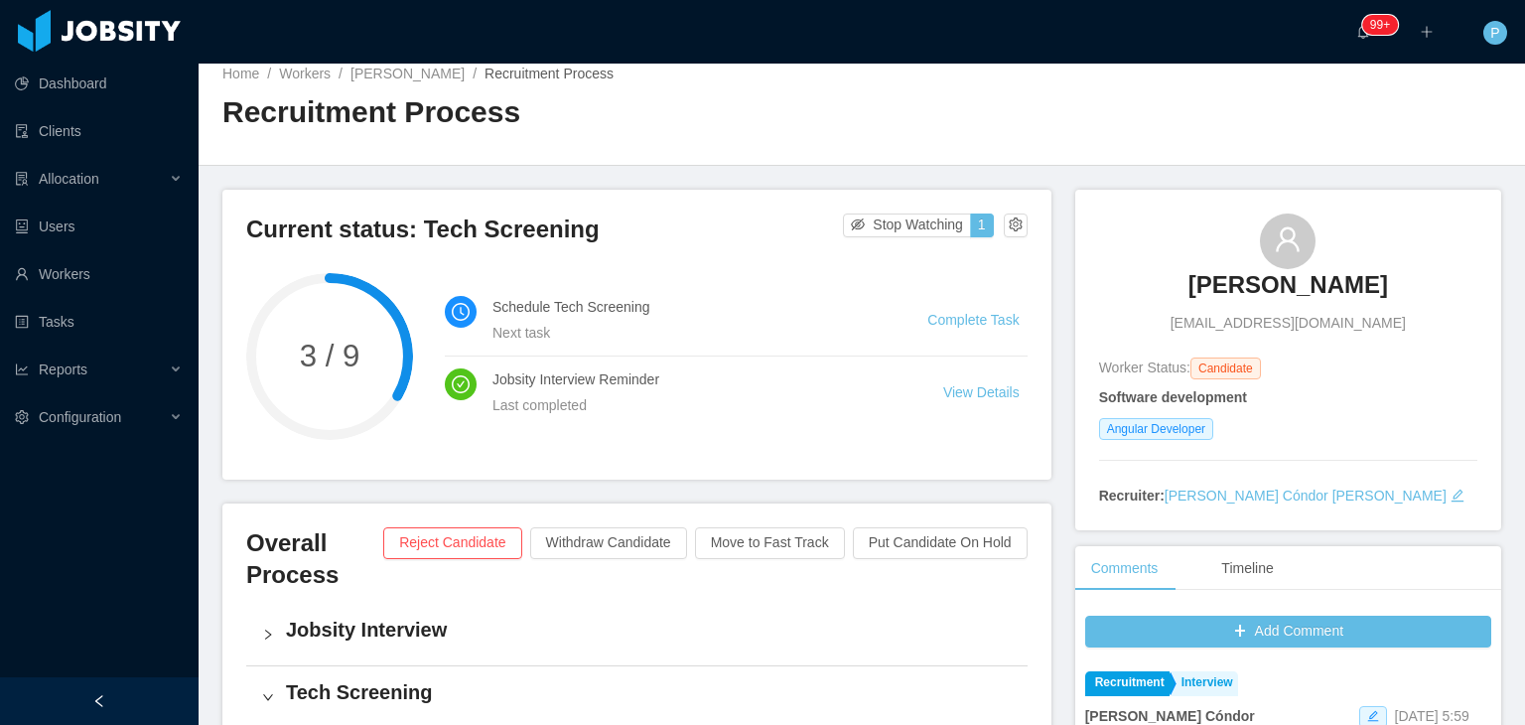
click at [601, 537] on button "Withdraw Candidate" at bounding box center [608, 543] width 157 height 32
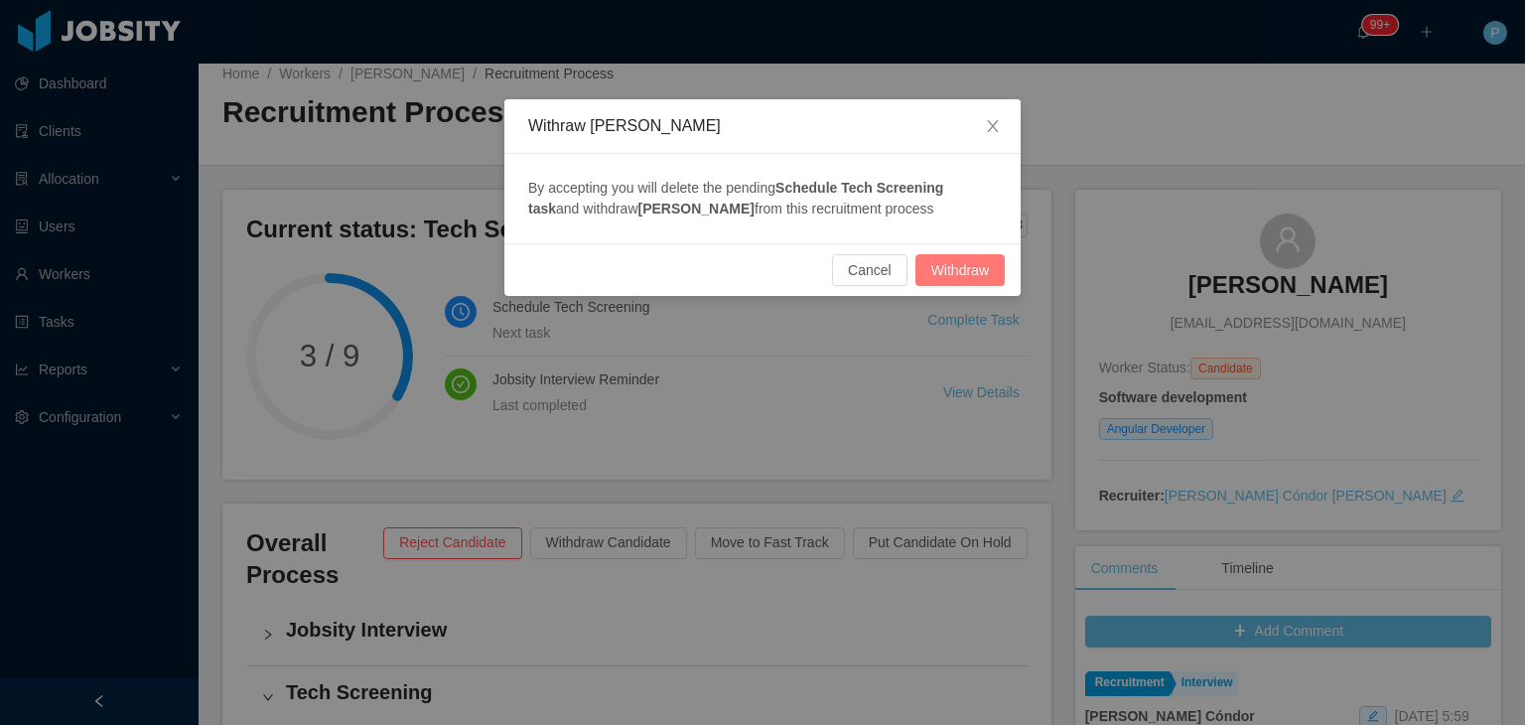
click at [965, 262] on button "Withdraw" at bounding box center [959, 270] width 89 height 32
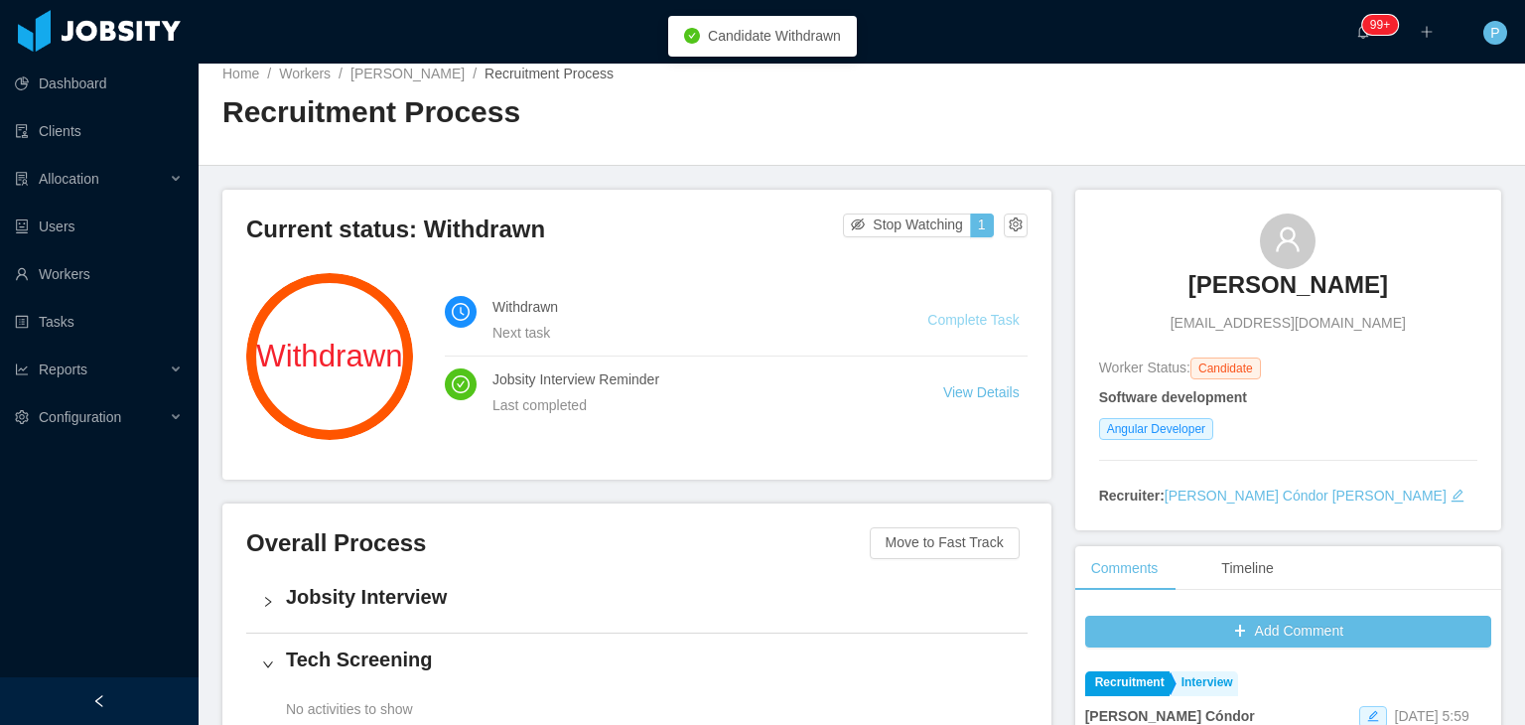
click at [978, 319] on link "Complete Task" at bounding box center [972, 320] width 91 height 16
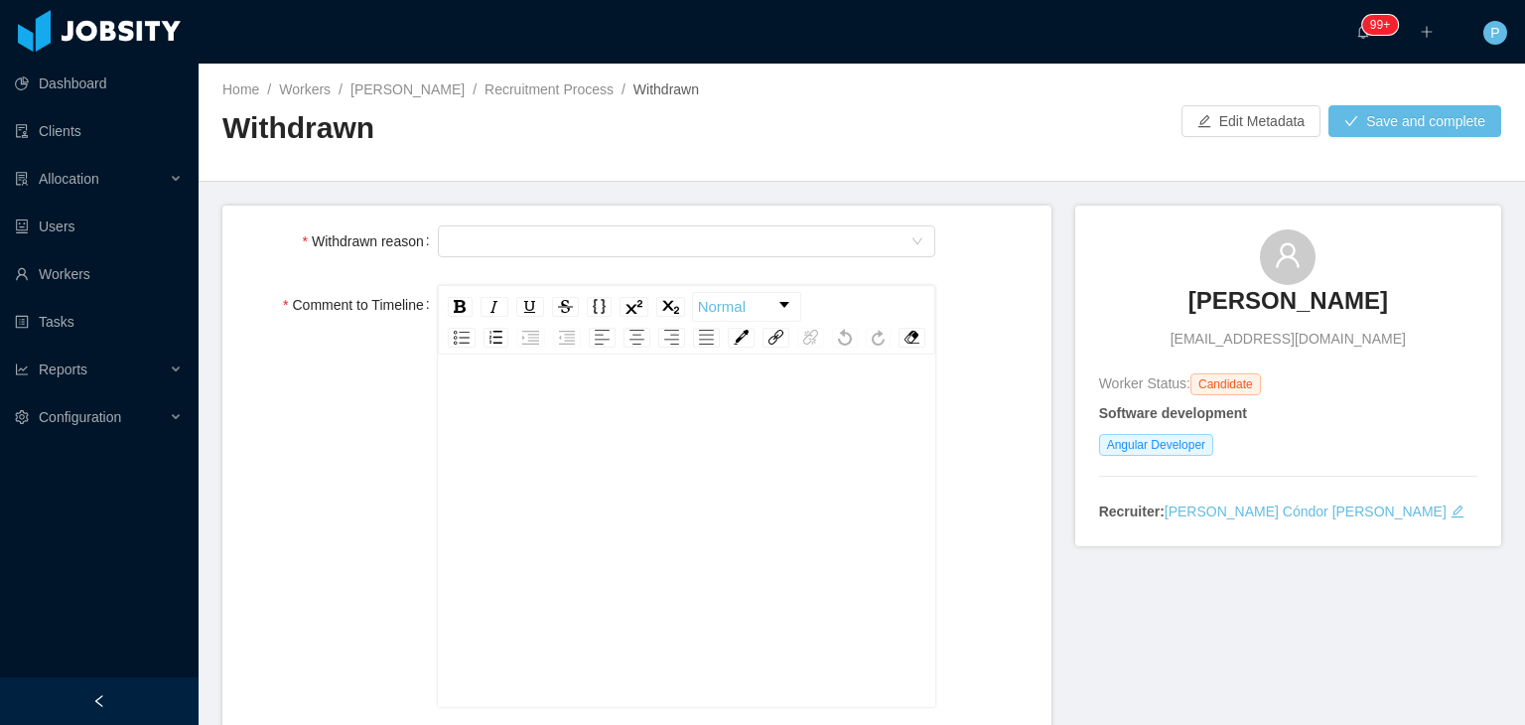
click at [735, 383] on div "rdw-wrapper" at bounding box center [687, 532] width 498 height 347
click at [762, 227] on div "Select Type" at bounding box center [681, 241] width 462 height 30
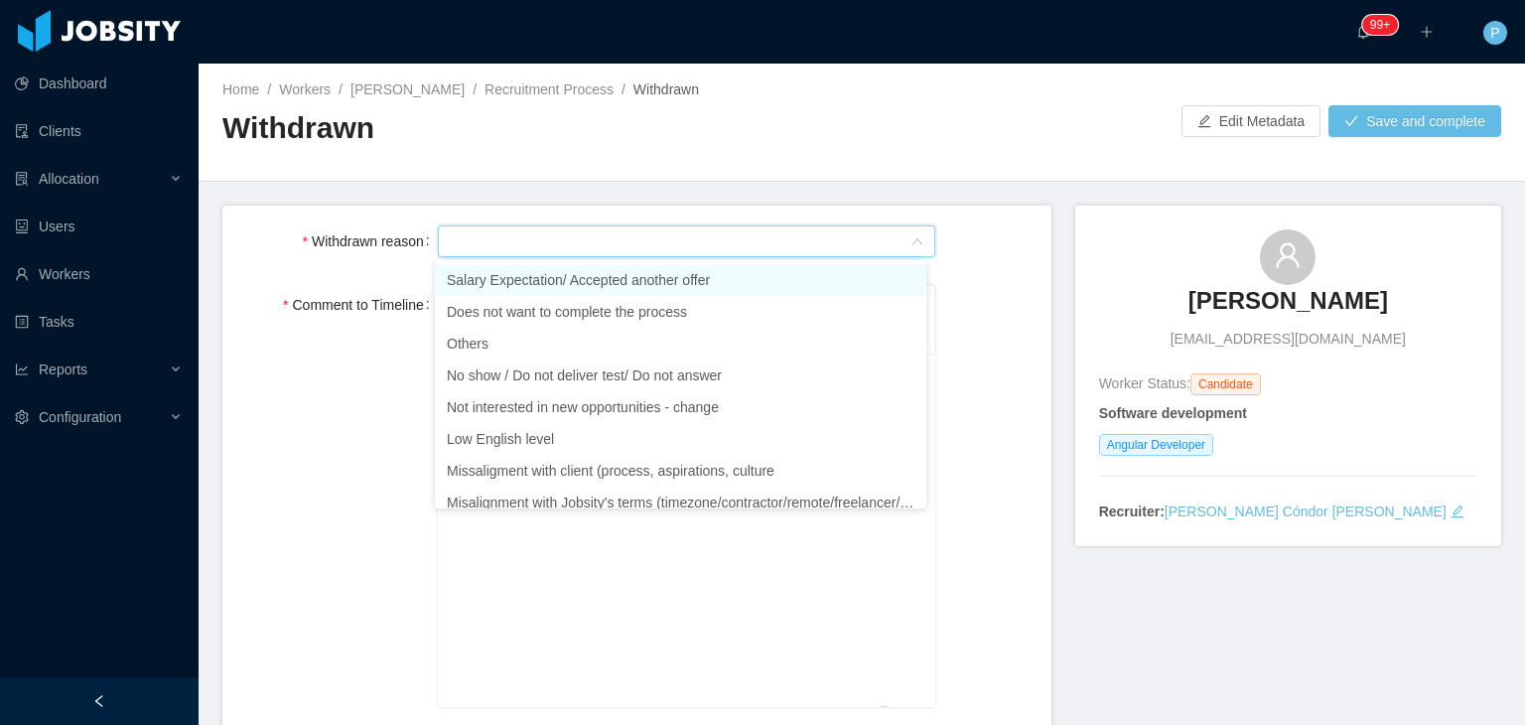
click at [754, 280] on li "Salary Expectation/ Accepted another offer" at bounding box center [680, 280] width 491 height 32
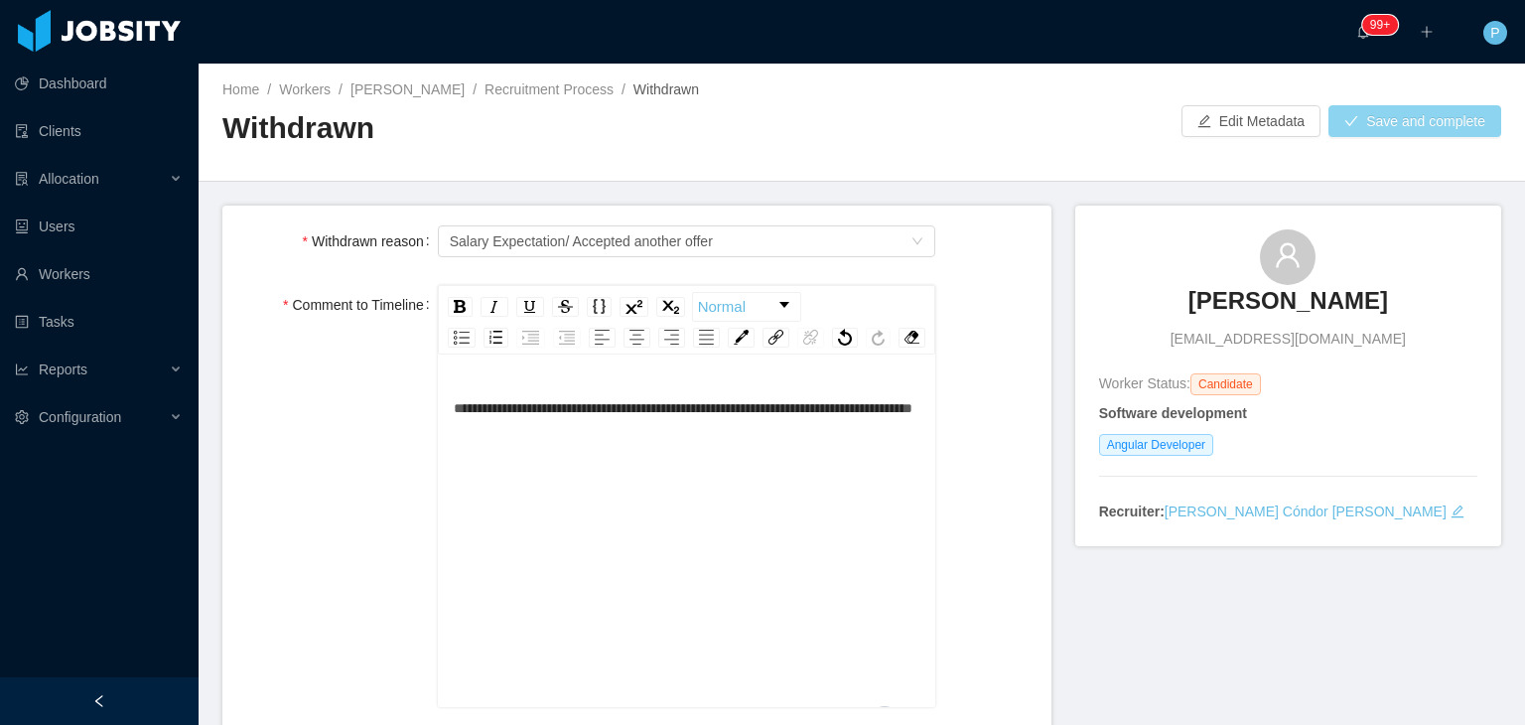
click at [1430, 135] on button "Save and complete" at bounding box center [1414, 121] width 173 height 32
